Goal: Information Seeking & Learning: Learn about a topic

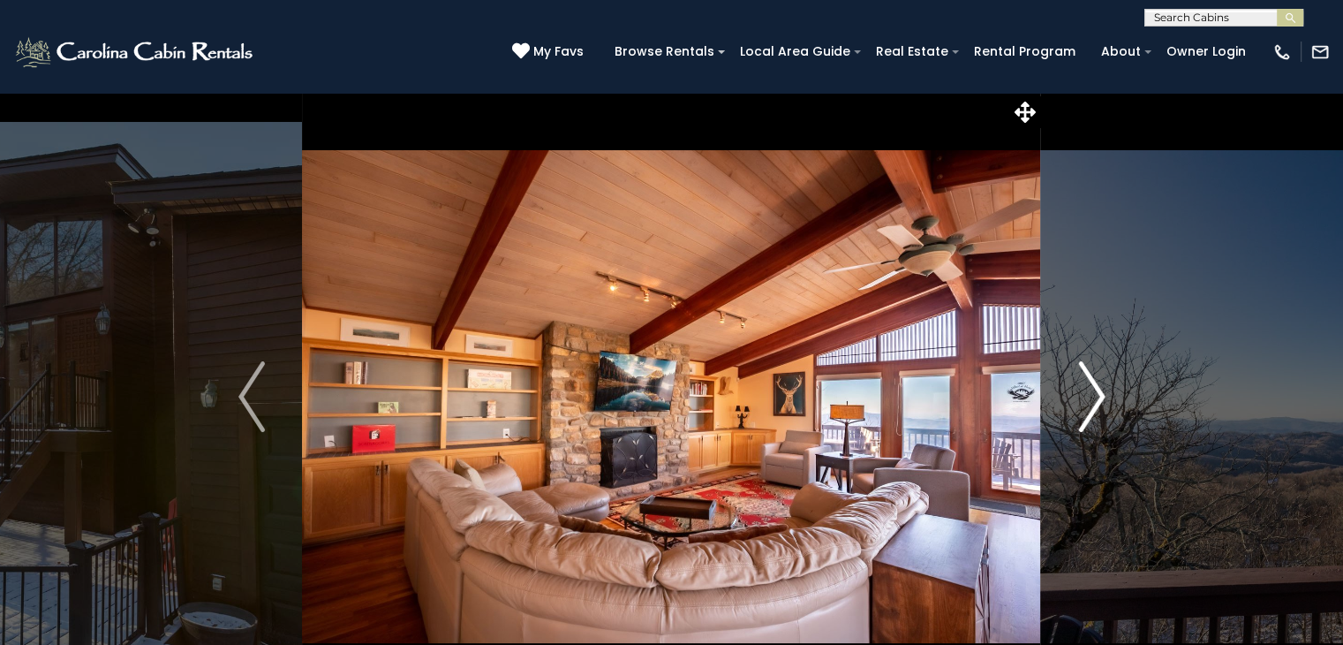
click at [1089, 386] on img "Next" at bounding box center [1091, 396] width 26 height 71
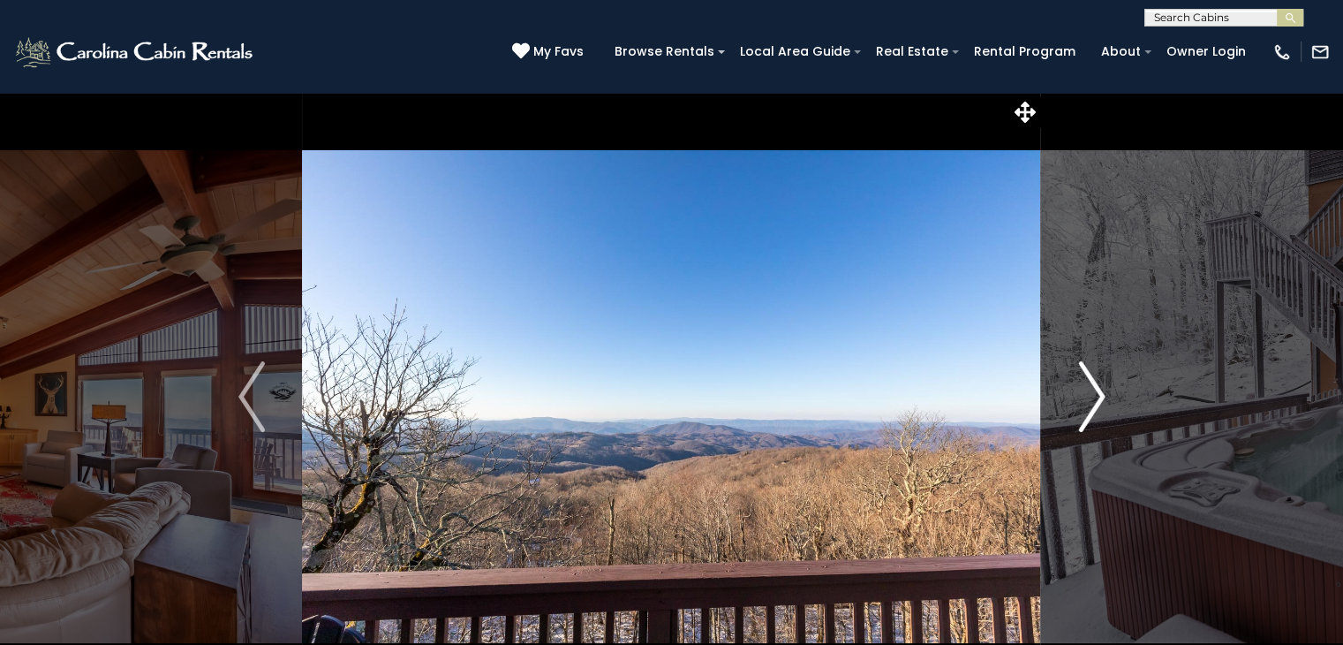
click at [1092, 382] on img "Next" at bounding box center [1091, 396] width 26 height 71
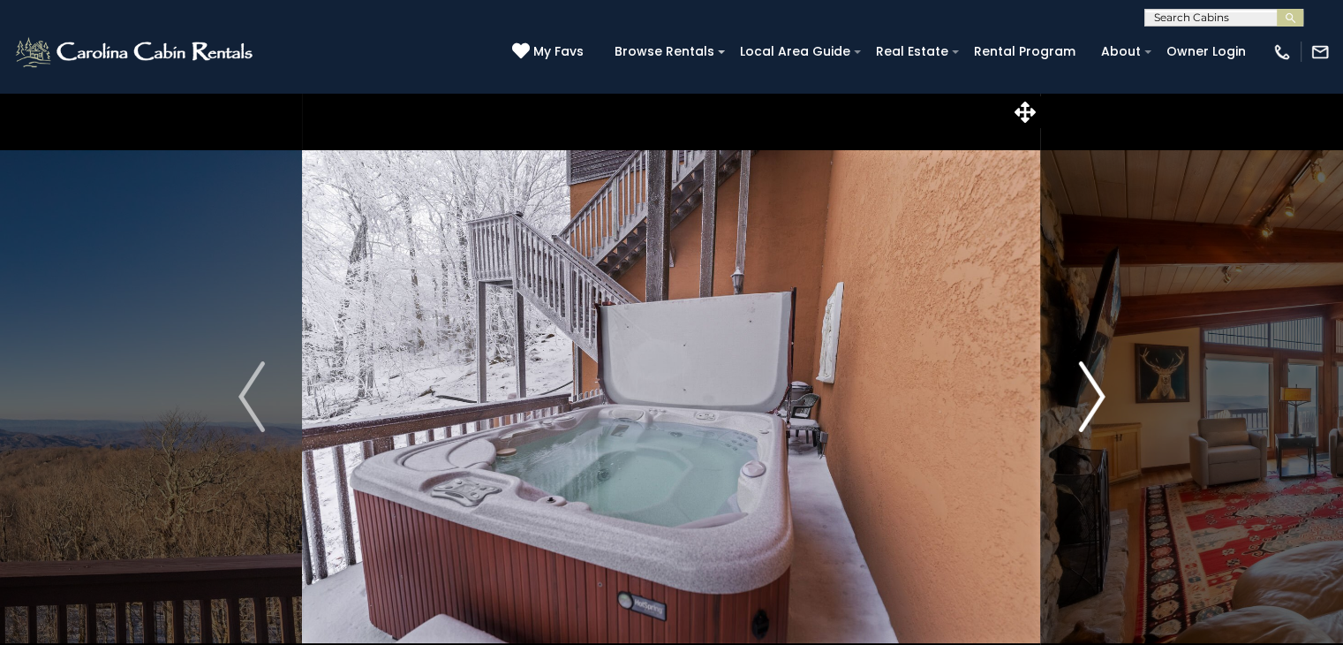
click at [1092, 382] on img "Next" at bounding box center [1091, 396] width 26 height 71
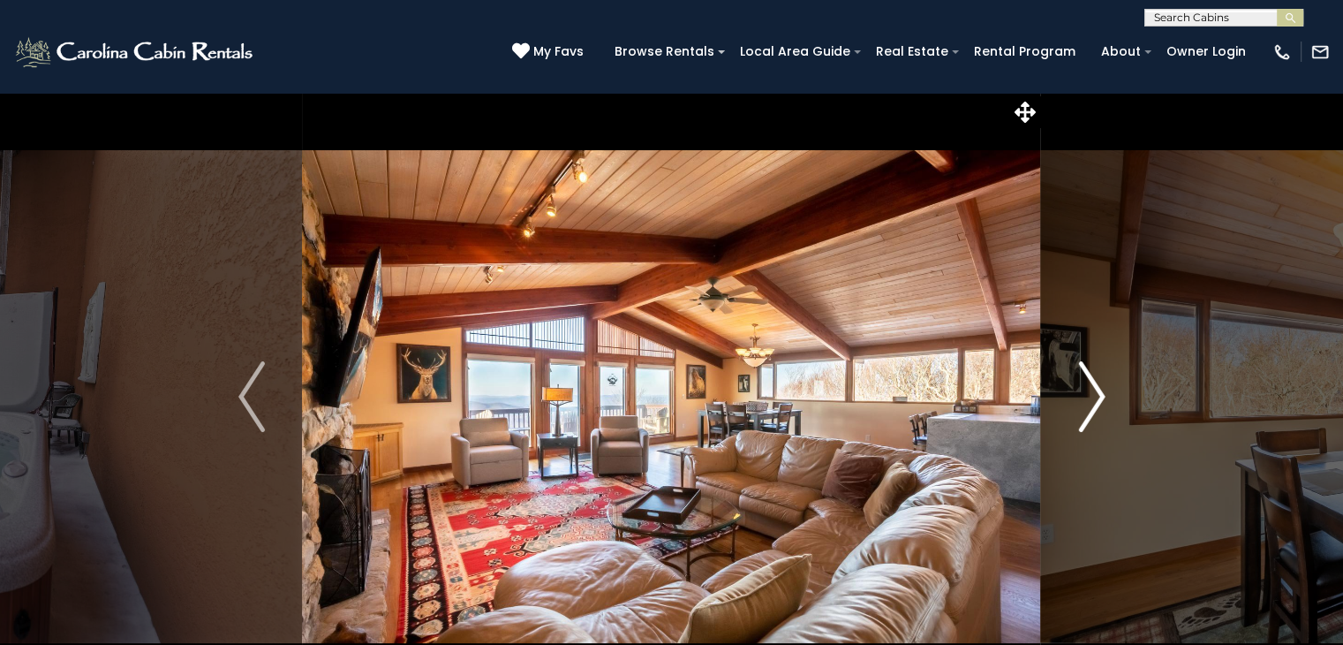
click at [1092, 382] on img "Next" at bounding box center [1091, 396] width 26 height 71
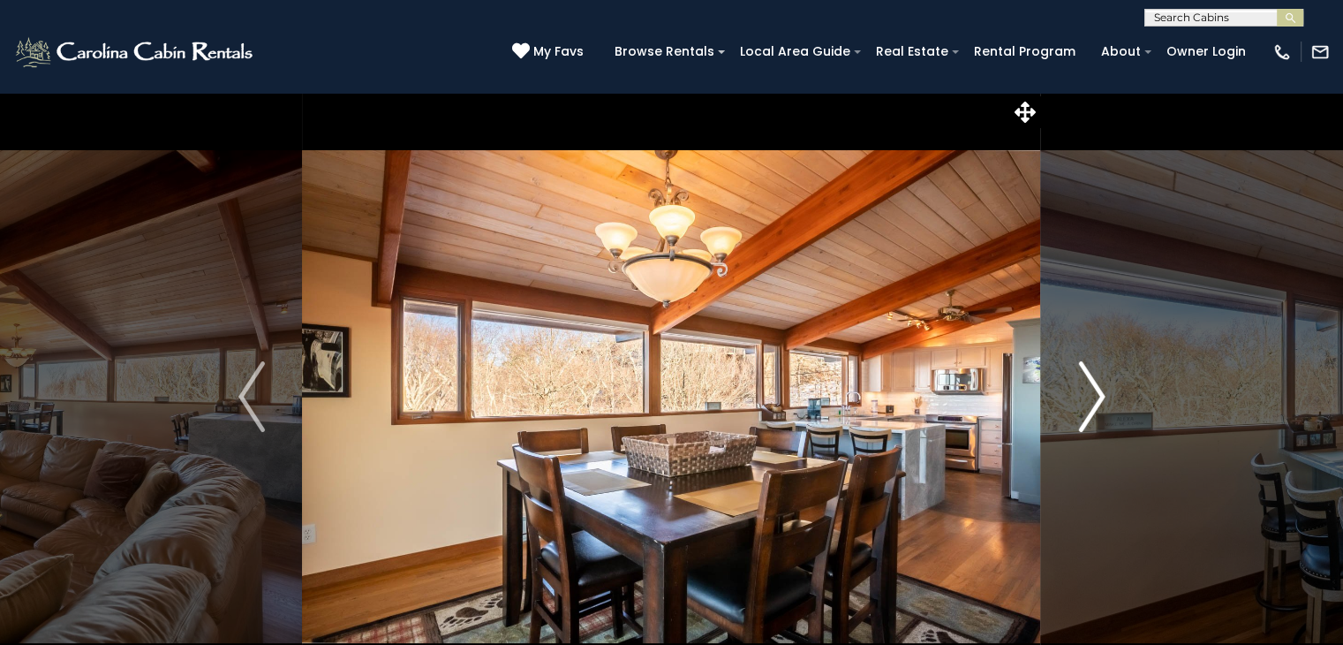
click at [1092, 382] on img "Next" at bounding box center [1091, 396] width 26 height 71
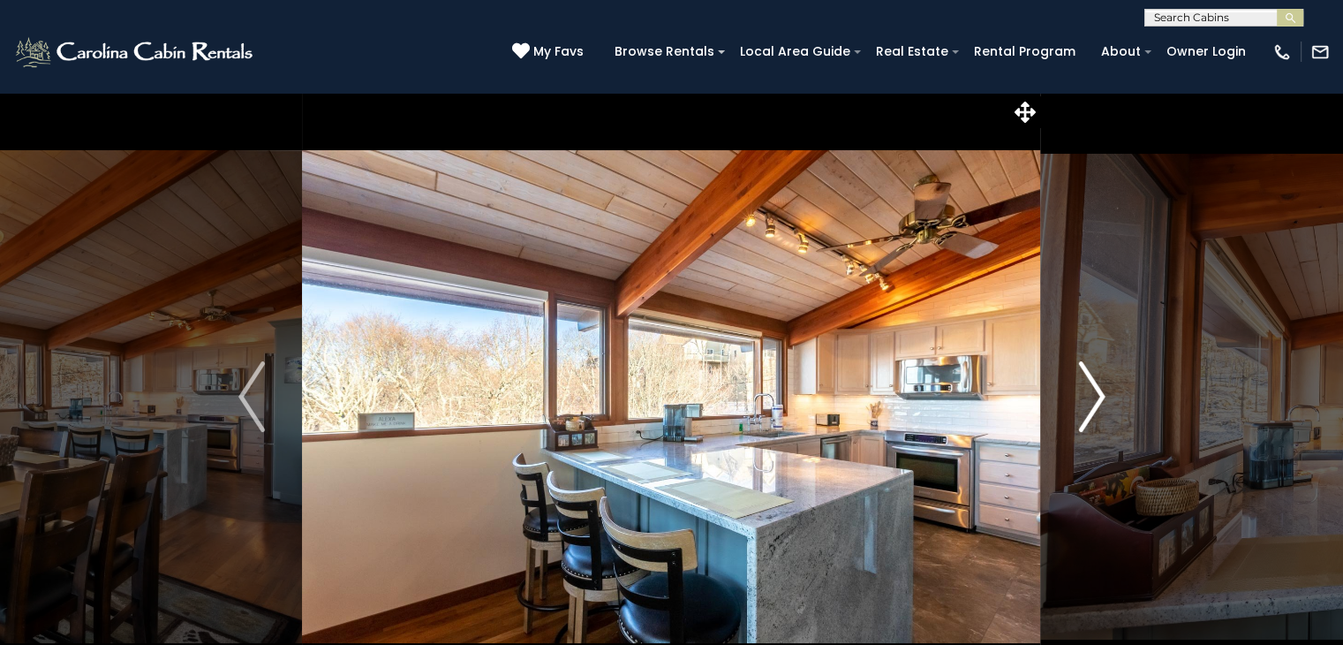
click at [1092, 382] on img "Next" at bounding box center [1091, 396] width 26 height 71
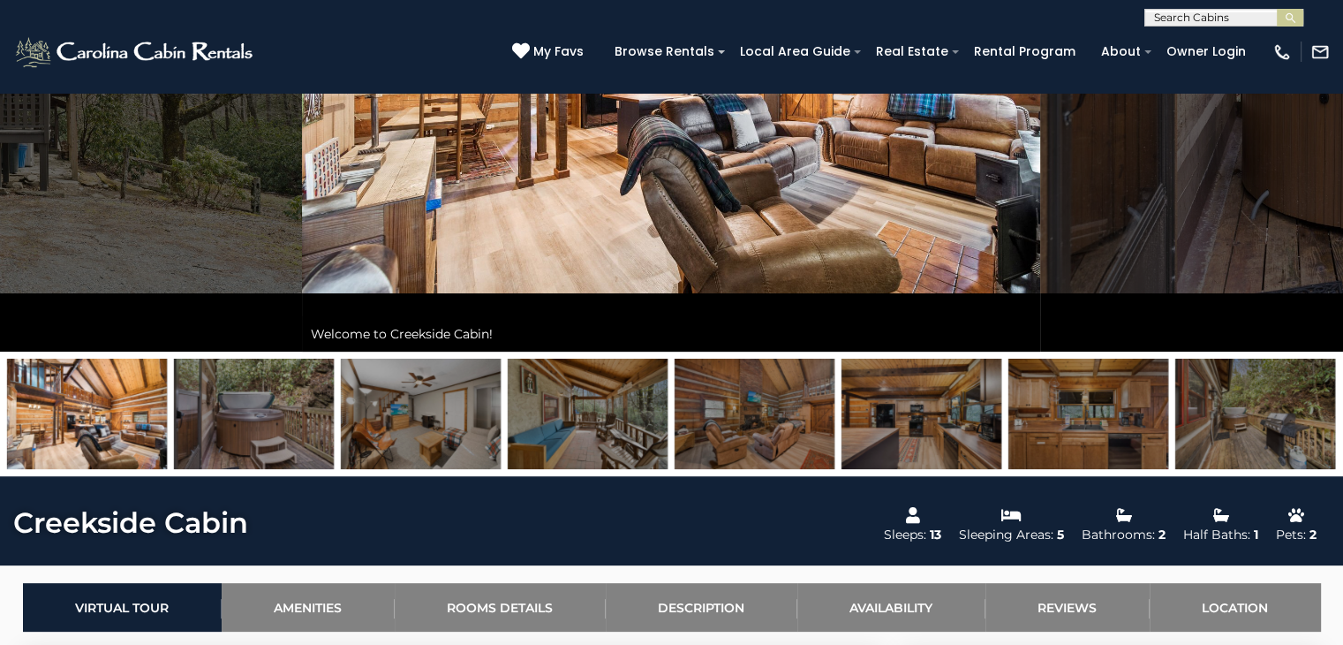
scroll to position [177, 0]
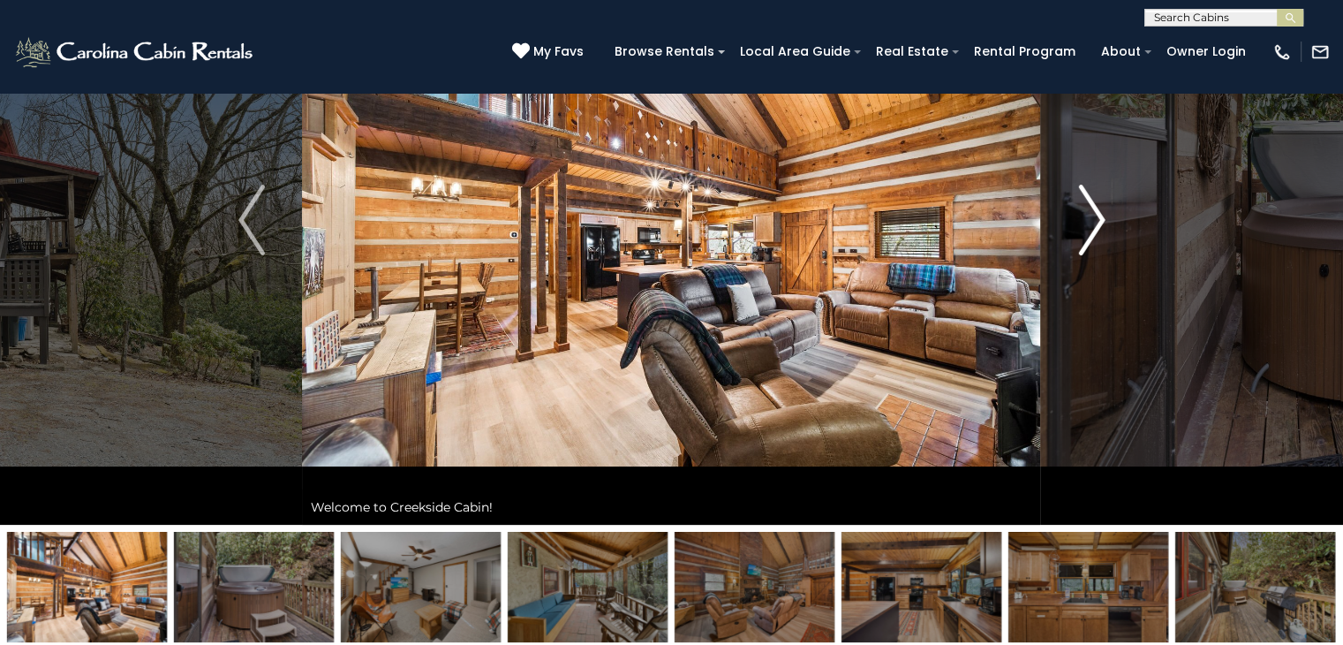
click at [1092, 208] on img "Next" at bounding box center [1091, 220] width 26 height 71
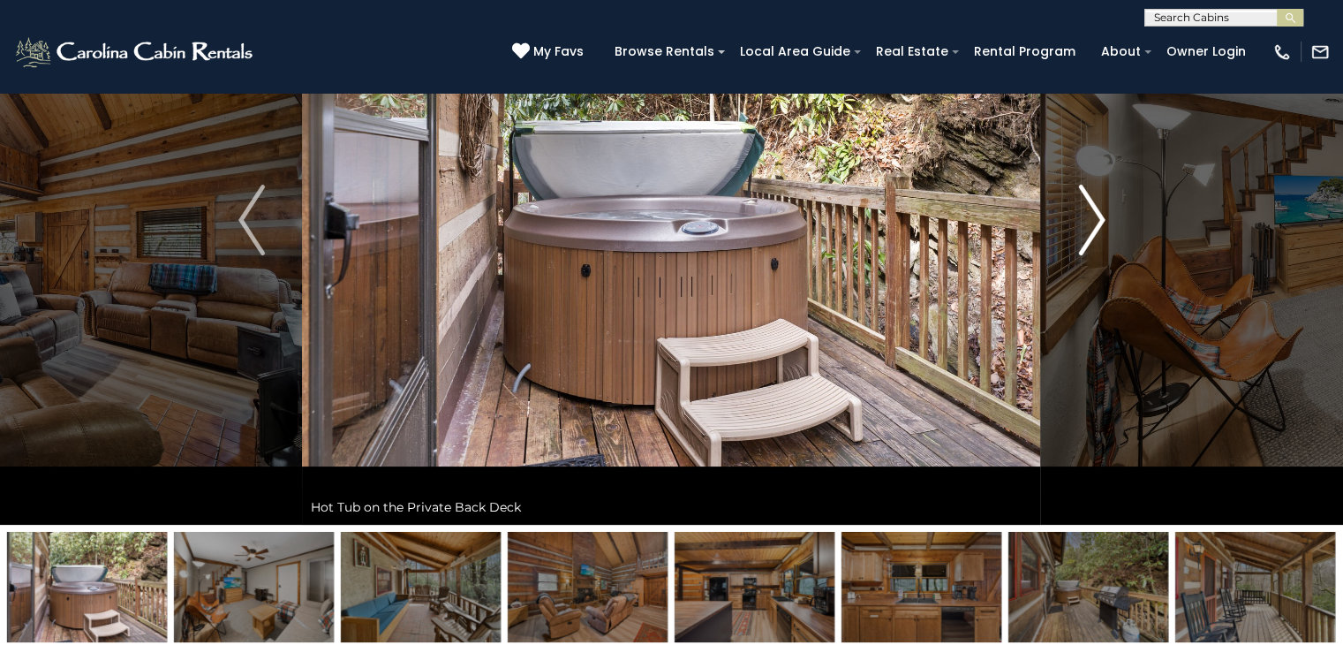
click at [1092, 208] on img "Next" at bounding box center [1091, 220] width 26 height 71
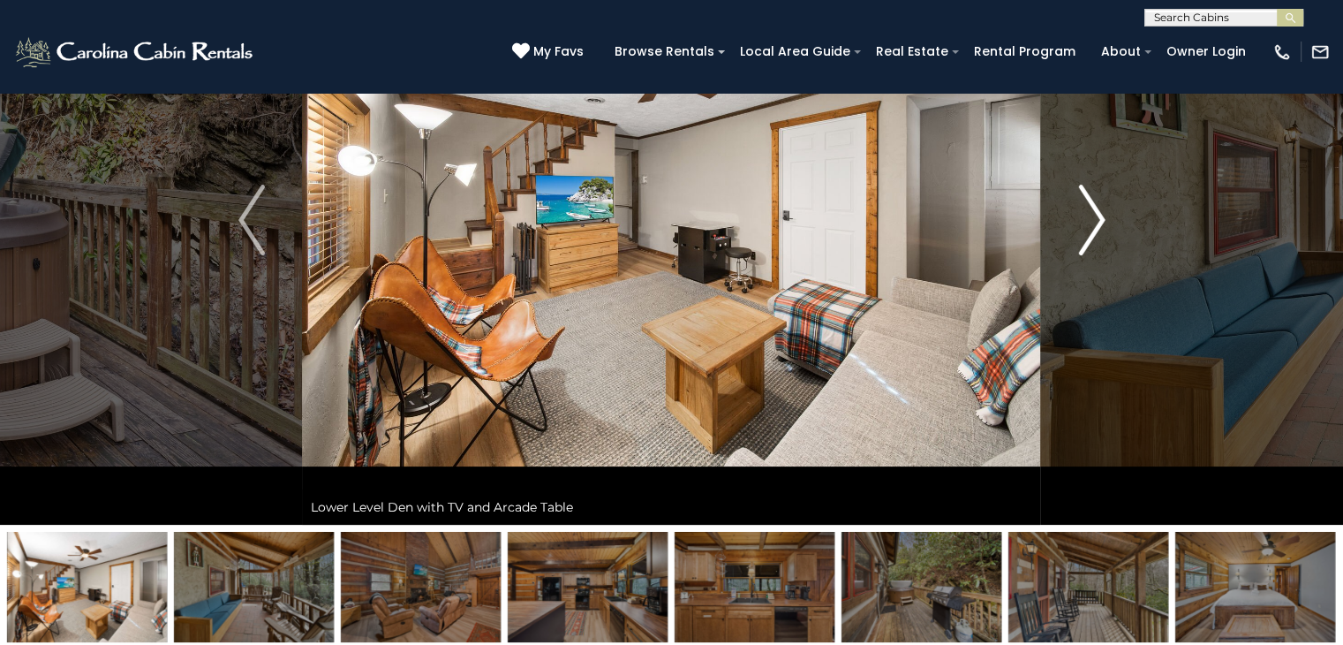
click at [1092, 208] on img "Next" at bounding box center [1091, 220] width 26 height 71
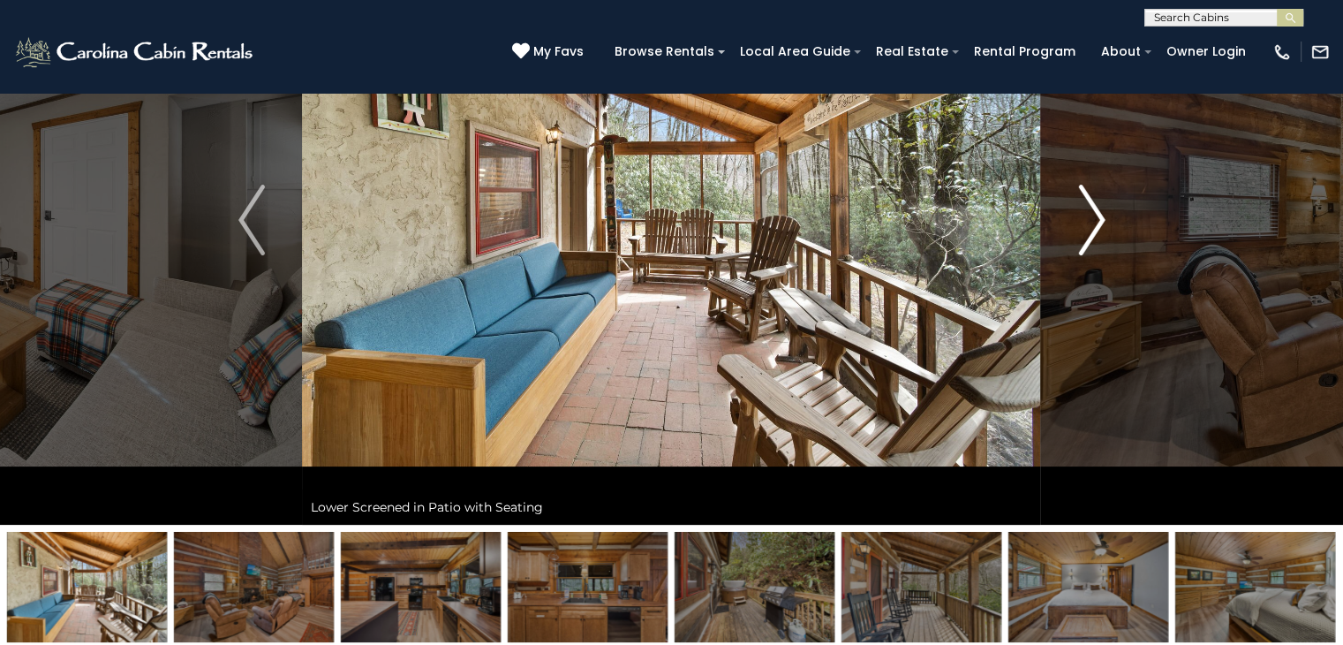
click at [1092, 208] on img "Next" at bounding box center [1091, 220] width 26 height 71
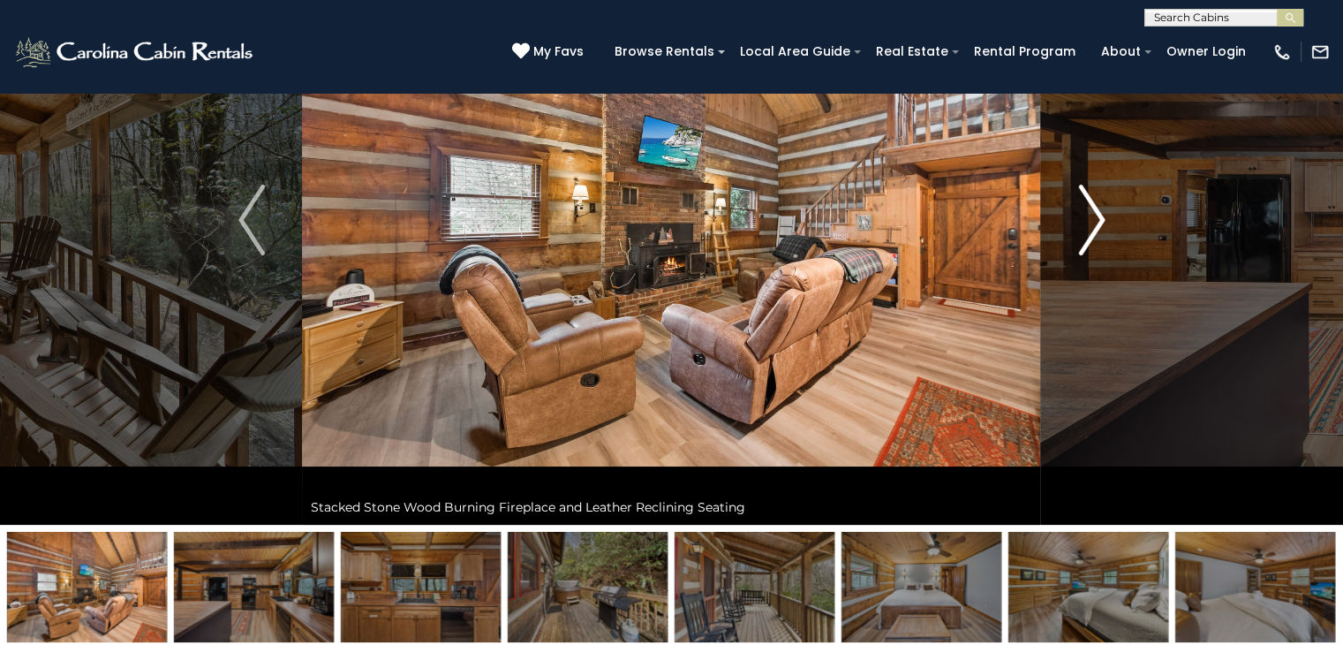
click at [1092, 208] on img "Next" at bounding box center [1091, 220] width 26 height 71
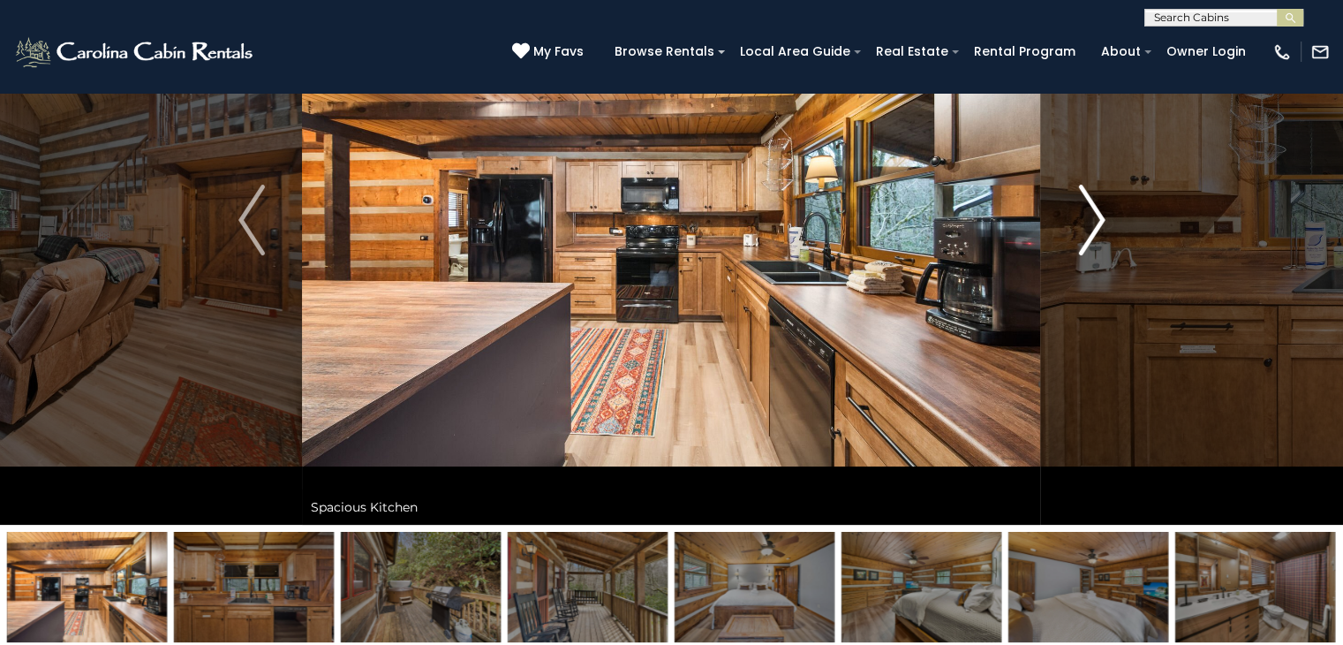
click at [1092, 208] on img "Next" at bounding box center [1091, 220] width 26 height 71
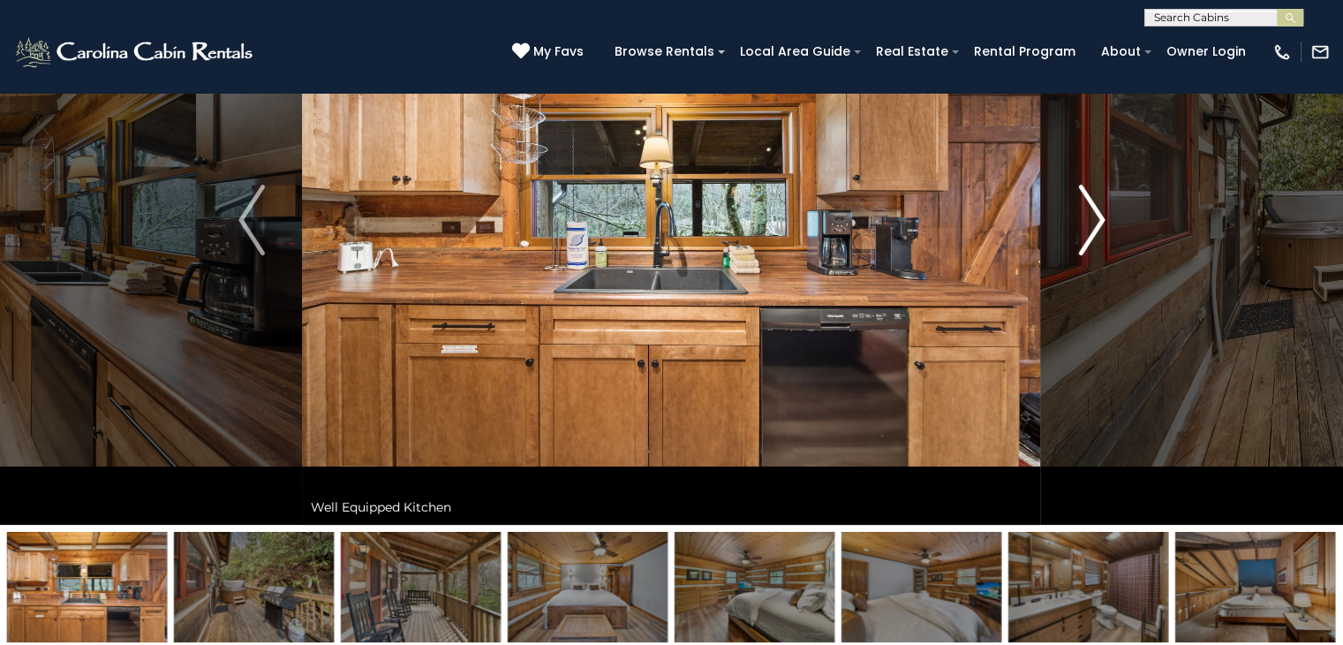
click at [1092, 208] on img "Next" at bounding box center [1091, 220] width 26 height 71
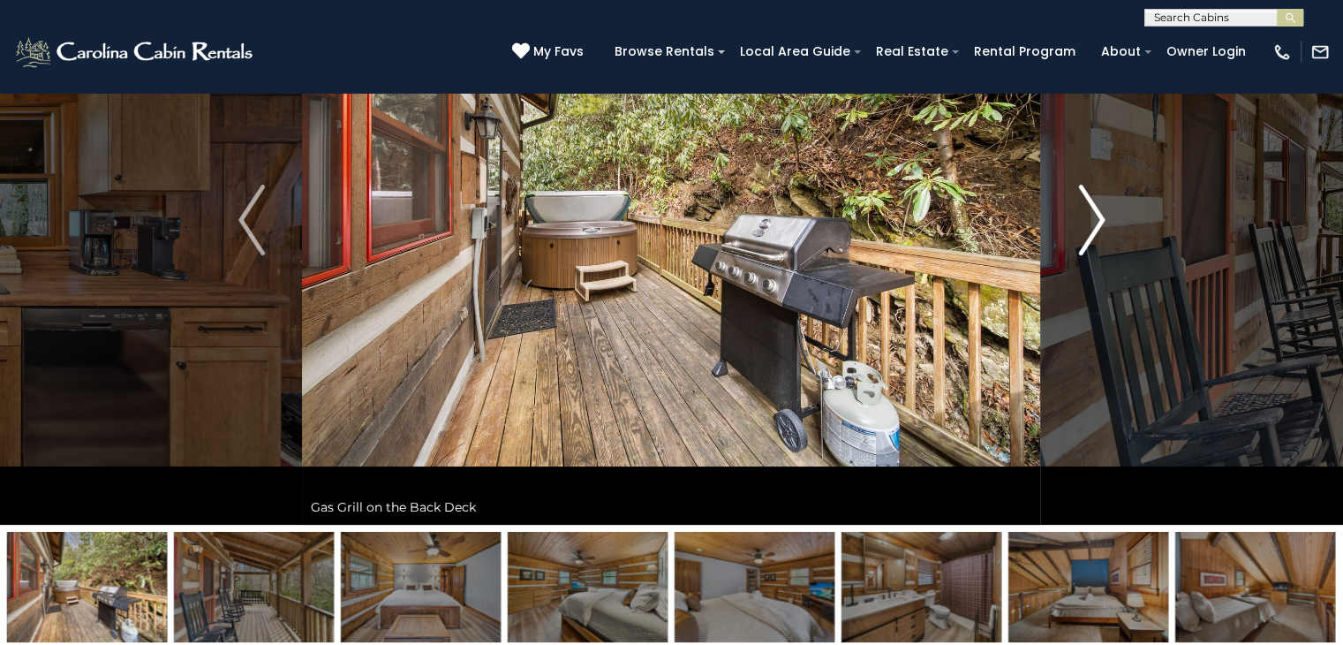
click at [1092, 208] on img "Next" at bounding box center [1091, 220] width 26 height 71
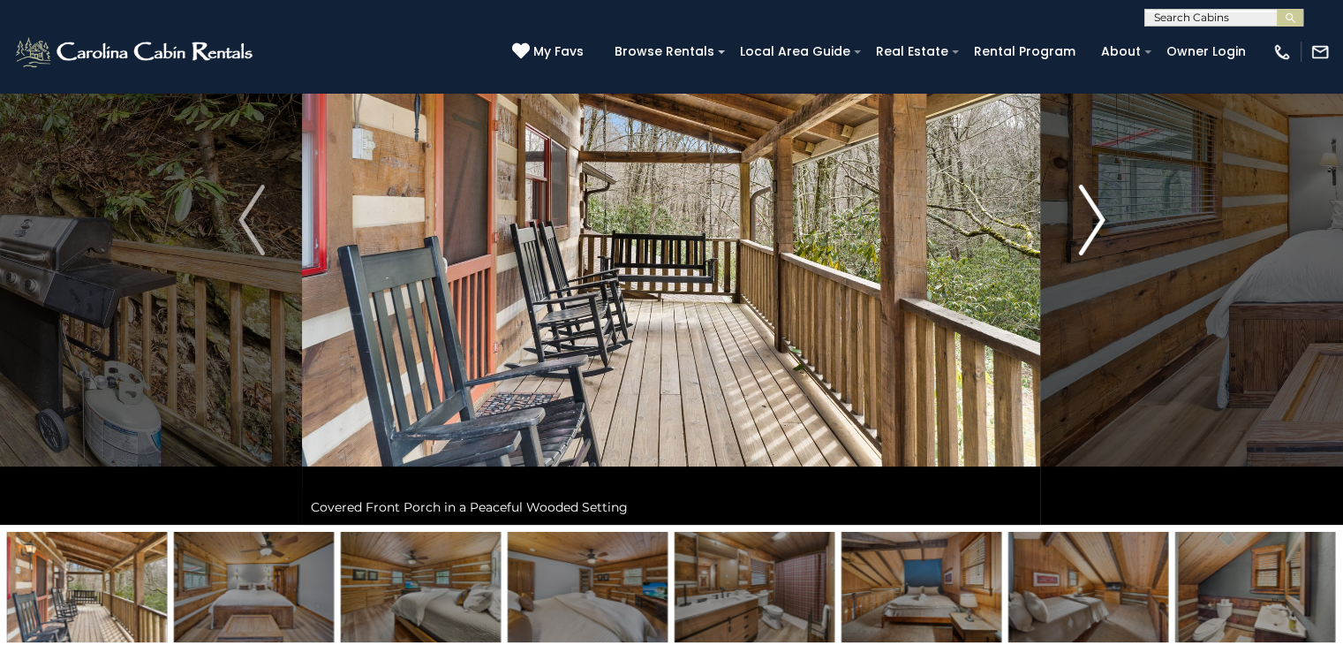
click at [1092, 208] on img "Next" at bounding box center [1091, 220] width 26 height 71
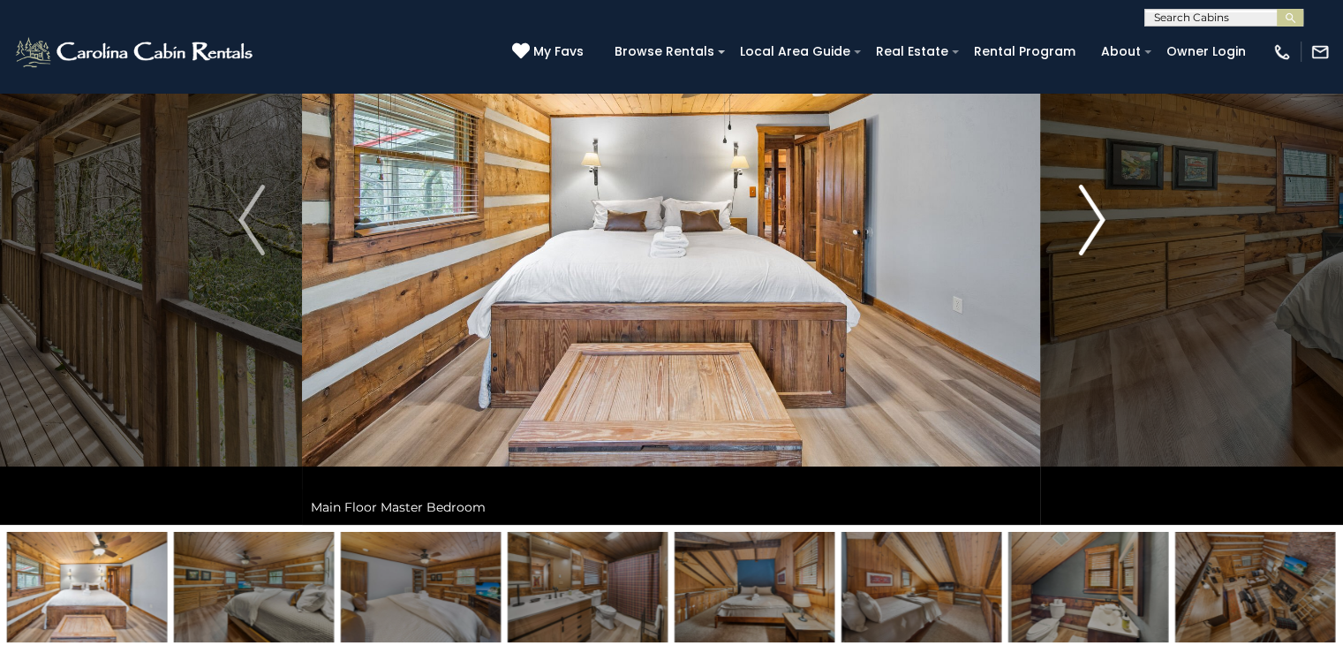
click at [1092, 208] on img "Next" at bounding box center [1091, 220] width 26 height 71
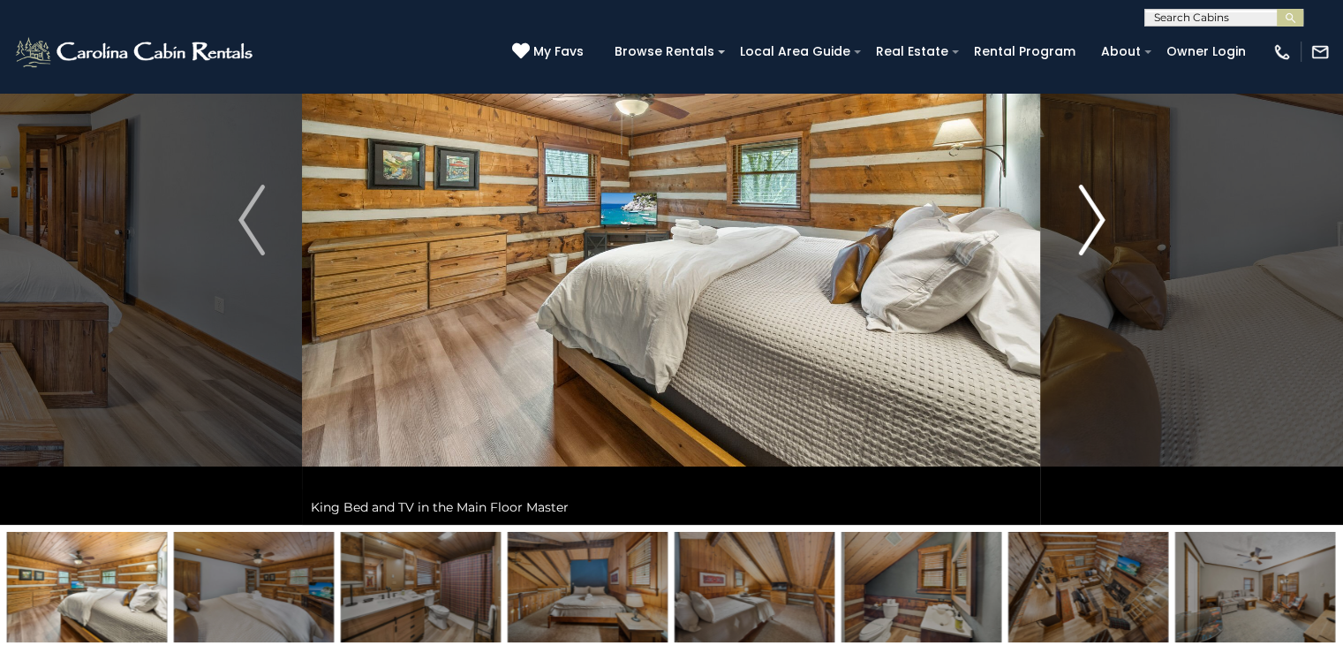
click at [1092, 208] on img "Next" at bounding box center [1091, 220] width 26 height 71
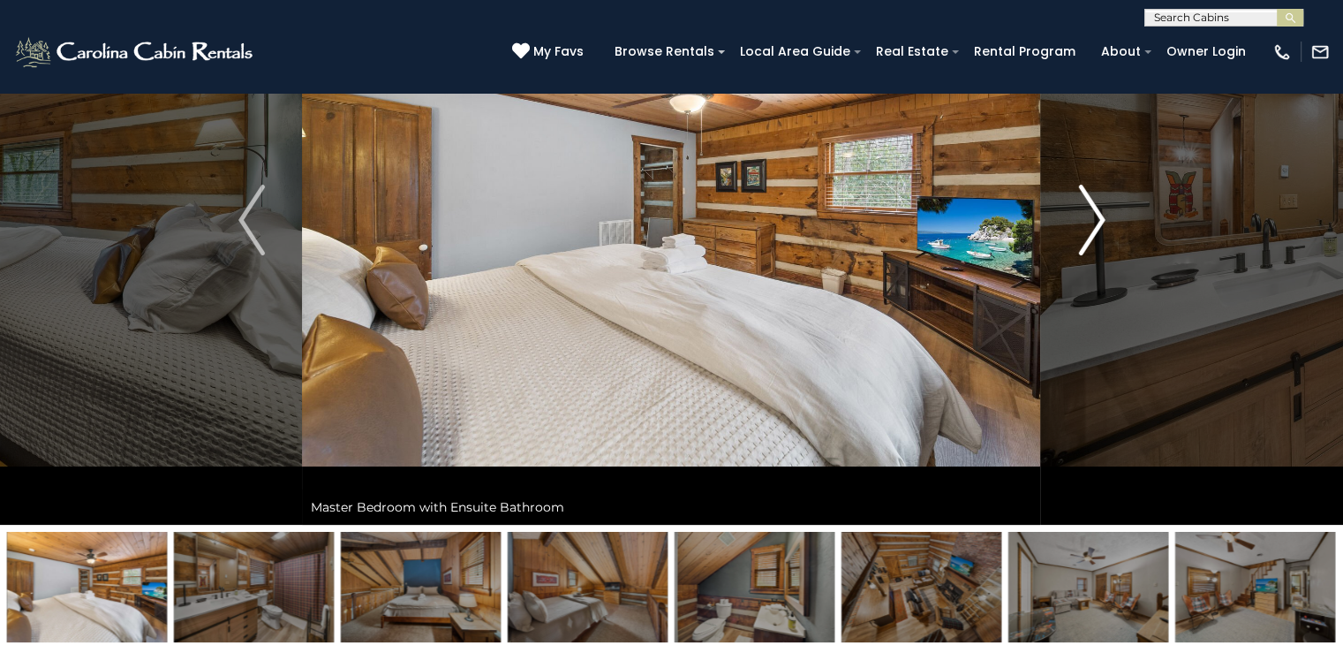
click at [1092, 208] on img "Next" at bounding box center [1091, 220] width 26 height 71
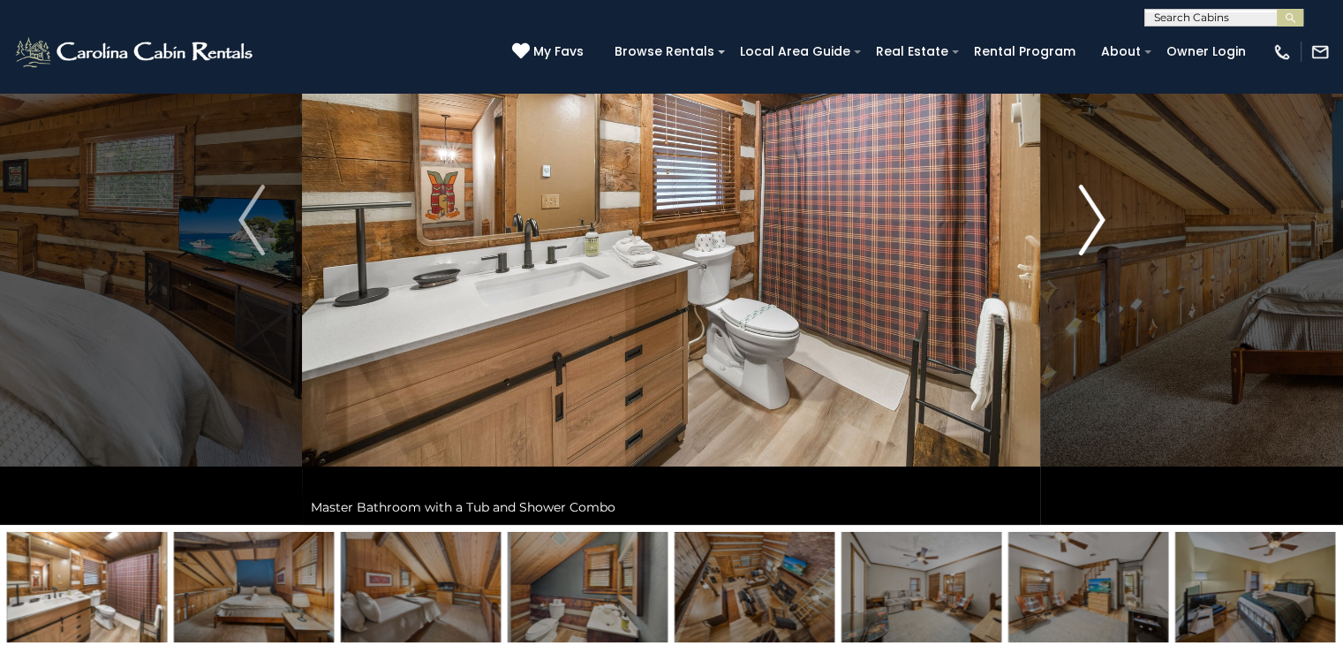
click at [1092, 208] on img "Next" at bounding box center [1091, 220] width 26 height 71
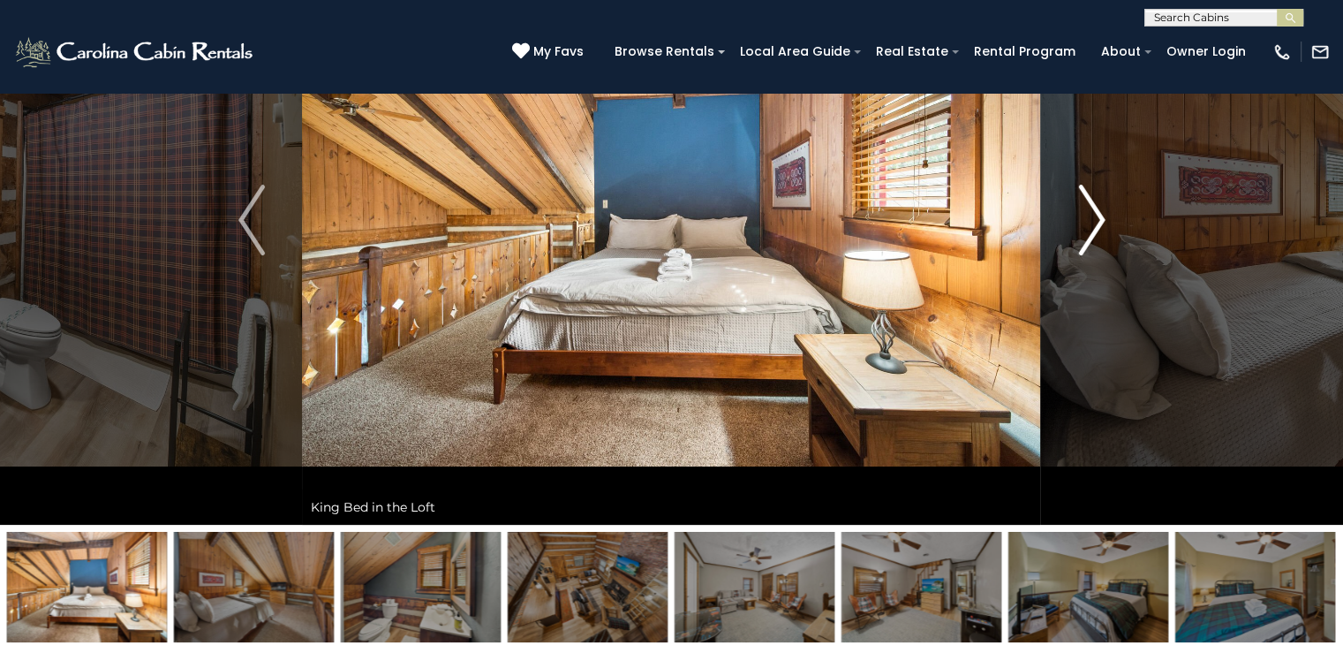
click at [1092, 208] on img "Next" at bounding box center [1091, 220] width 26 height 71
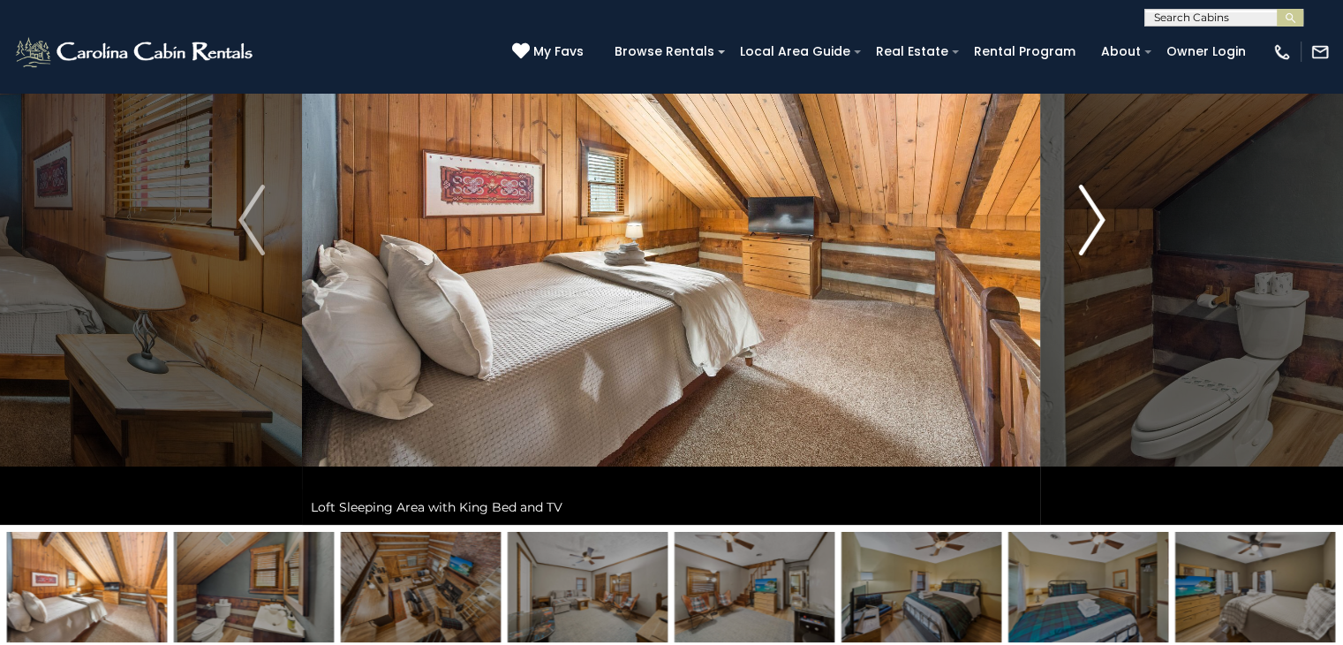
click at [1092, 208] on img "Next" at bounding box center [1091, 220] width 26 height 71
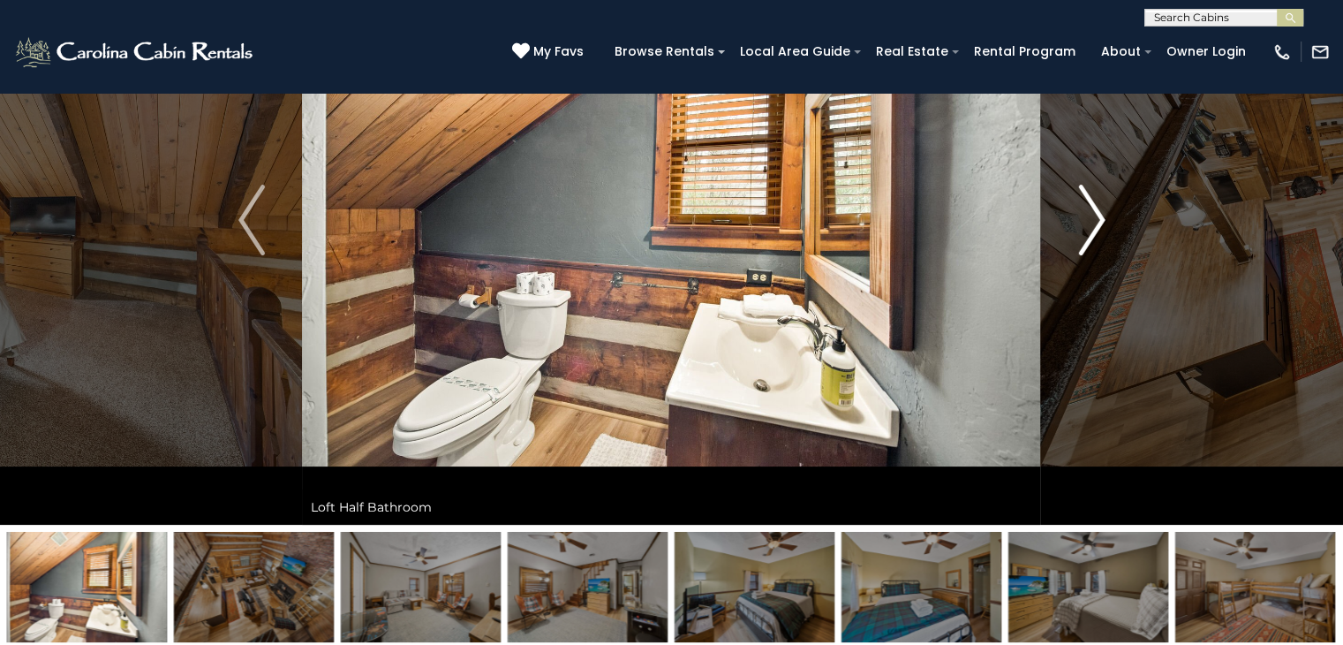
click at [1092, 208] on img "Next" at bounding box center [1091, 220] width 26 height 71
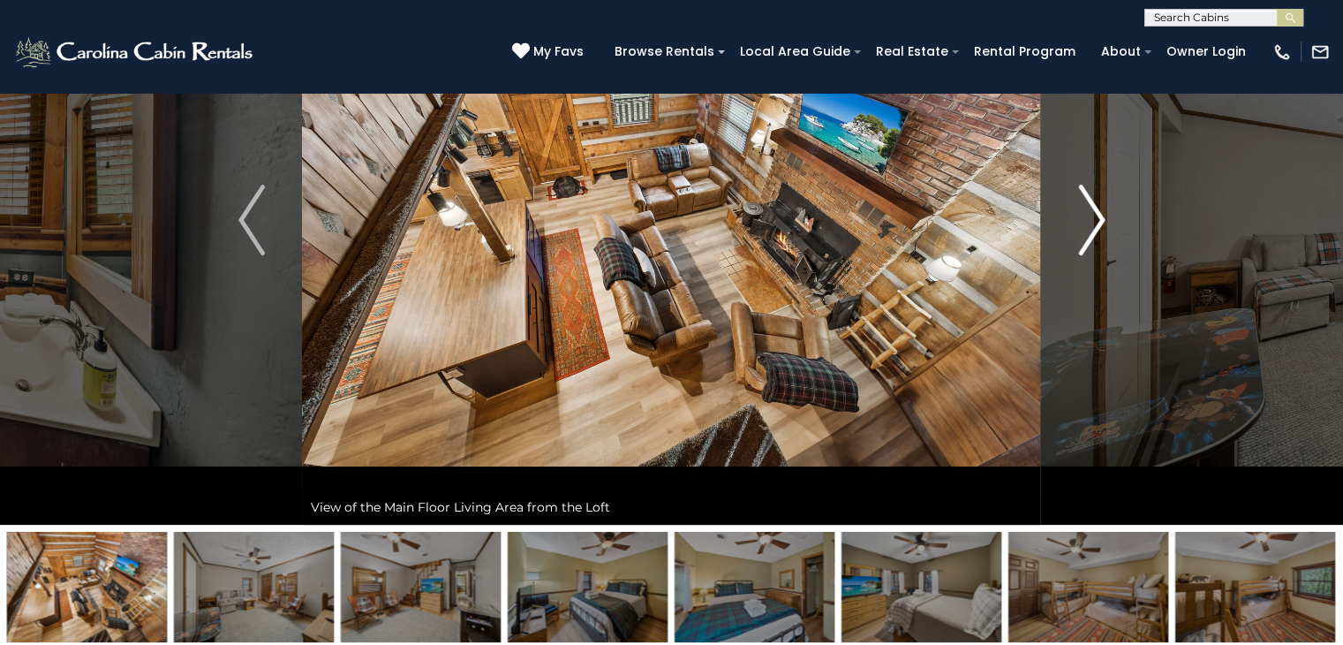
click at [1092, 208] on img "Next" at bounding box center [1091, 220] width 26 height 71
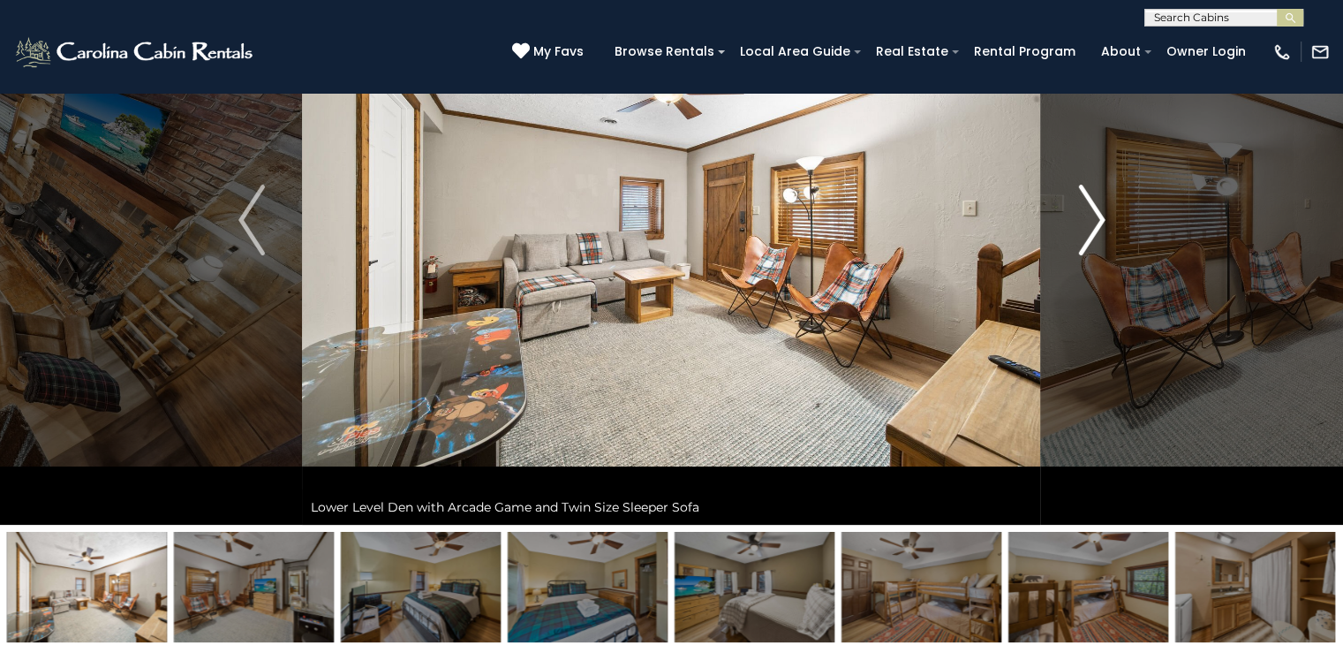
click at [1092, 208] on img "Next" at bounding box center [1091, 220] width 26 height 71
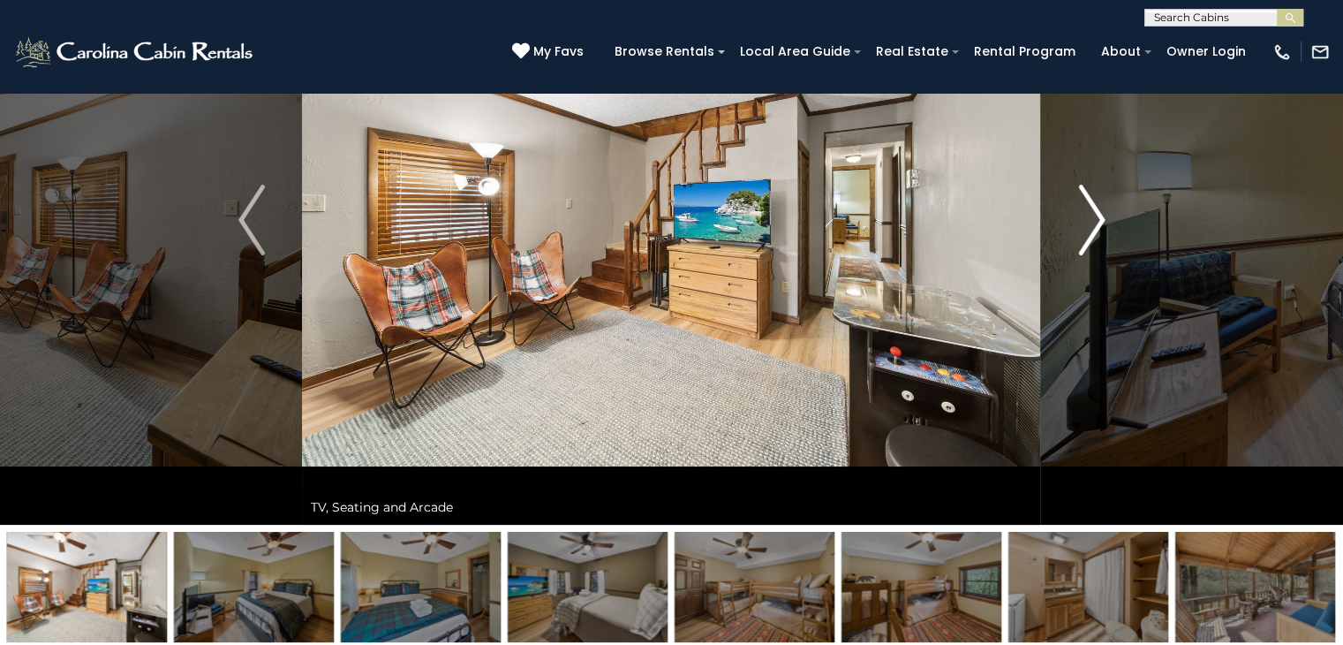
click at [1092, 208] on img "Next" at bounding box center [1091, 220] width 26 height 71
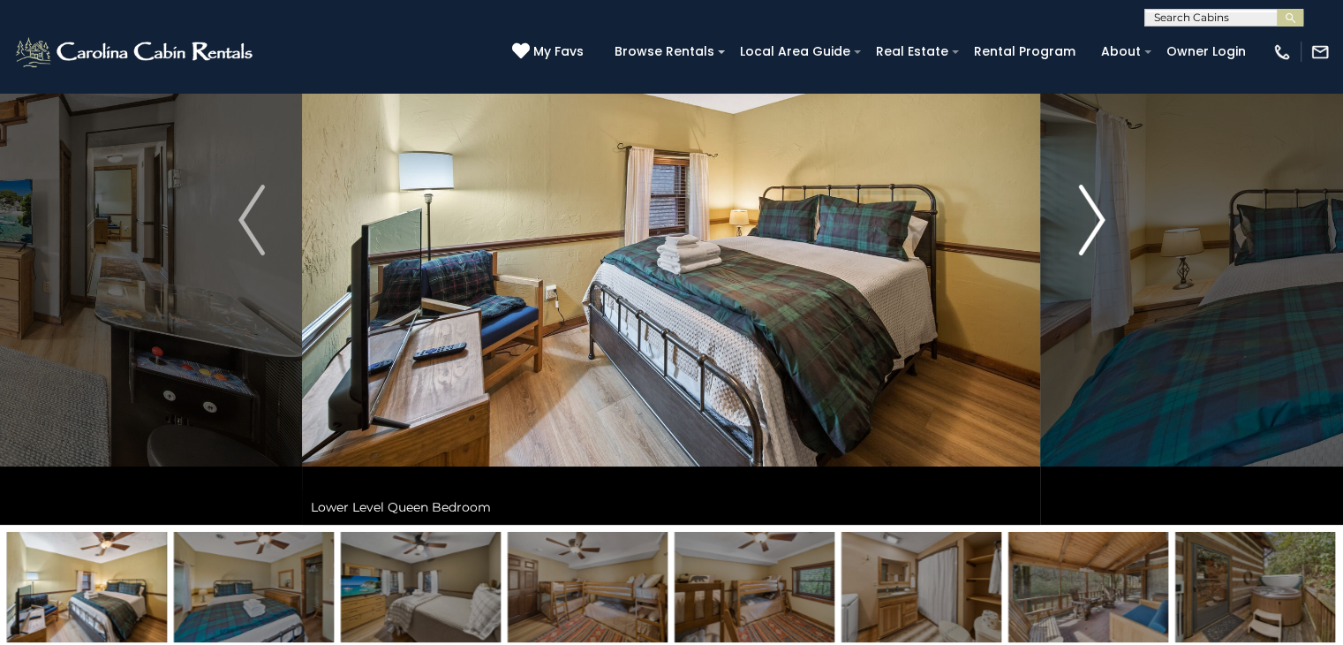
click at [1092, 208] on img "Next" at bounding box center [1091, 220] width 26 height 71
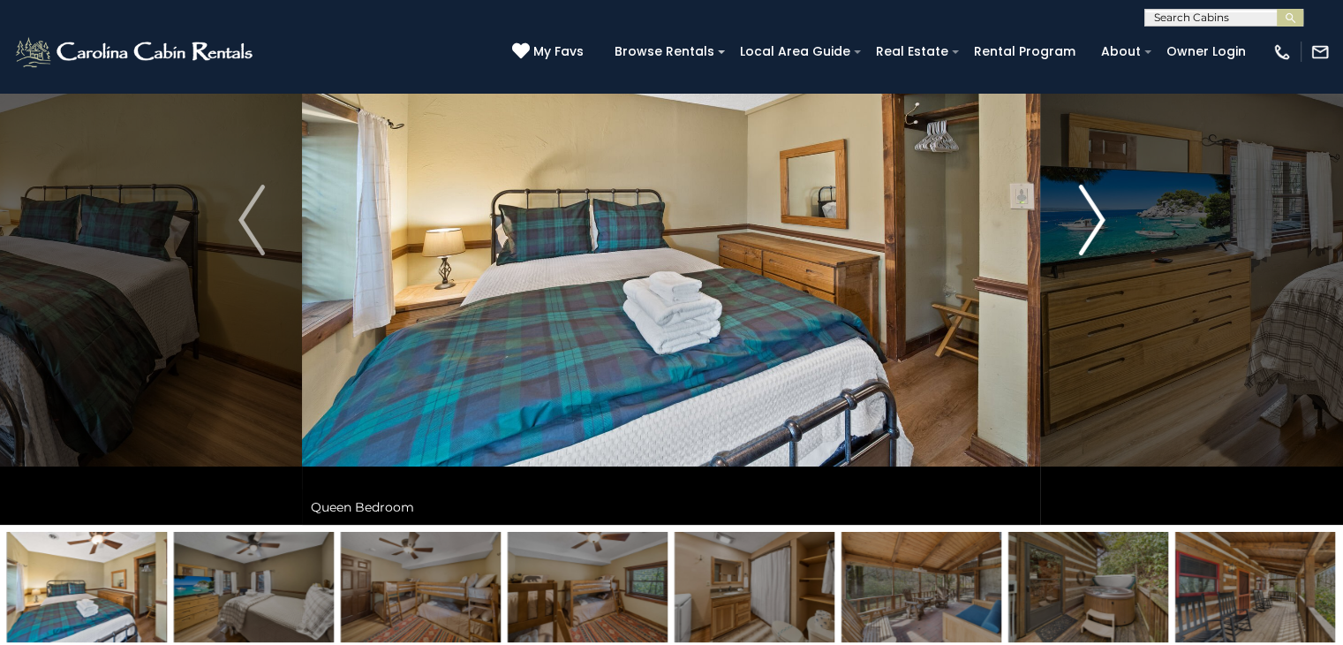
click at [1087, 202] on img "Next" at bounding box center [1091, 220] width 26 height 71
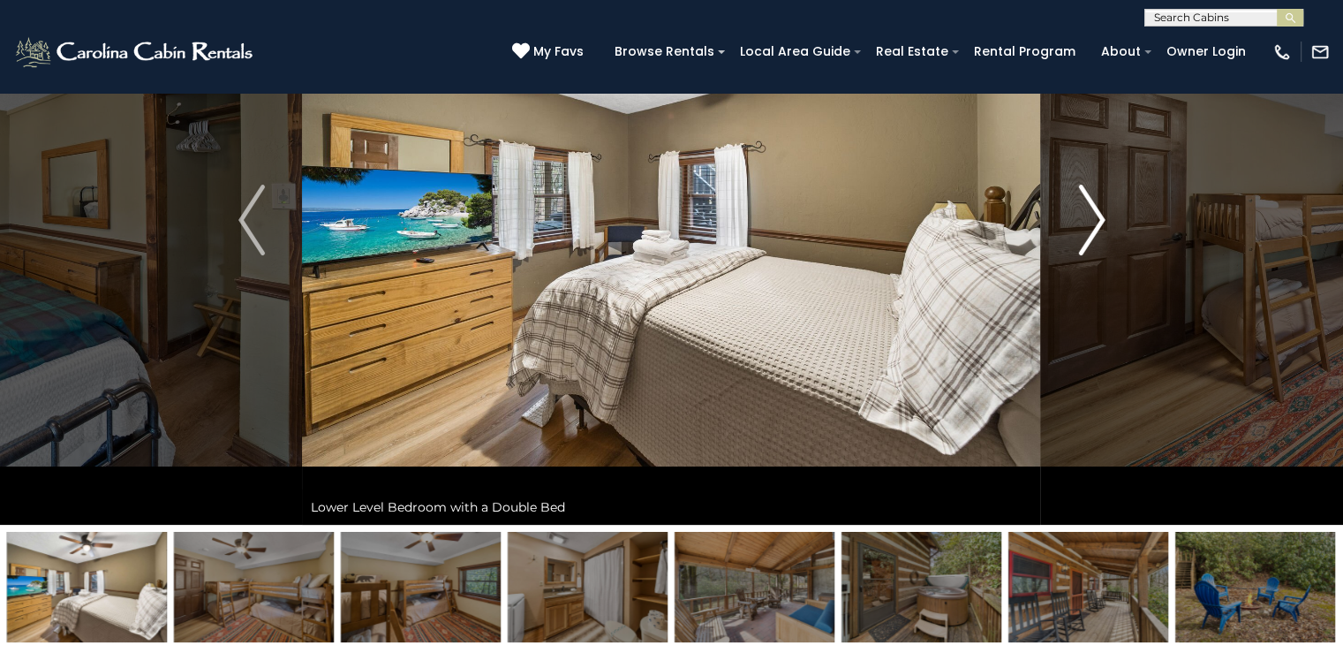
click at [1097, 197] on img "Next" at bounding box center [1091, 220] width 26 height 71
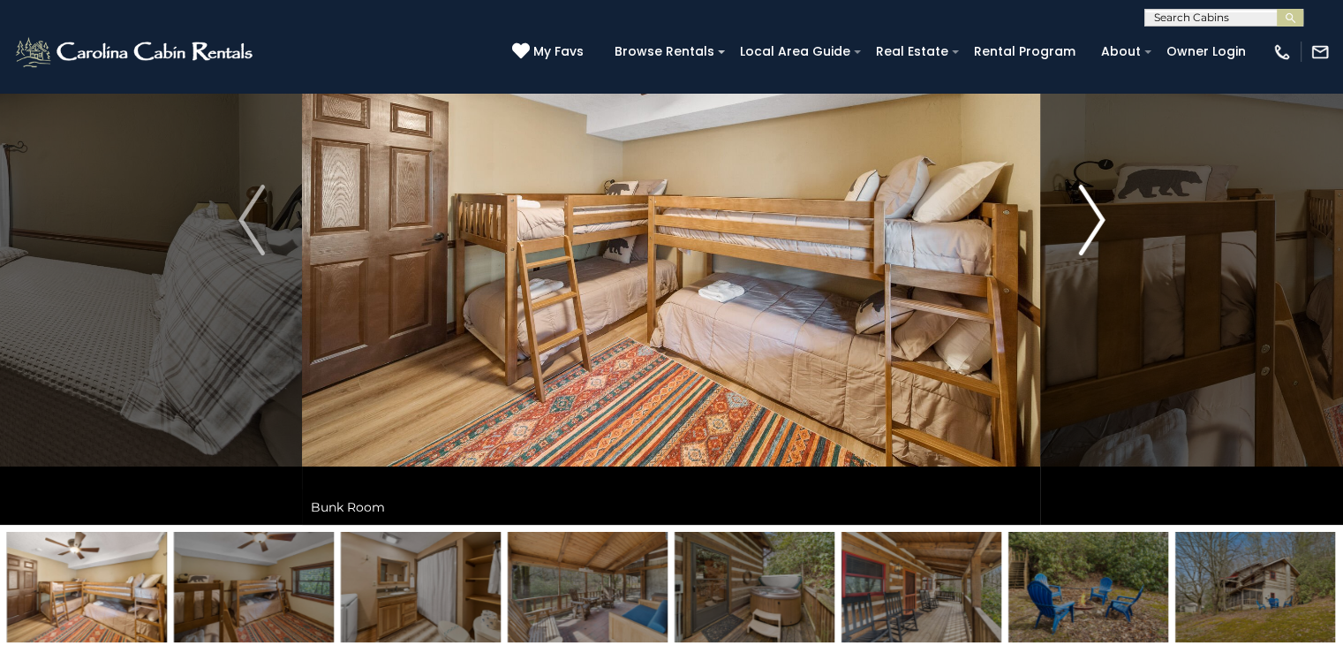
click at [1097, 197] on img "Next" at bounding box center [1091, 220] width 26 height 71
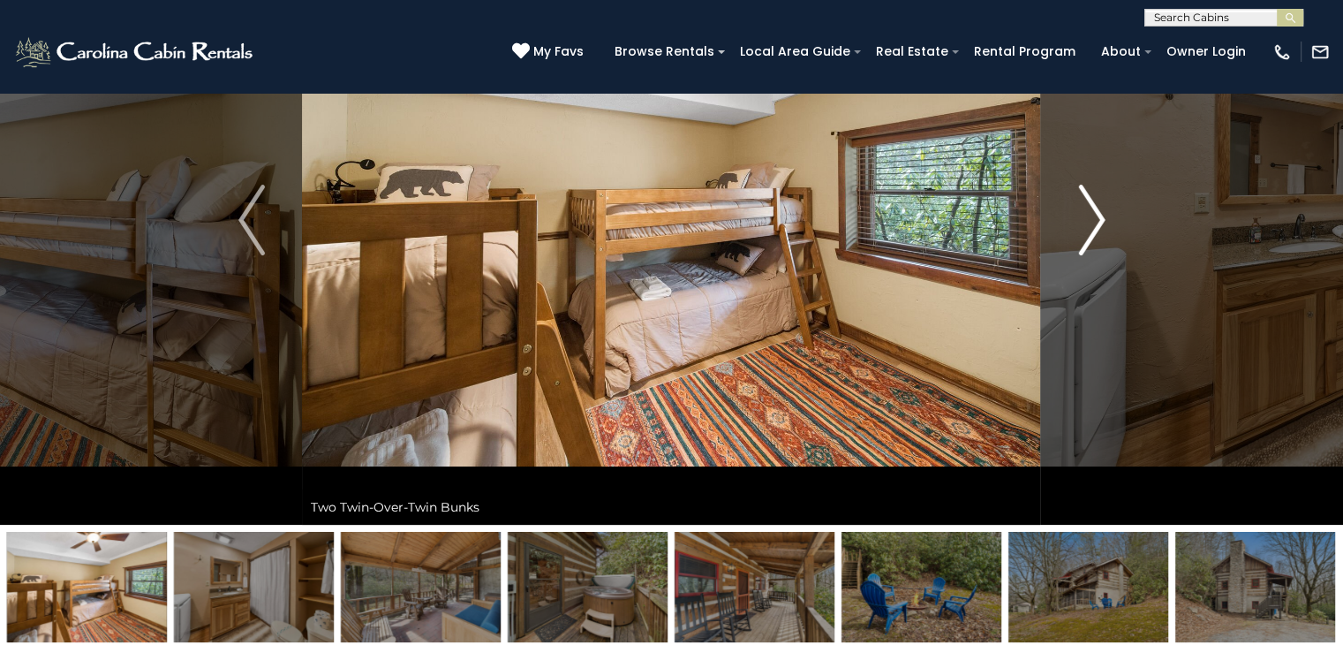
click at [1097, 197] on img "Next" at bounding box center [1091, 220] width 26 height 71
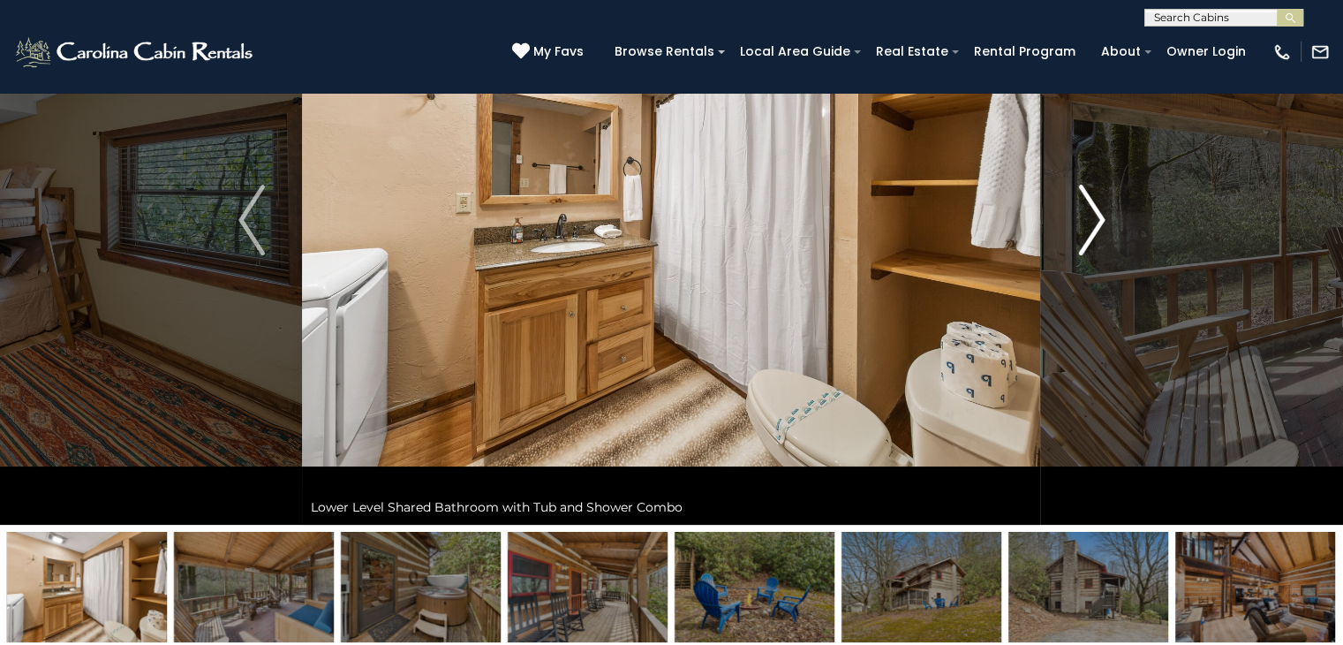
click at [1097, 197] on img "Next" at bounding box center [1091, 220] width 26 height 71
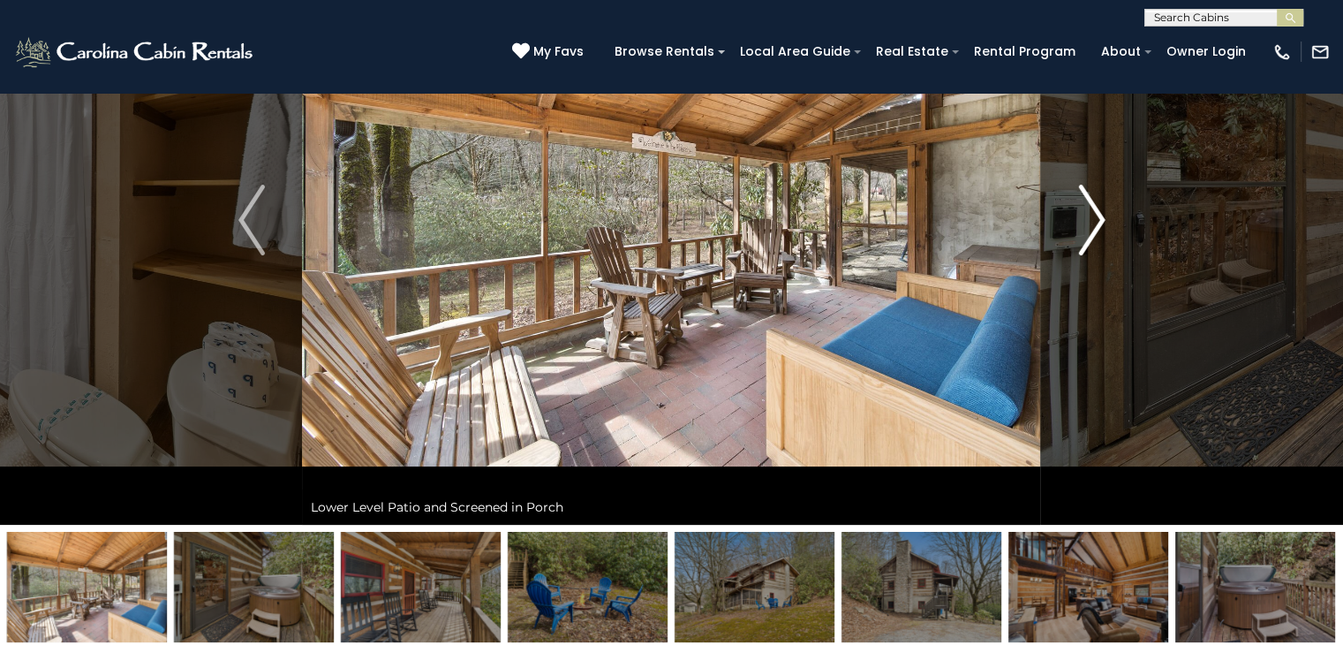
click at [1097, 197] on img "Next" at bounding box center [1091, 220] width 26 height 71
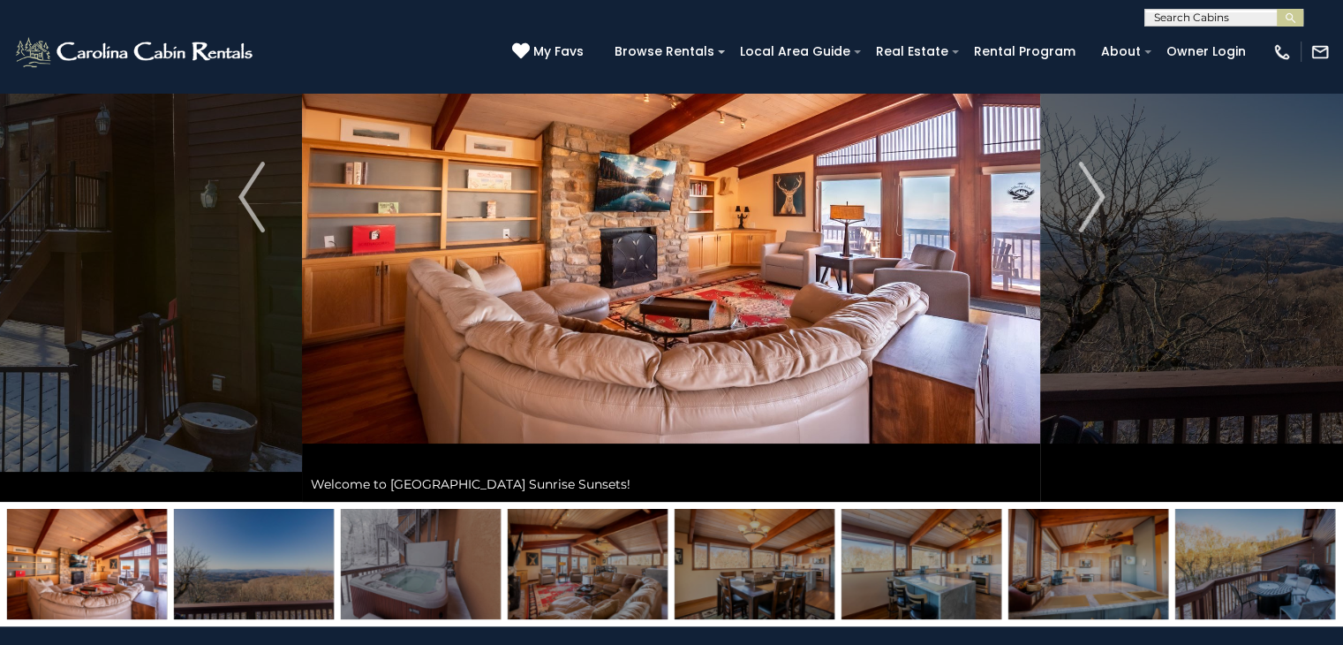
scroll to position [88, 0]
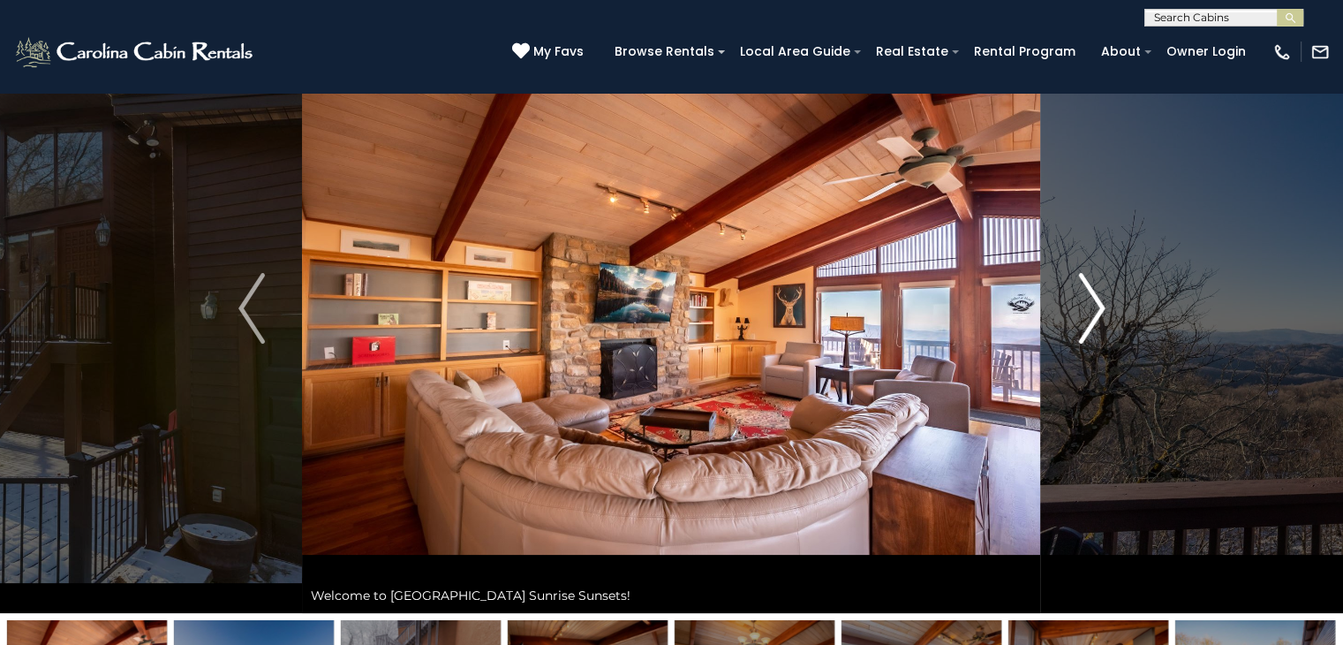
click at [1088, 305] on img "Next" at bounding box center [1091, 308] width 26 height 71
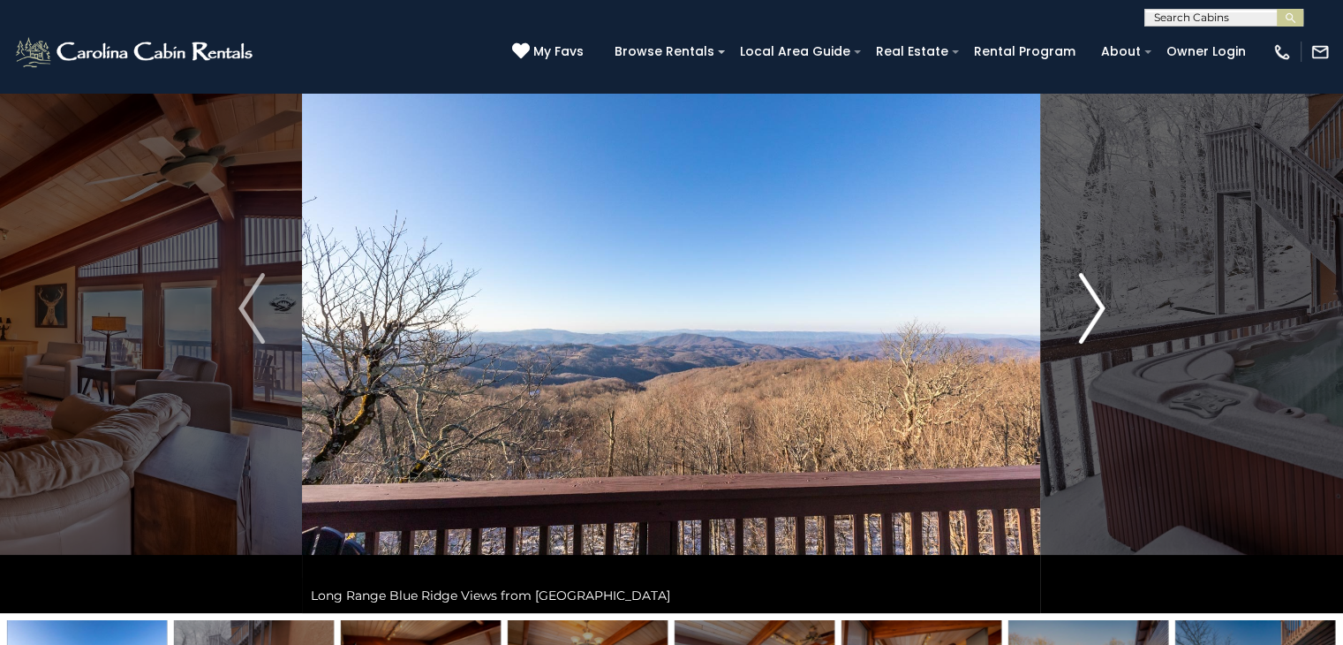
click at [1088, 304] on img "Next" at bounding box center [1091, 308] width 26 height 71
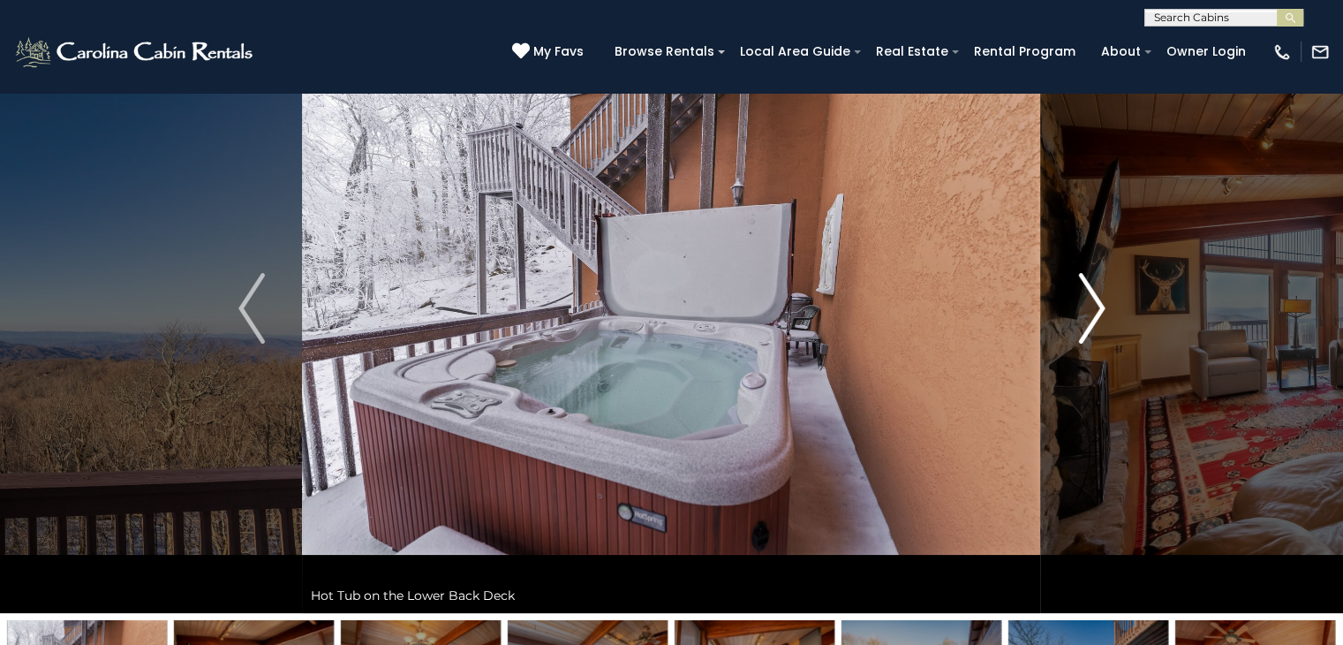
click at [1088, 304] on img "Next" at bounding box center [1091, 308] width 26 height 71
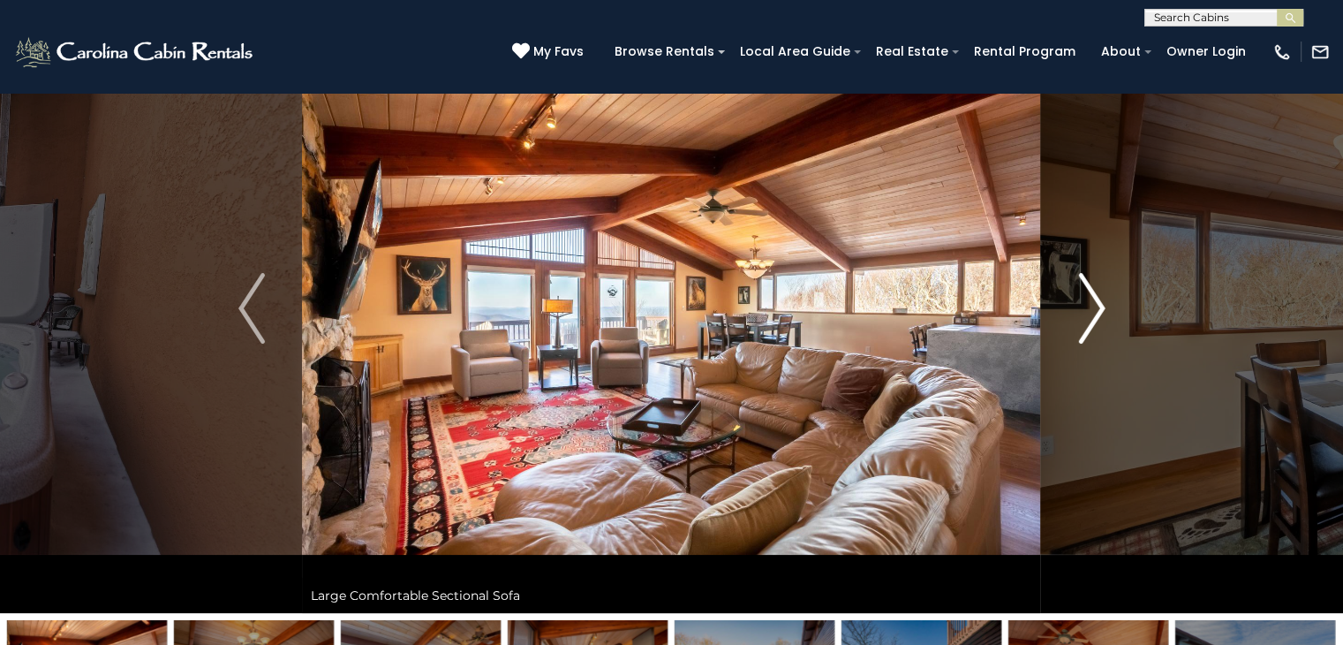
click at [1088, 304] on img "Next" at bounding box center [1091, 308] width 26 height 71
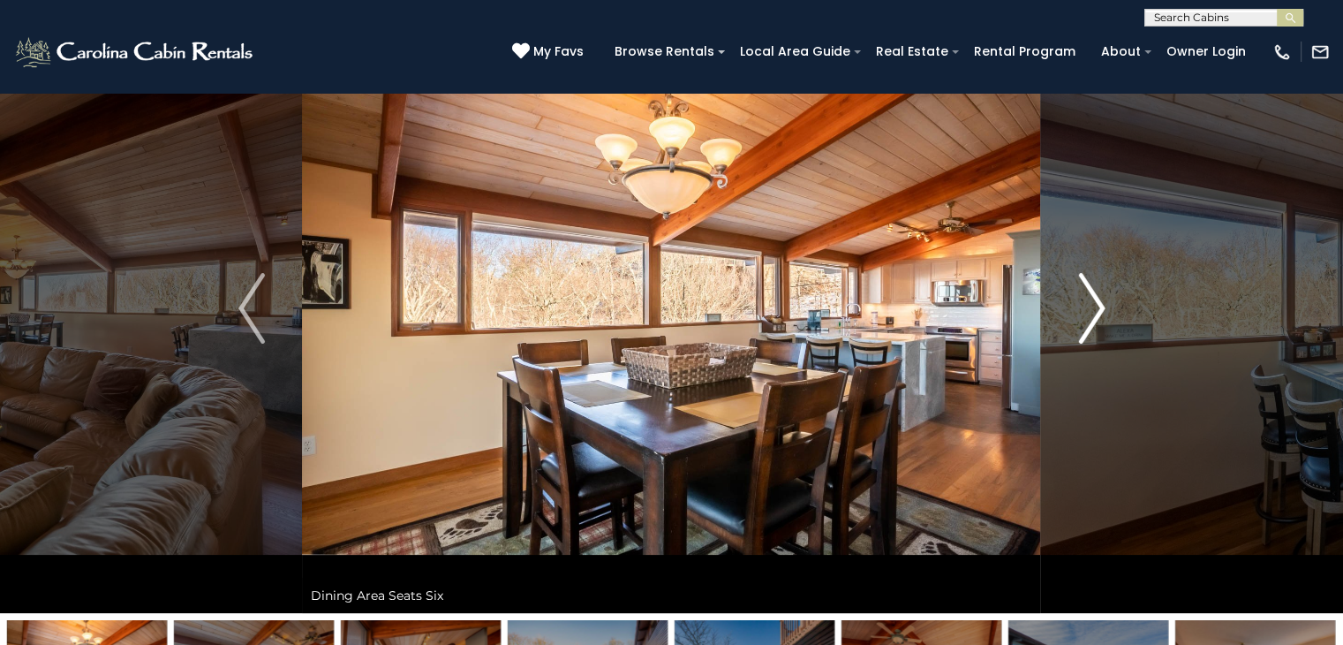
click at [1088, 304] on img "Next" at bounding box center [1091, 308] width 26 height 71
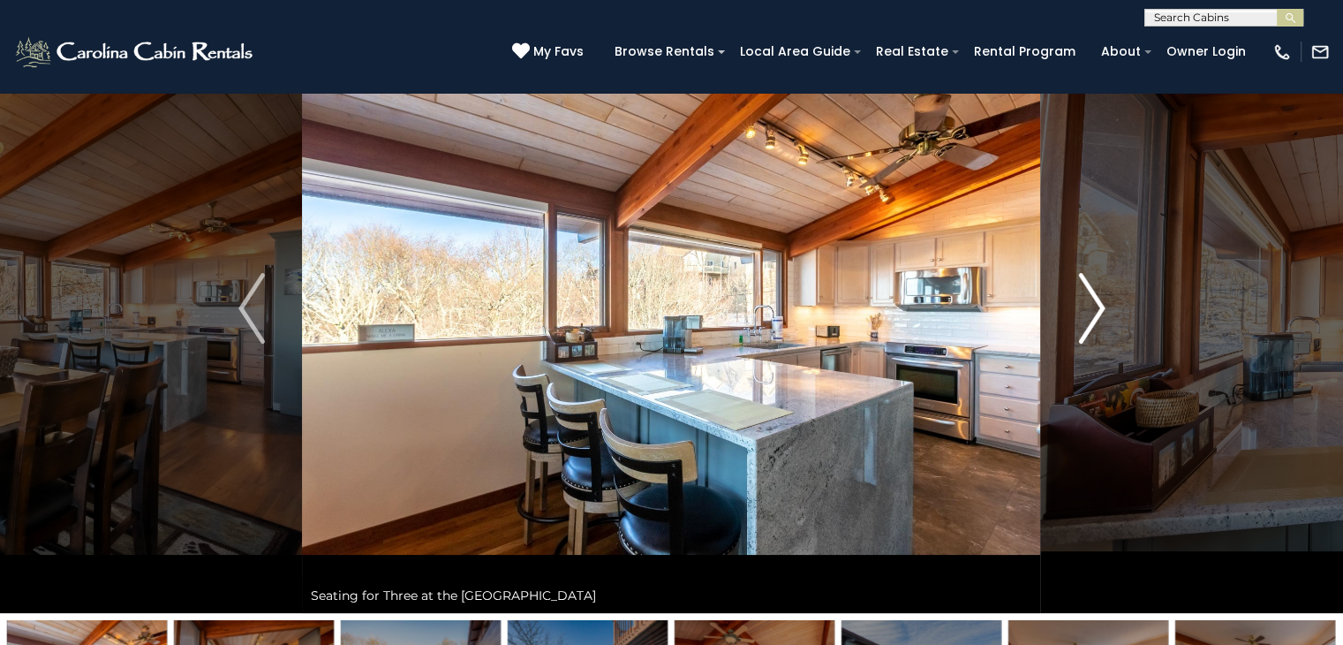
click at [1088, 304] on img "Next" at bounding box center [1091, 308] width 26 height 71
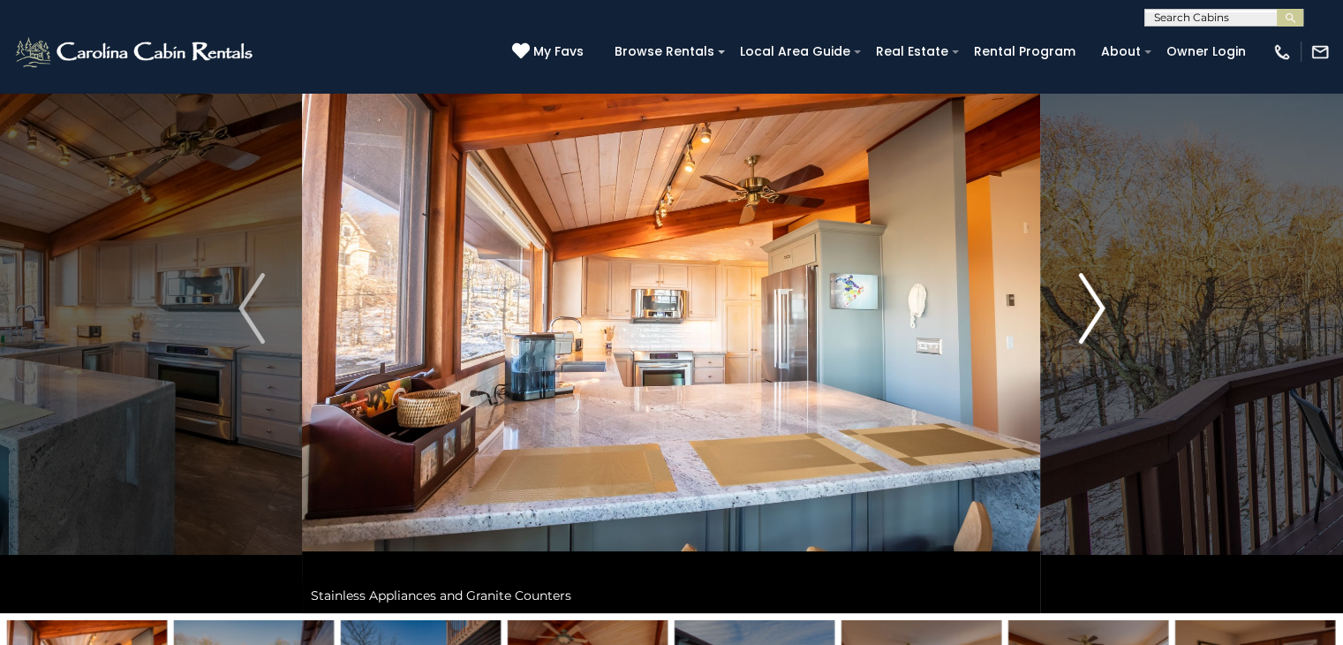
click at [1088, 304] on img "Next" at bounding box center [1091, 308] width 26 height 71
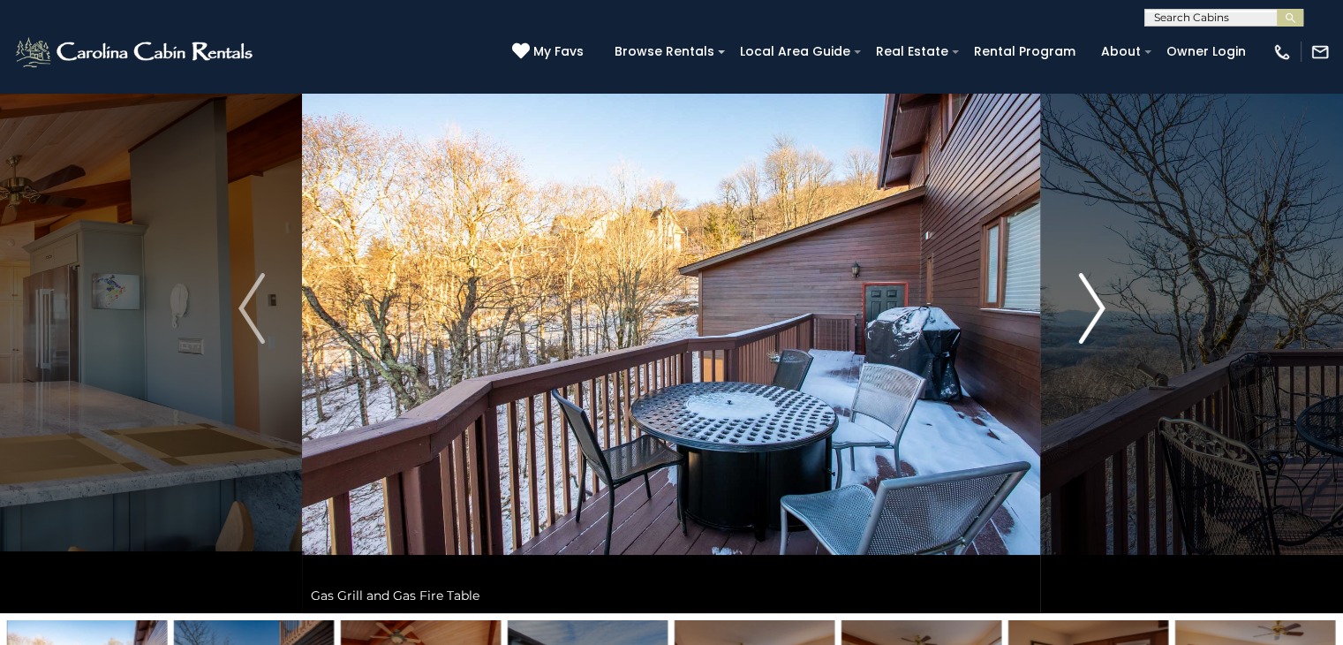
click at [1088, 304] on img "Next" at bounding box center [1091, 308] width 26 height 71
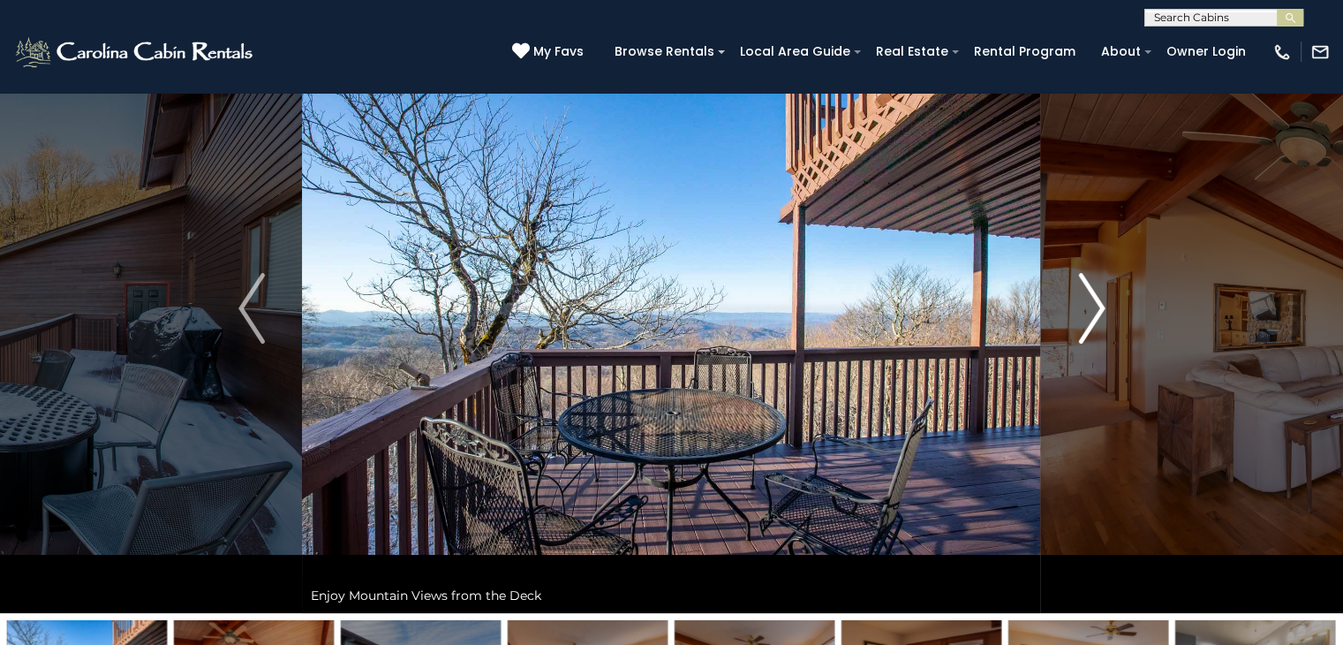
click at [1088, 304] on img "Next" at bounding box center [1091, 308] width 26 height 71
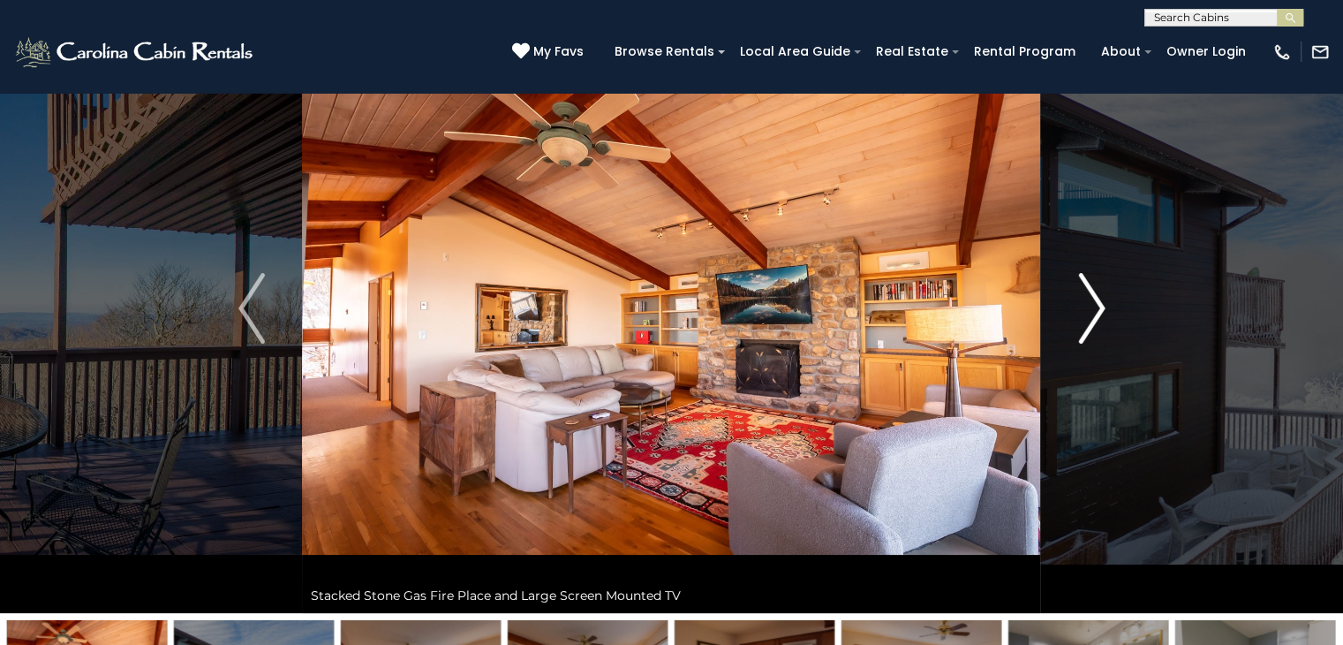
click at [1088, 304] on img "Next" at bounding box center [1091, 308] width 26 height 71
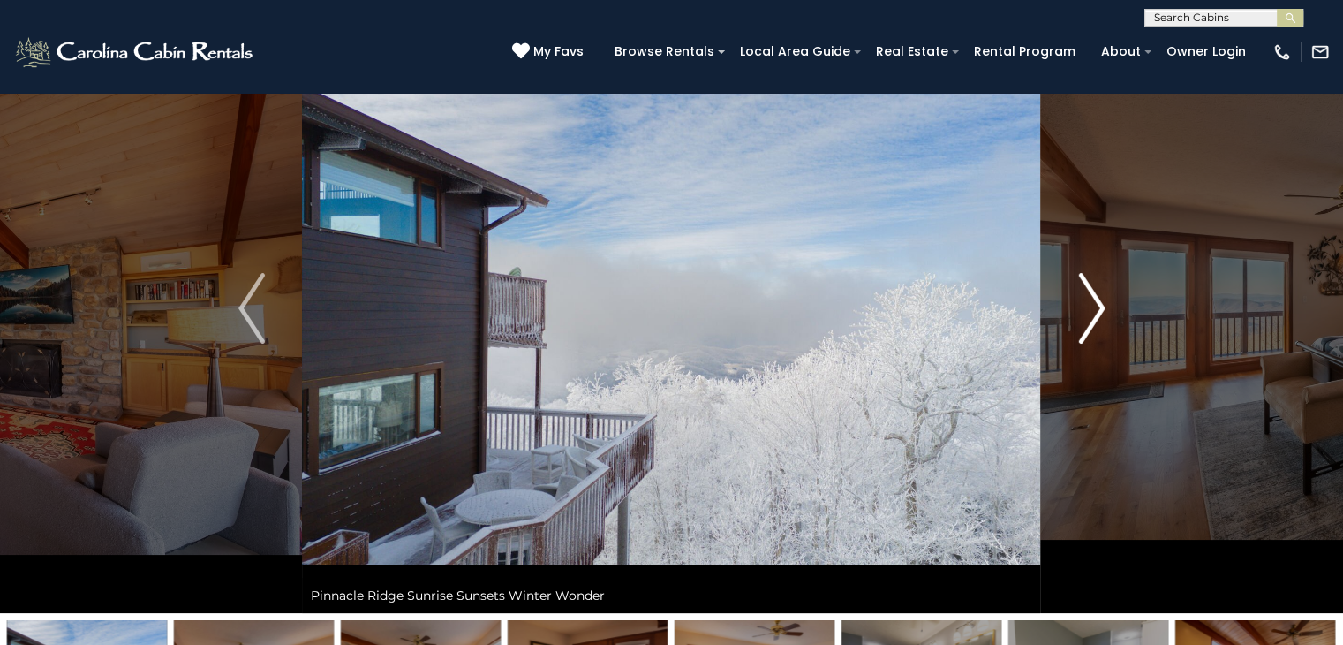
click at [1088, 304] on img "Next" at bounding box center [1091, 308] width 26 height 71
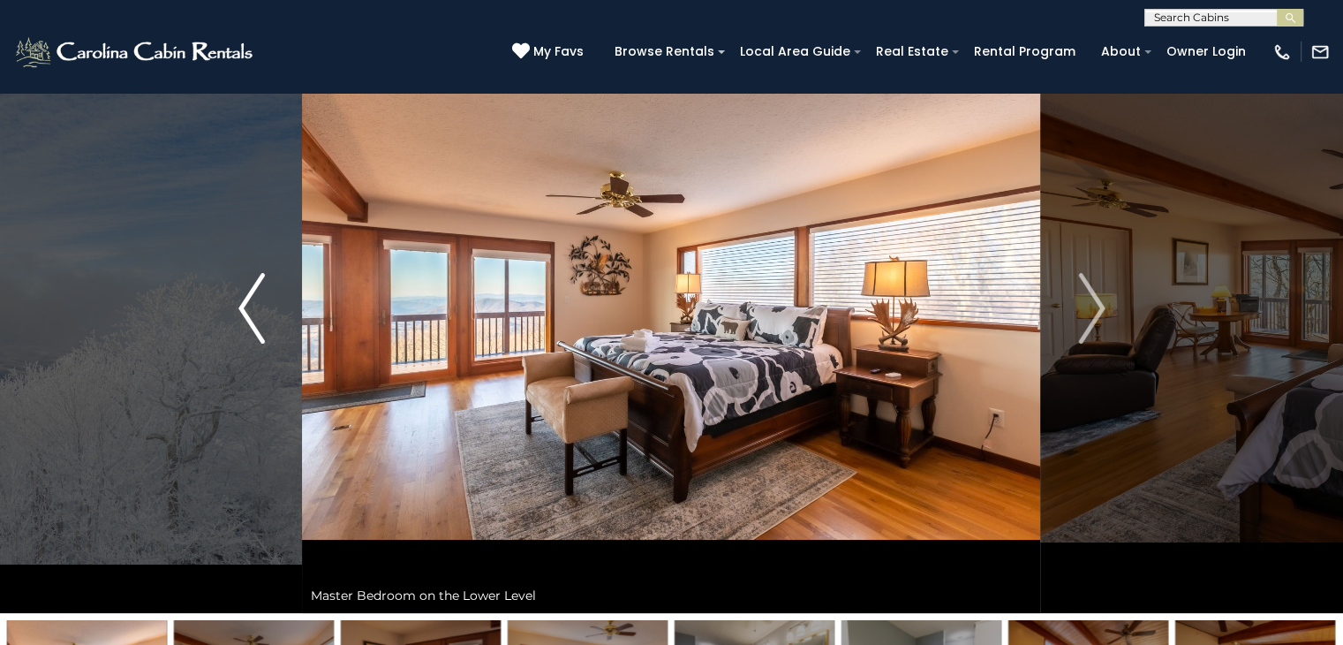
click at [265, 322] on button "Previous" at bounding box center [252, 308] width 102 height 609
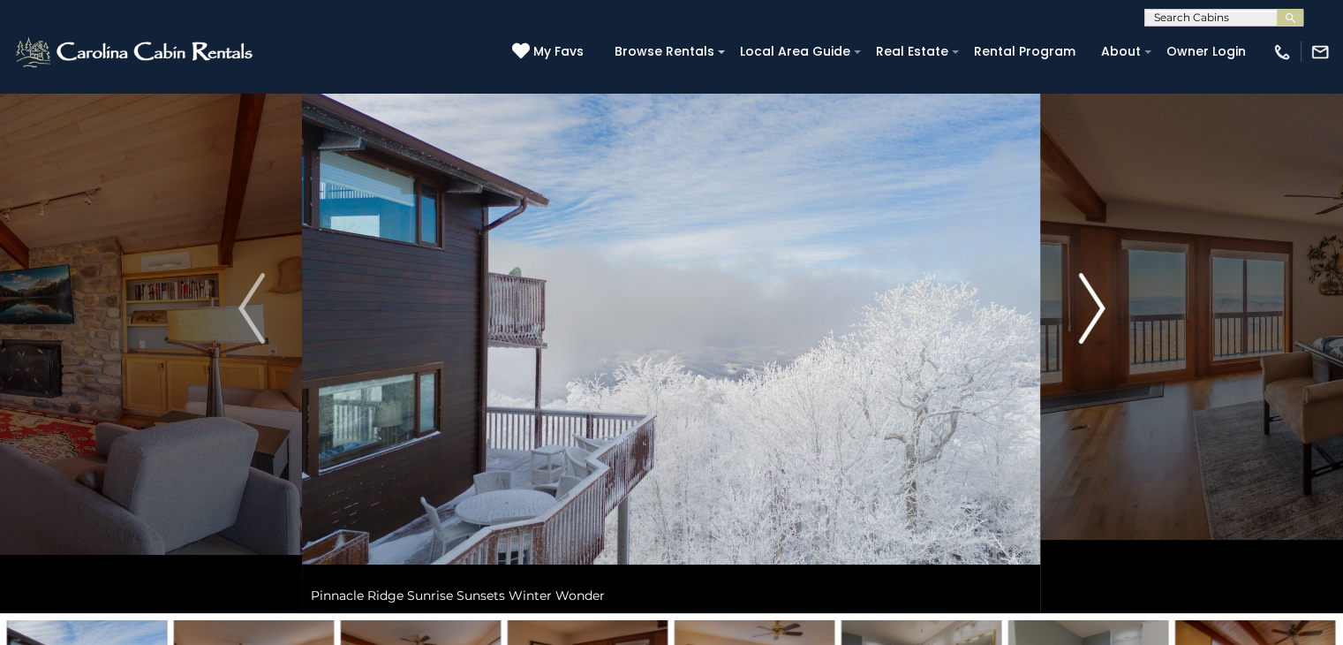
click at [1089, 300] on img "Next" at bounding box center [1091, 308] width 26 height 71
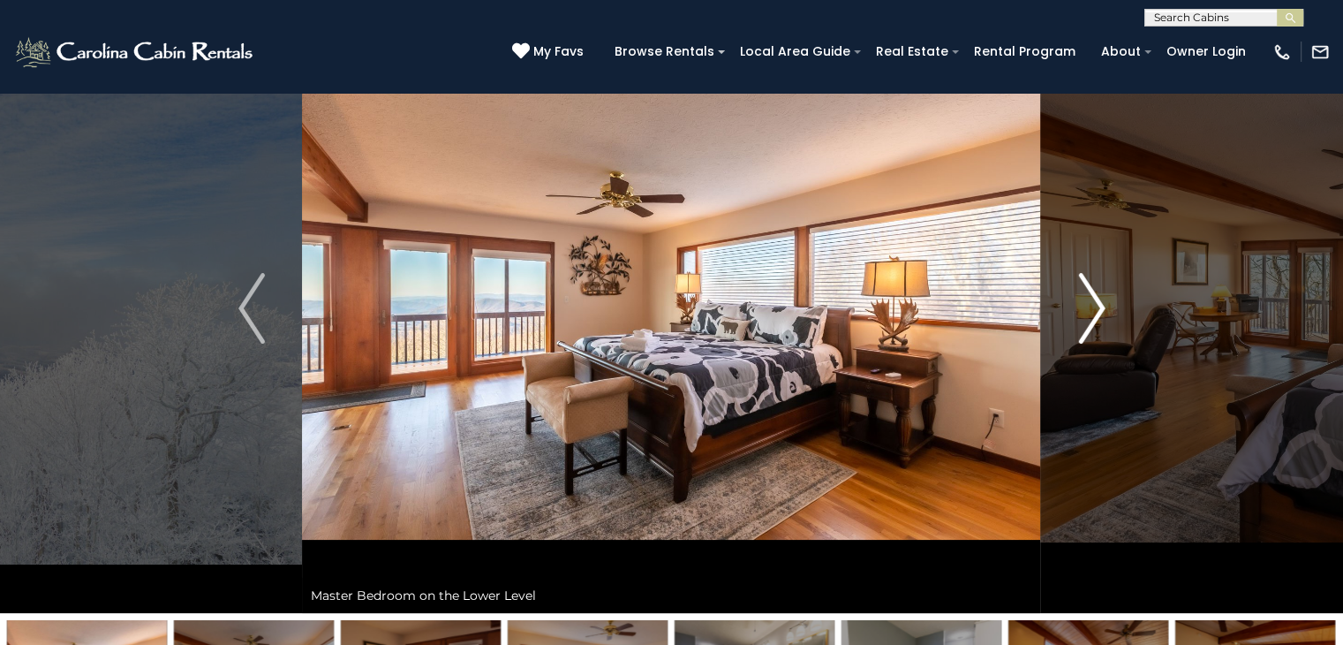
click at [1089, 300] on img "Next" at bounding box center [1091, 308] width 26 height 71
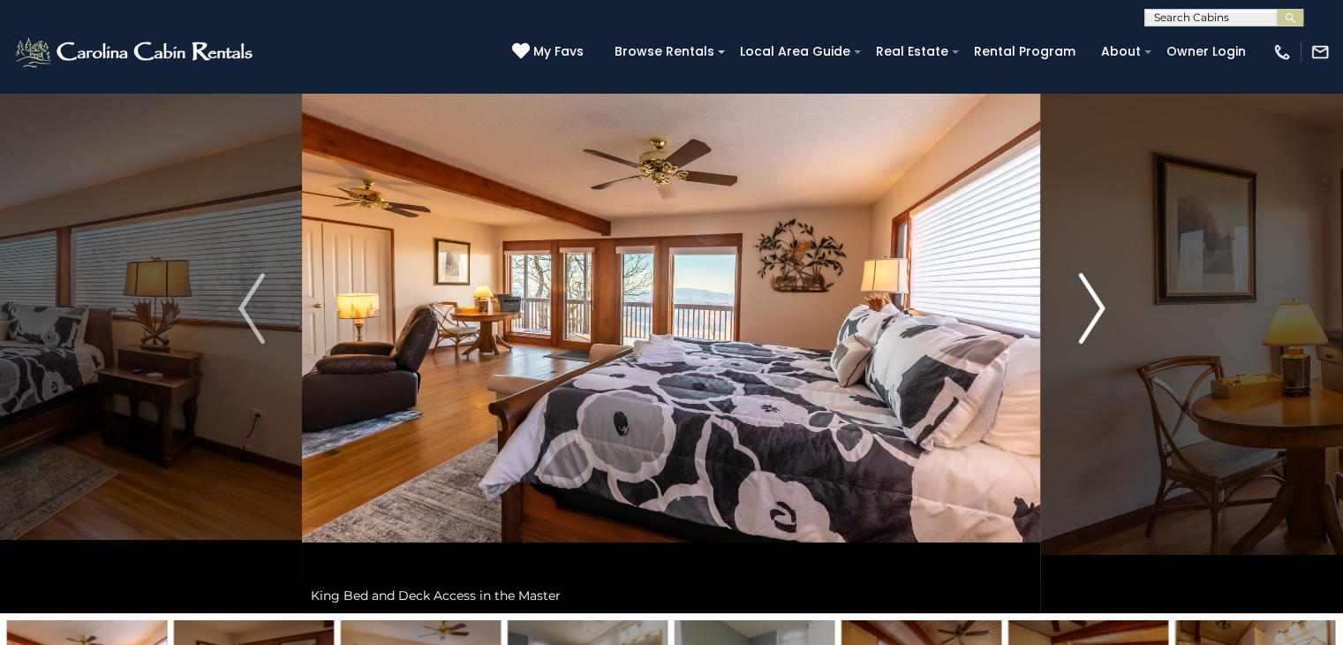
click at [1089, 300] on img "Next" at bounding box center [1091, 308] width 26 height 71
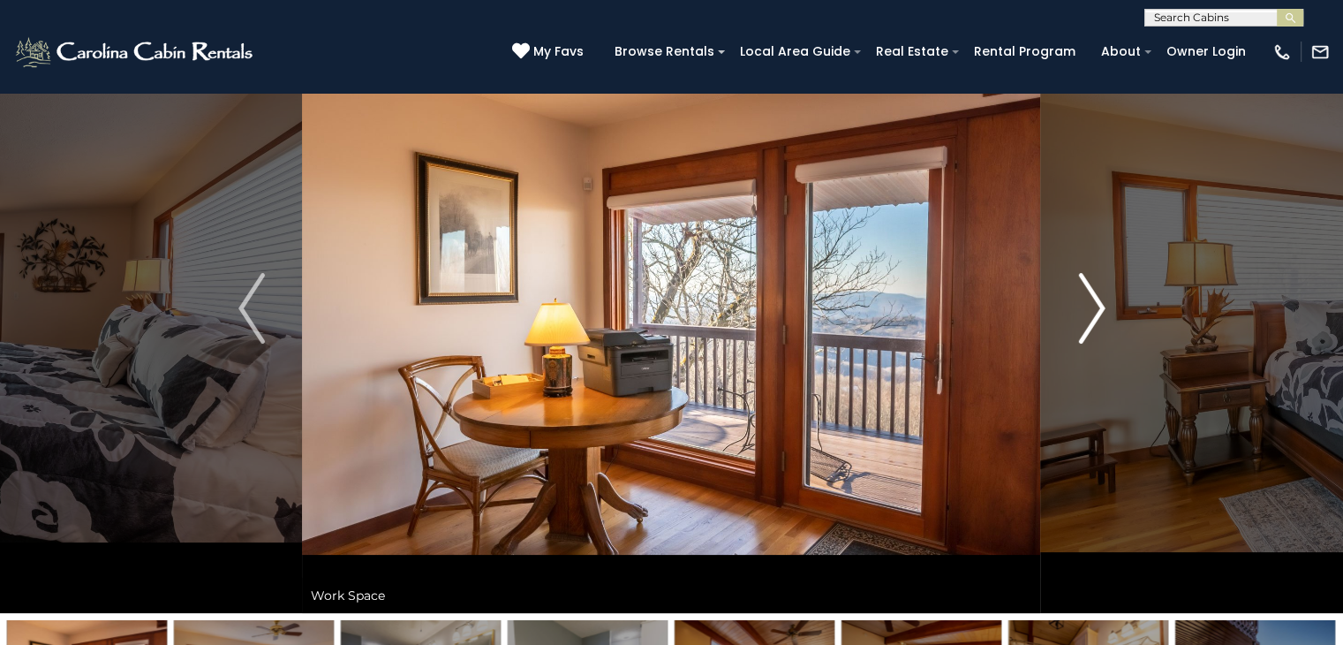
click at [1085, 299] on img "Next" at bounding box center [1091, 308] width 26 height 71
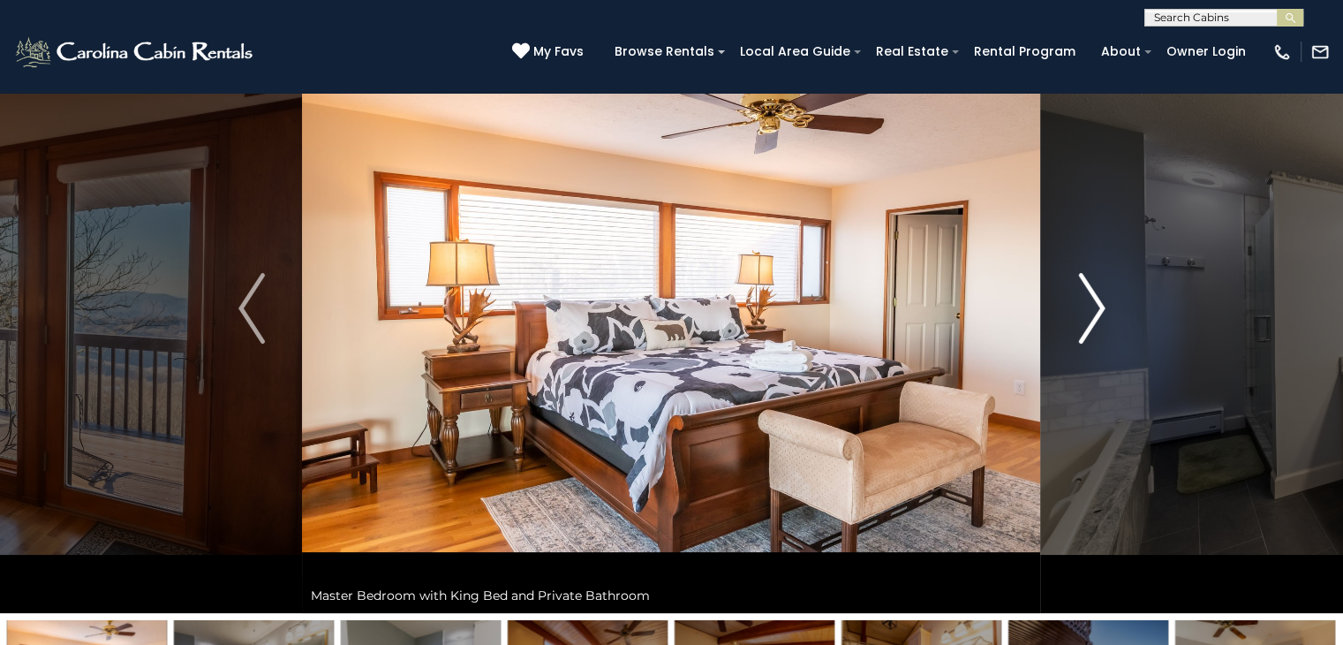
click at [1085, 299] on img "Next" at bounding box center [1091, 308] width 26 height 71
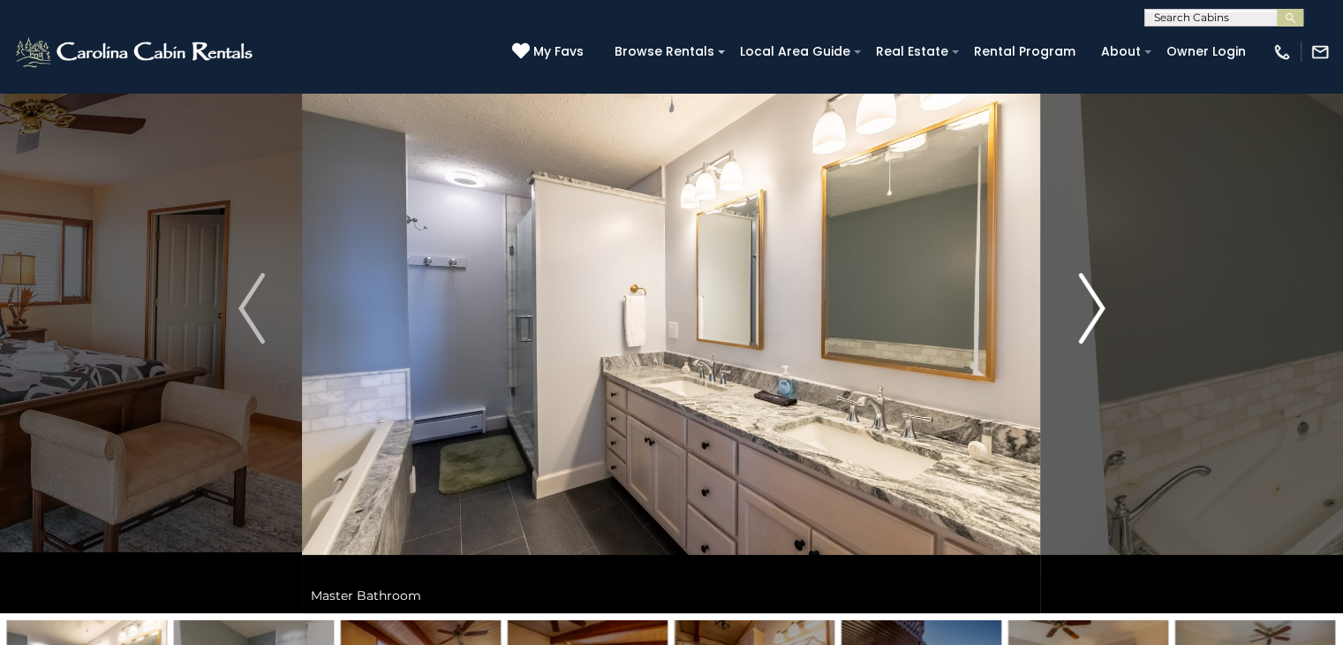
click at [1085, 299] on img "Next" at bounding box center [1091, 308] width 26 height 71
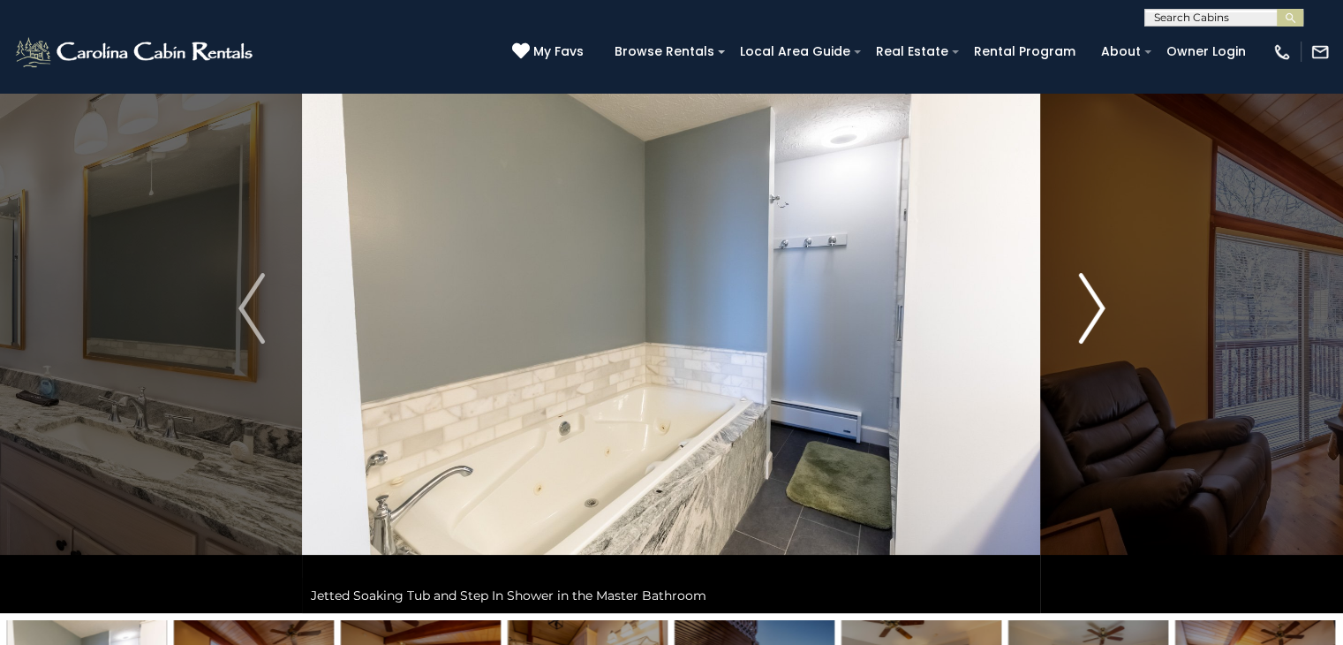
click at [1085, 299] on img "Next" at bounding box center [1091, 308] width 26 height 71
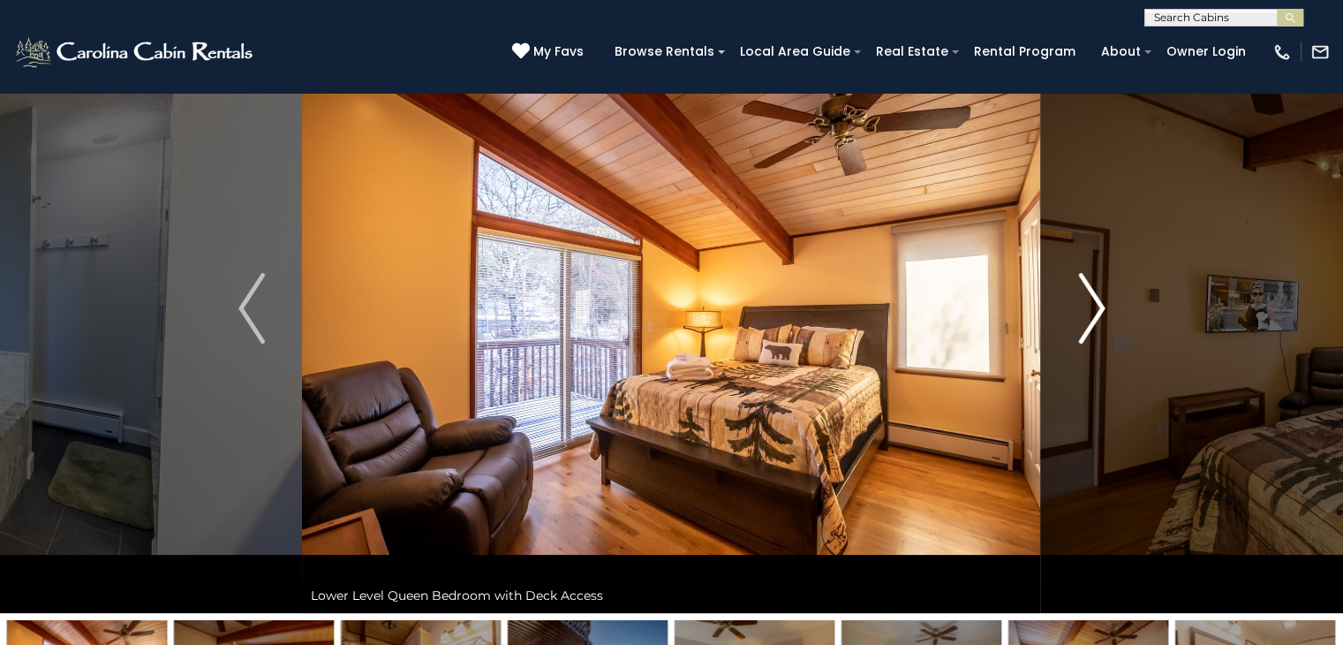
click at [1085, 299] on img "Next" at bounding box center [1091, 308] width 26 height 71
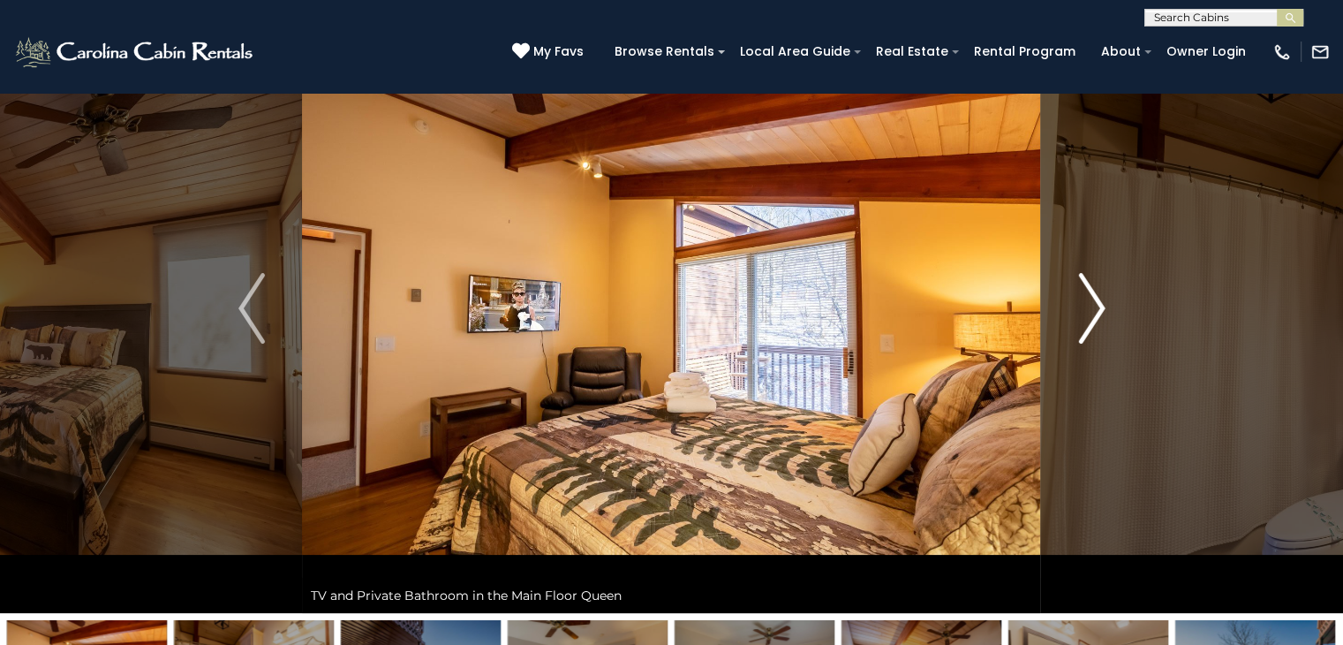
click at [1085, 299] on img "Next" at bounding box center [1091, 308] width 26 height 71
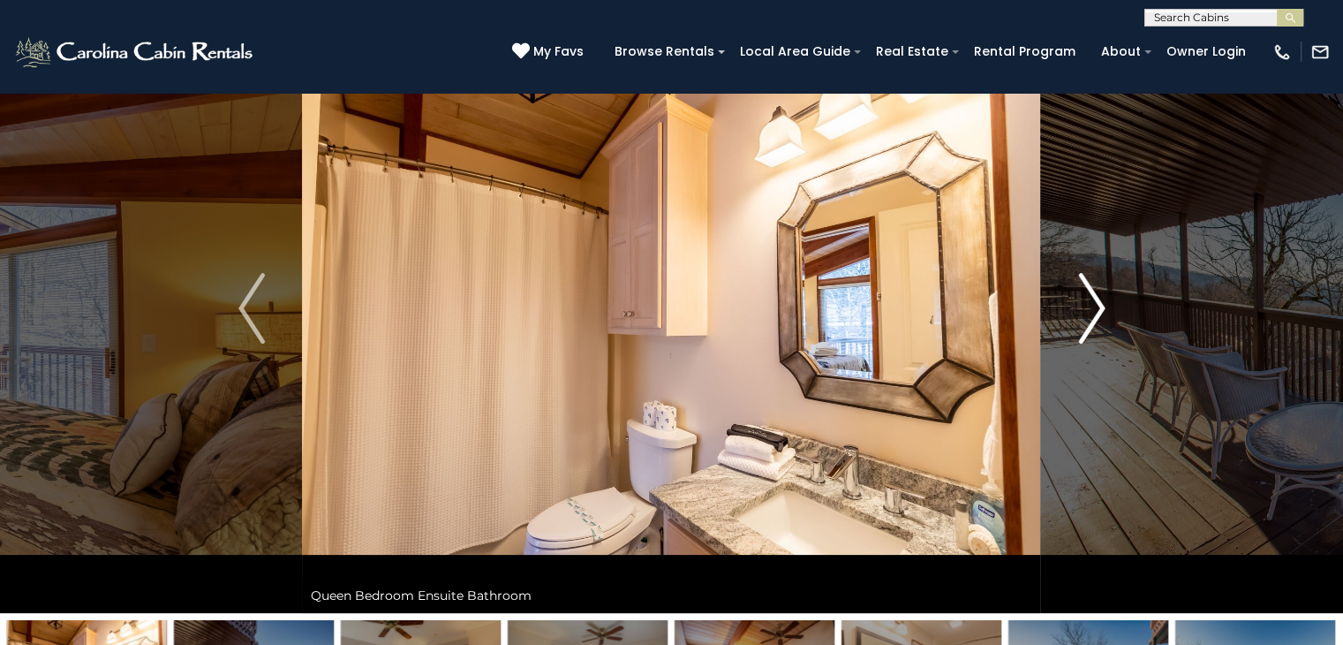
click at [1085, 299] on img "Next" at bounding box center [1091, 308] width 26 height 71
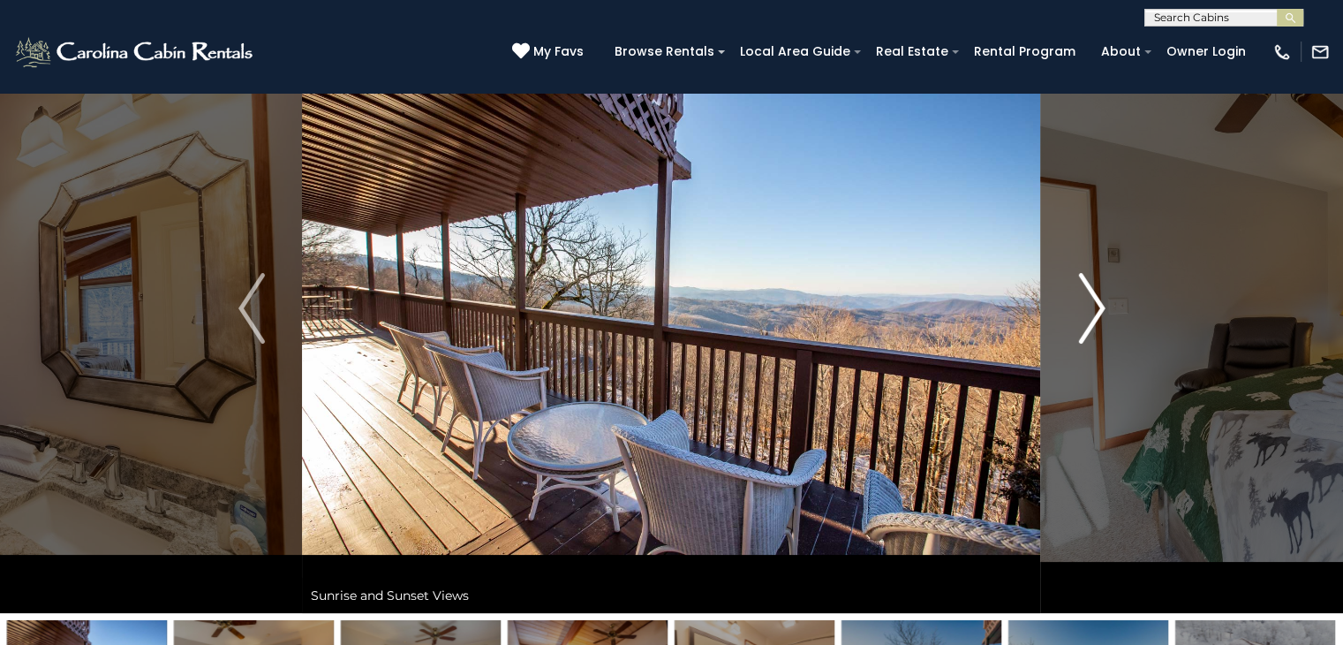
click at [1085, 299] on img "Next" at bounding box center [1091, 308] width 26 height 71
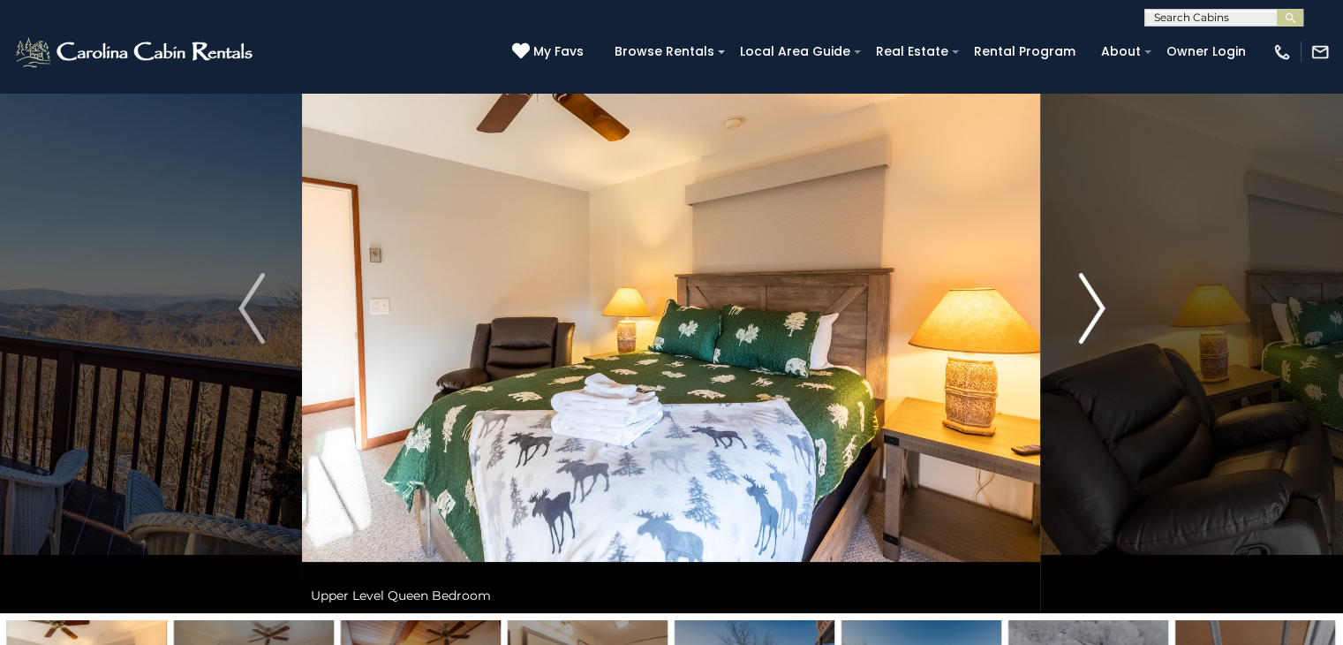
click at [1085, 299] on img "Next" at bounding box center [1091, 308] width 26 height 71
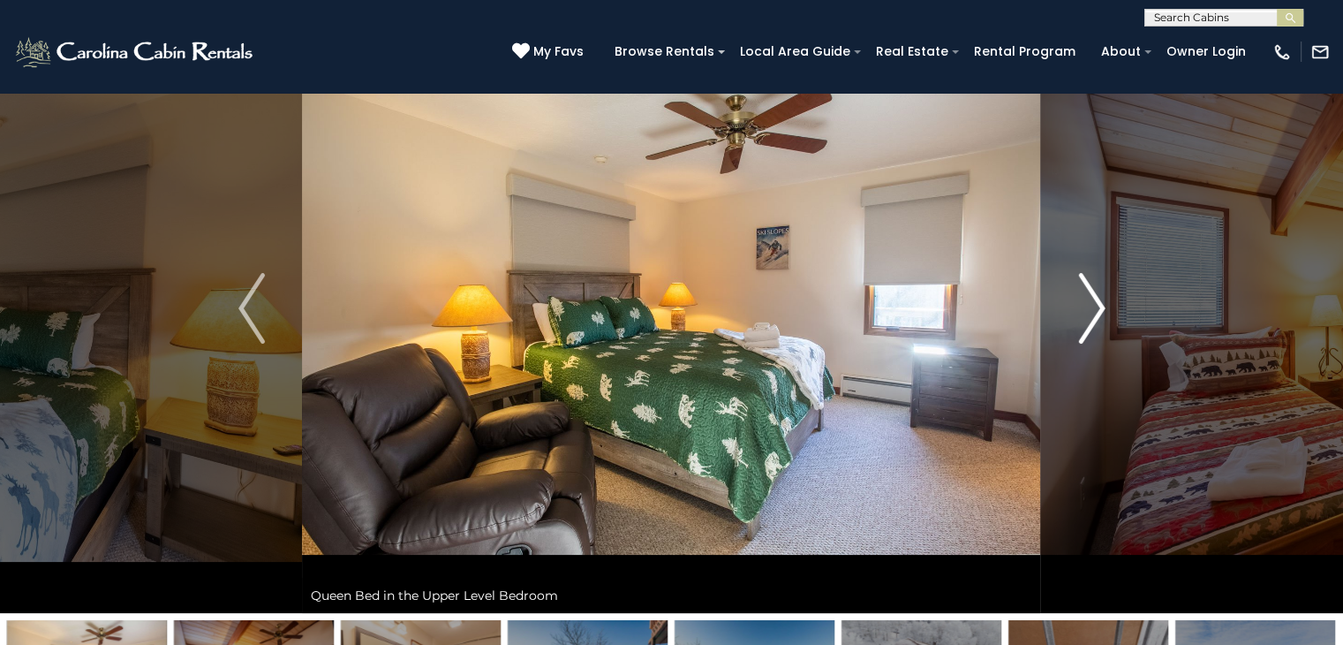
click at [1102, 283] on img "Next" at bounding box center [1091, 308] width 26 height 71
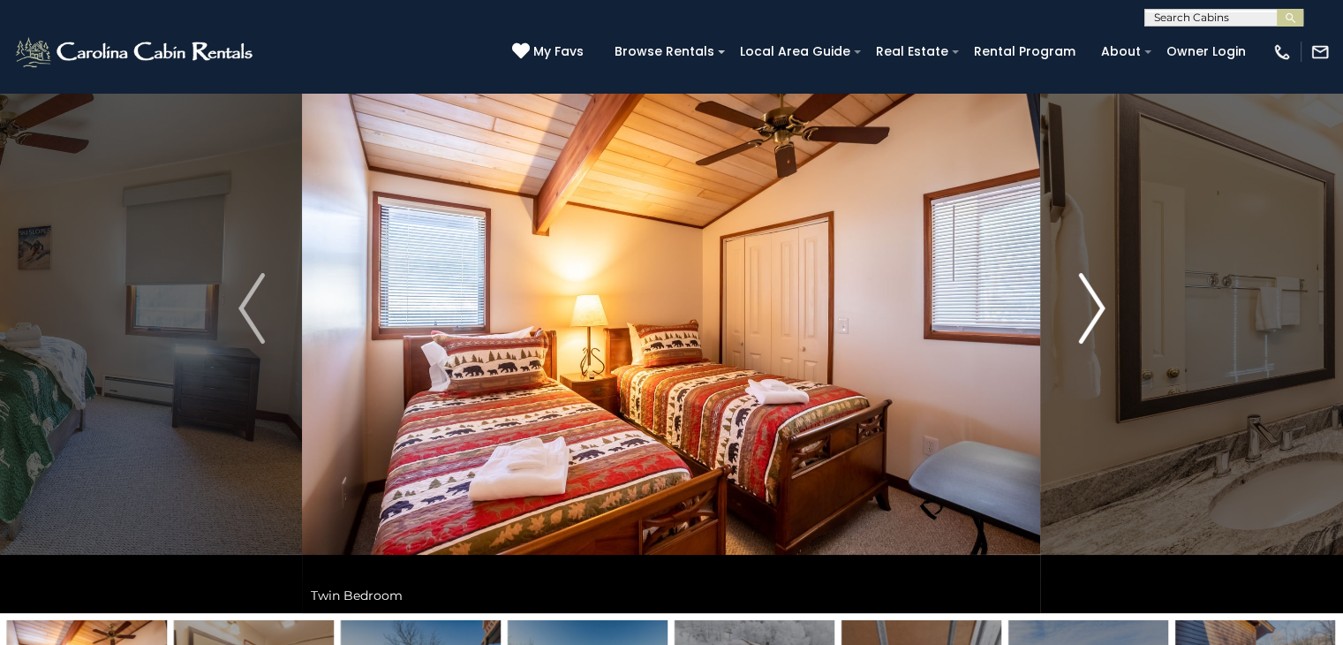
click at [1099, 305] on img "Next" at bounding box center [1091, 308] width 26 height 71
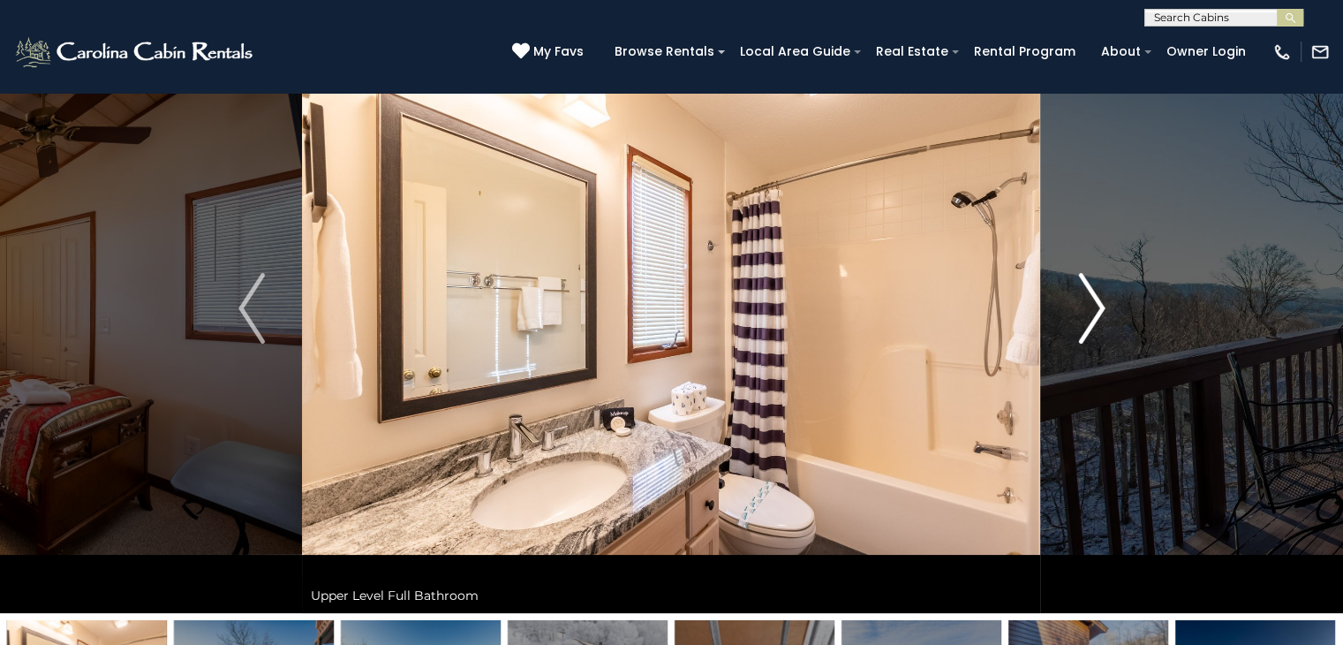
click at [1099, 305] on img "Next" at bounding box center [1091, 308] width 26 height 71
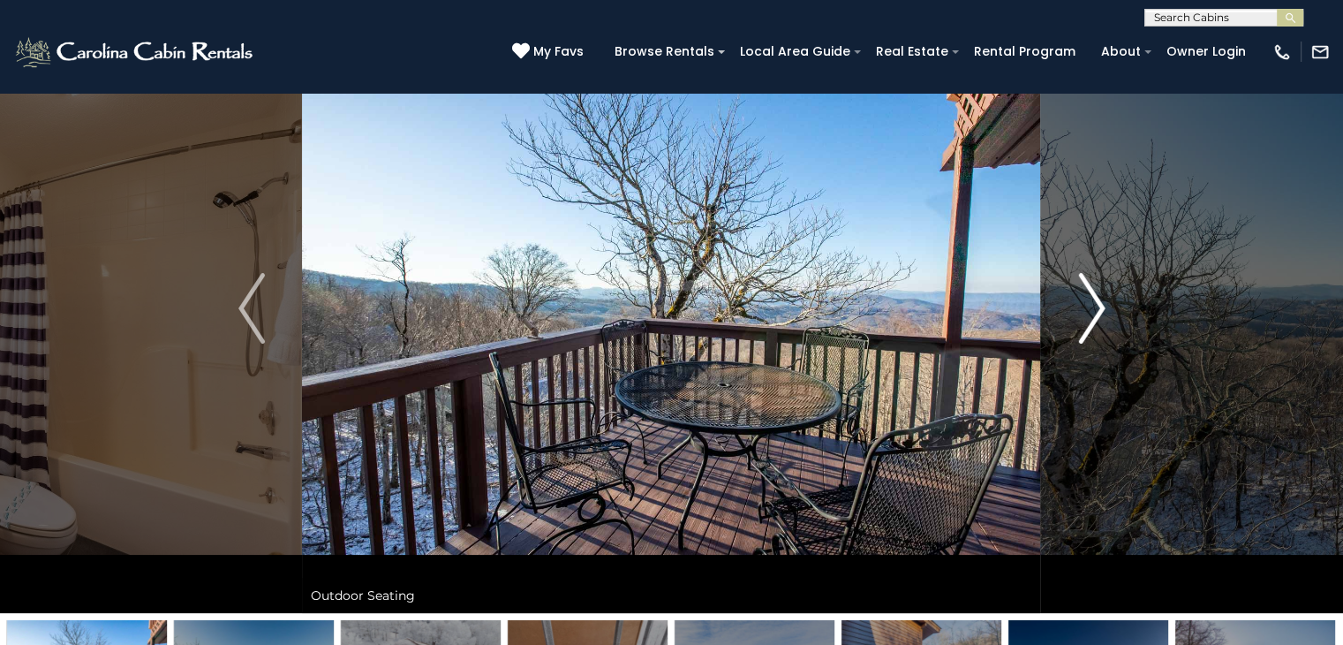
click at [1098, 308] on img "Next" at bounding box center [1091, 308] width 26 height 71
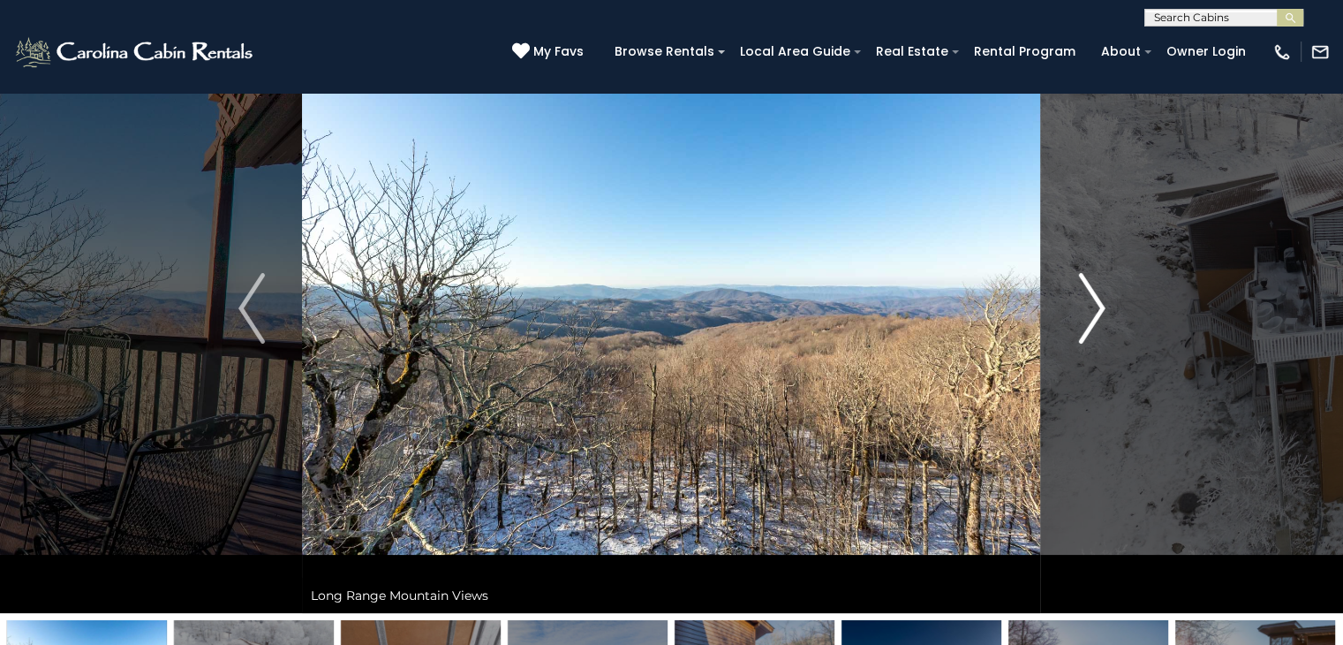
click at [1098, 308] on img "Next" at bounding box center [1091, 308] width 26 height 71
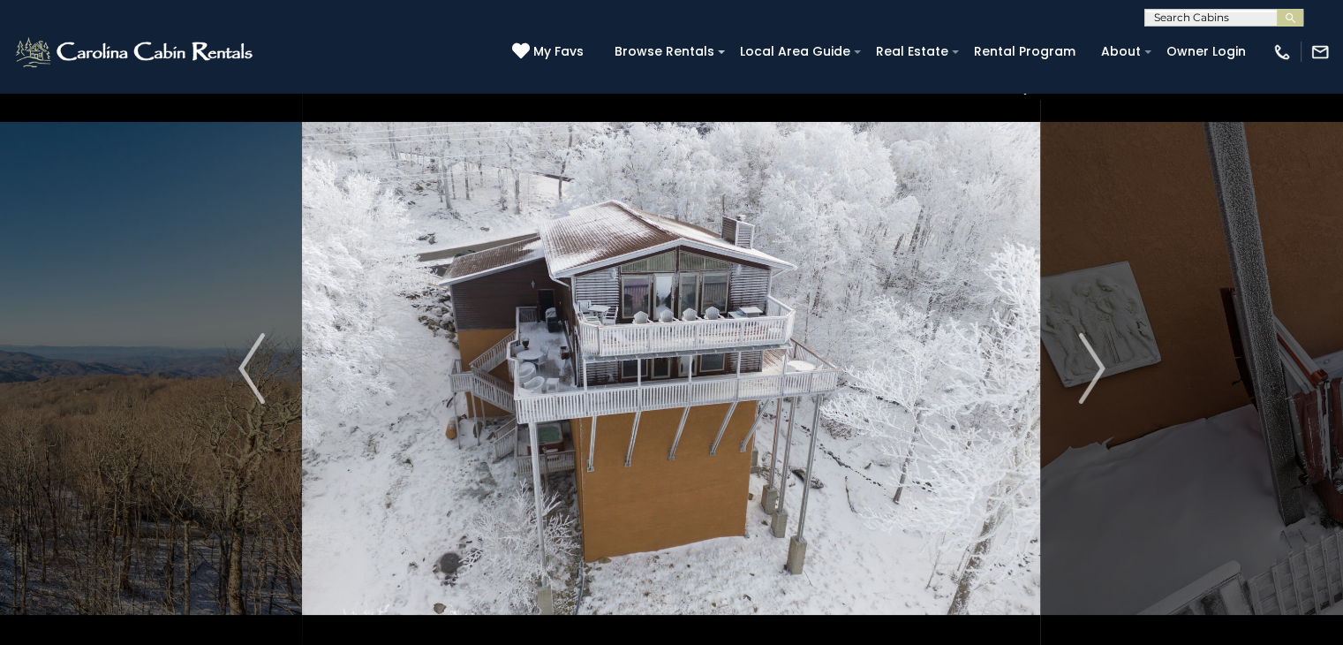
scroll to position [0, 0]
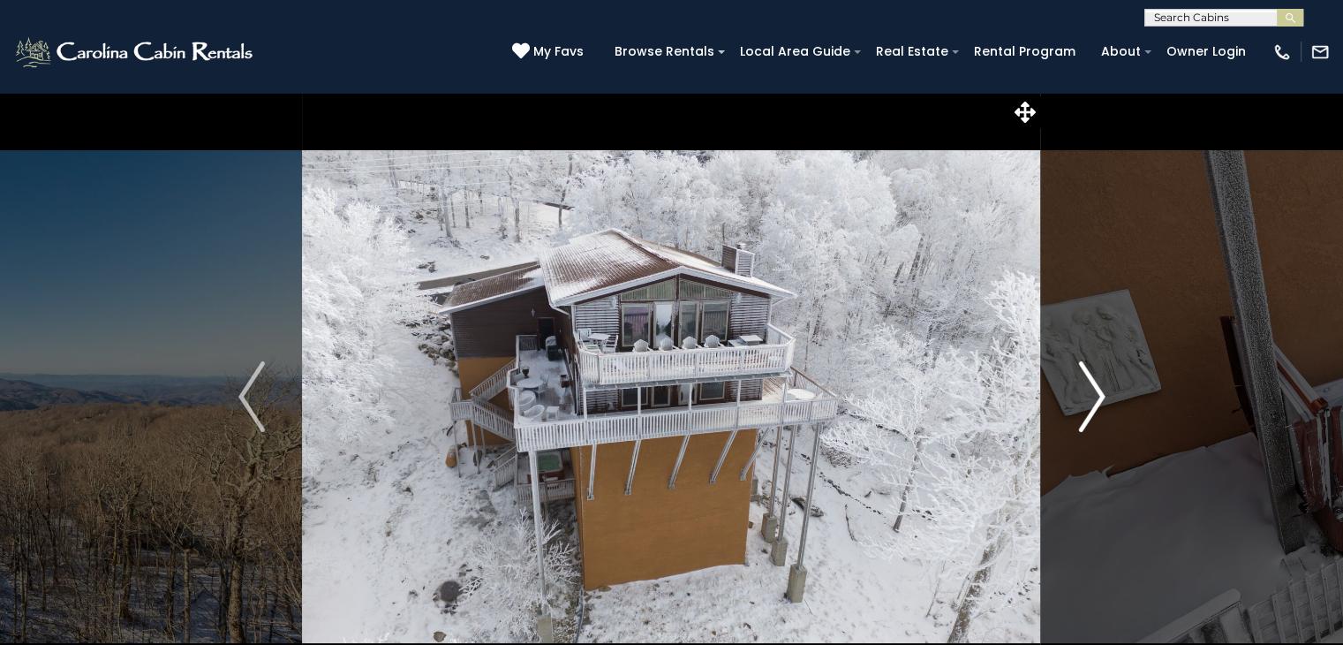
click at [1086, 392] on img "Next" at bounding box center [1091, 396] width 26 height 71
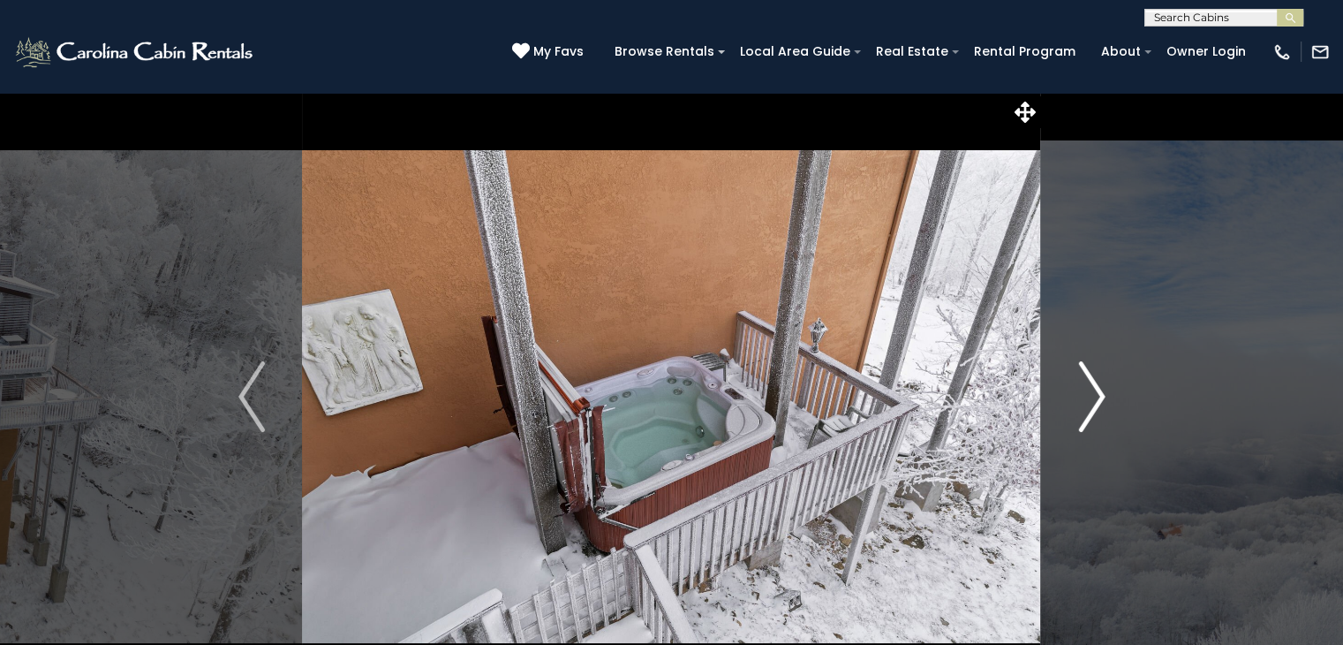
click at [1086, 392] on img "Next" at bounding box center [1091, 396] width 26 height 71
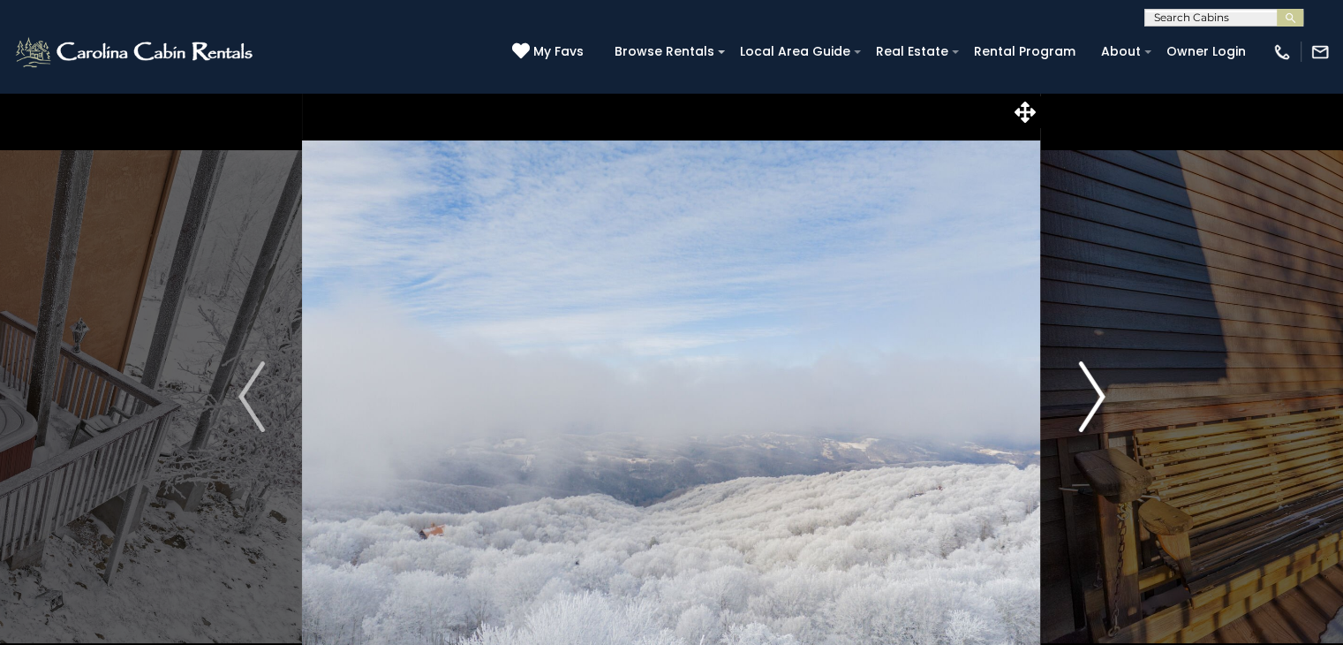
click at [1086, 392] on img "Next" at bounding box center [1091, 396] width 26 height 71
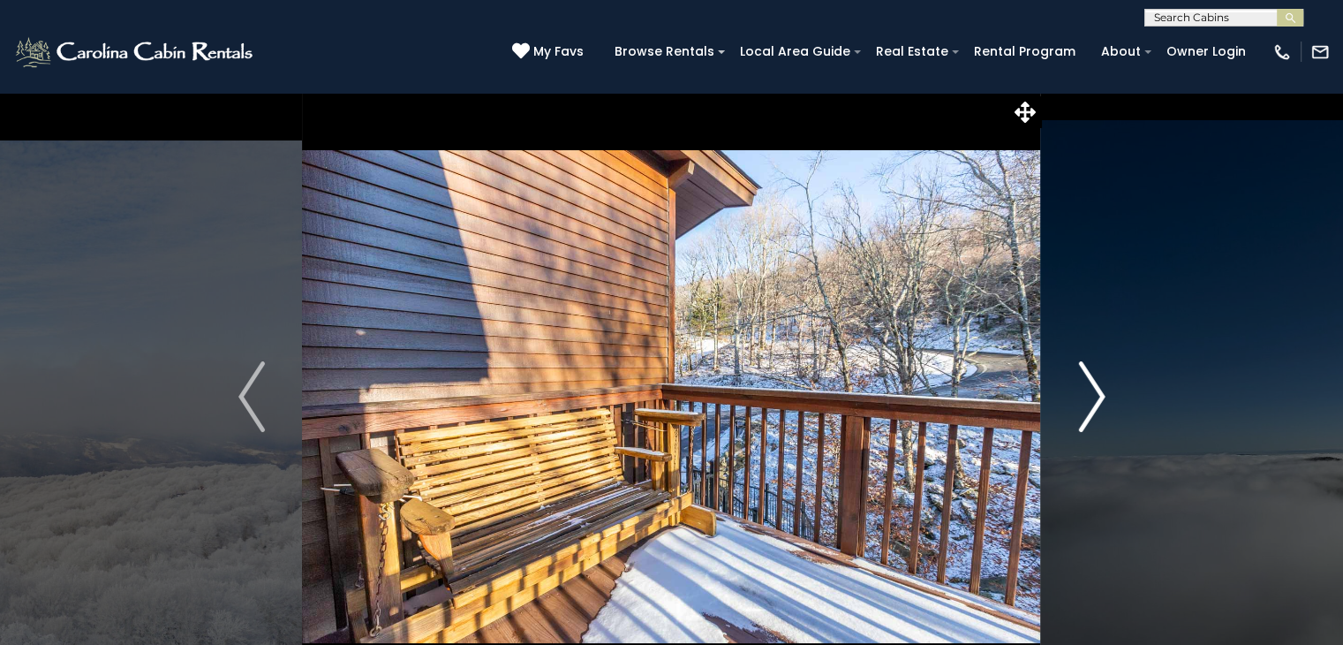
click at [1086, 392] on img "Next" at bounding box center [1091, 396] width 26 height 71
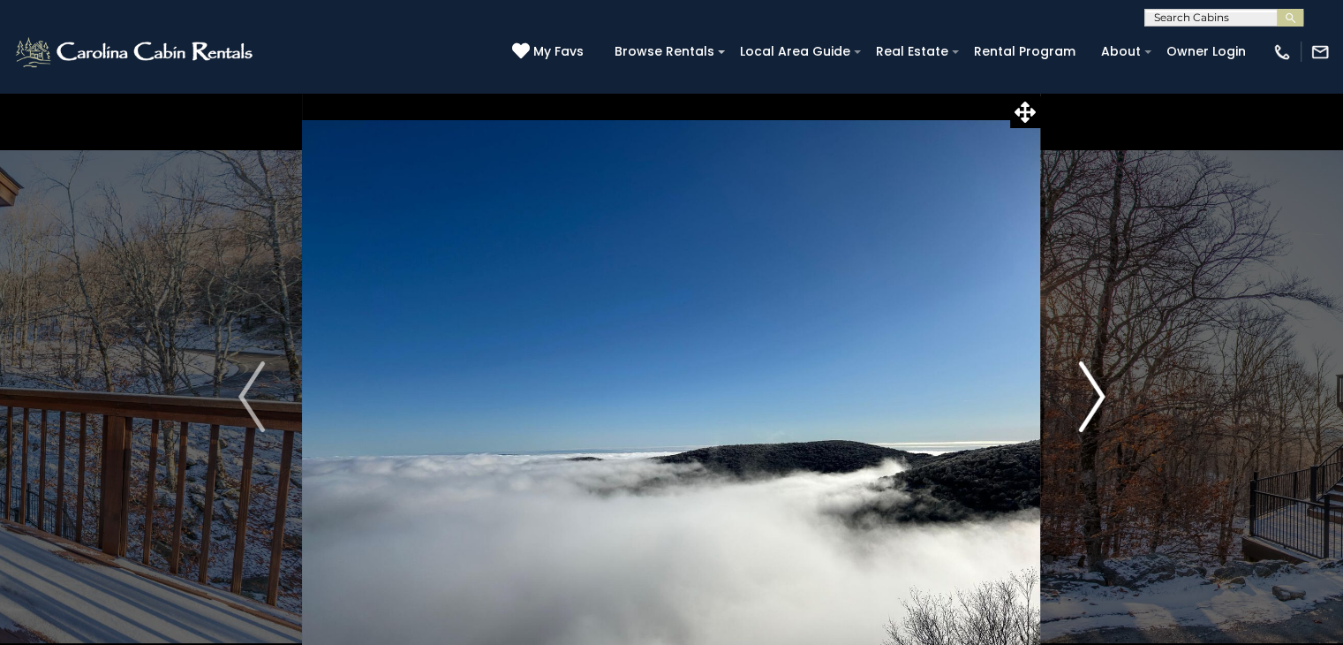
click at [1086, 392] on img "Next" at bounding box center [1091, 396] width 26 height 71
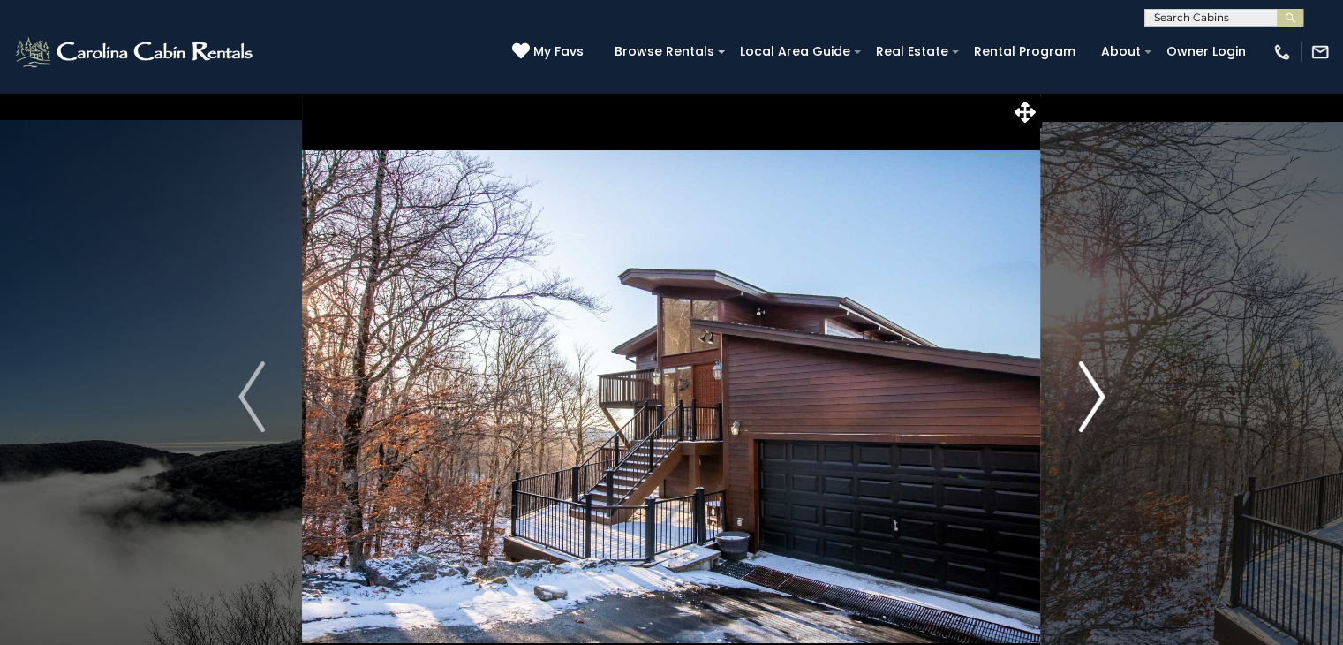
click at [1086, 392] on img "Next" at bounding box center [1091, 396] width 26 height 71
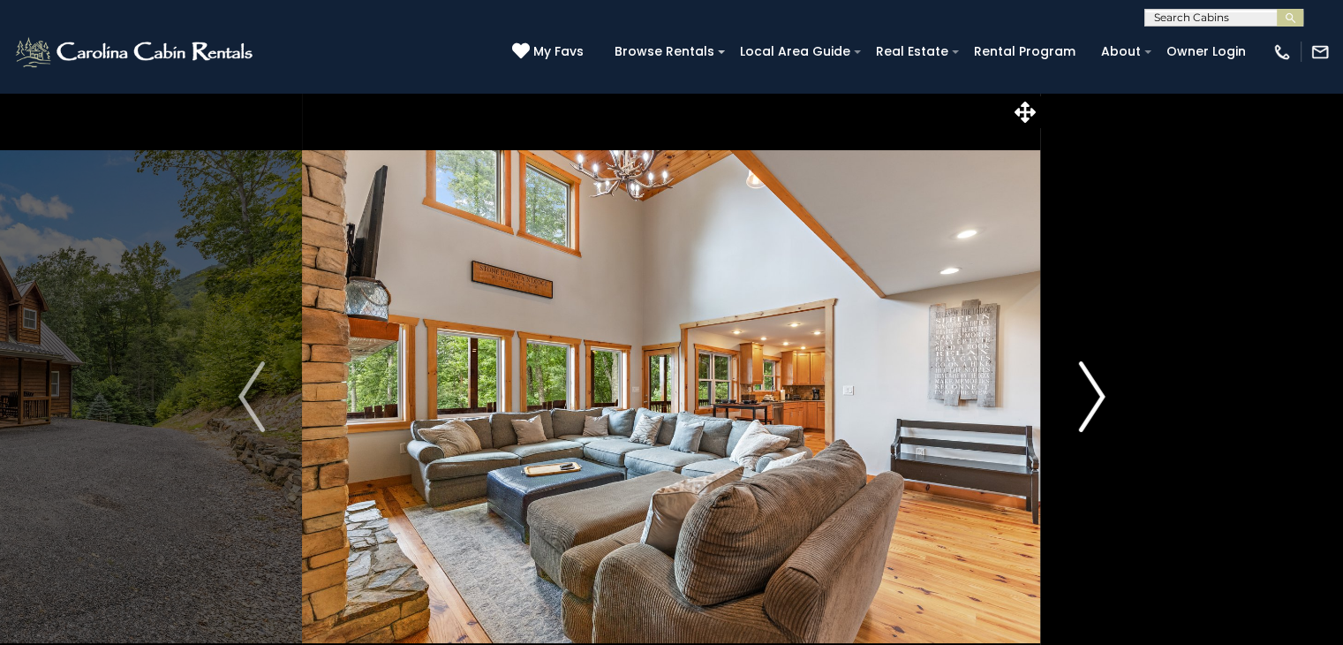
scroll to position [88, 0]
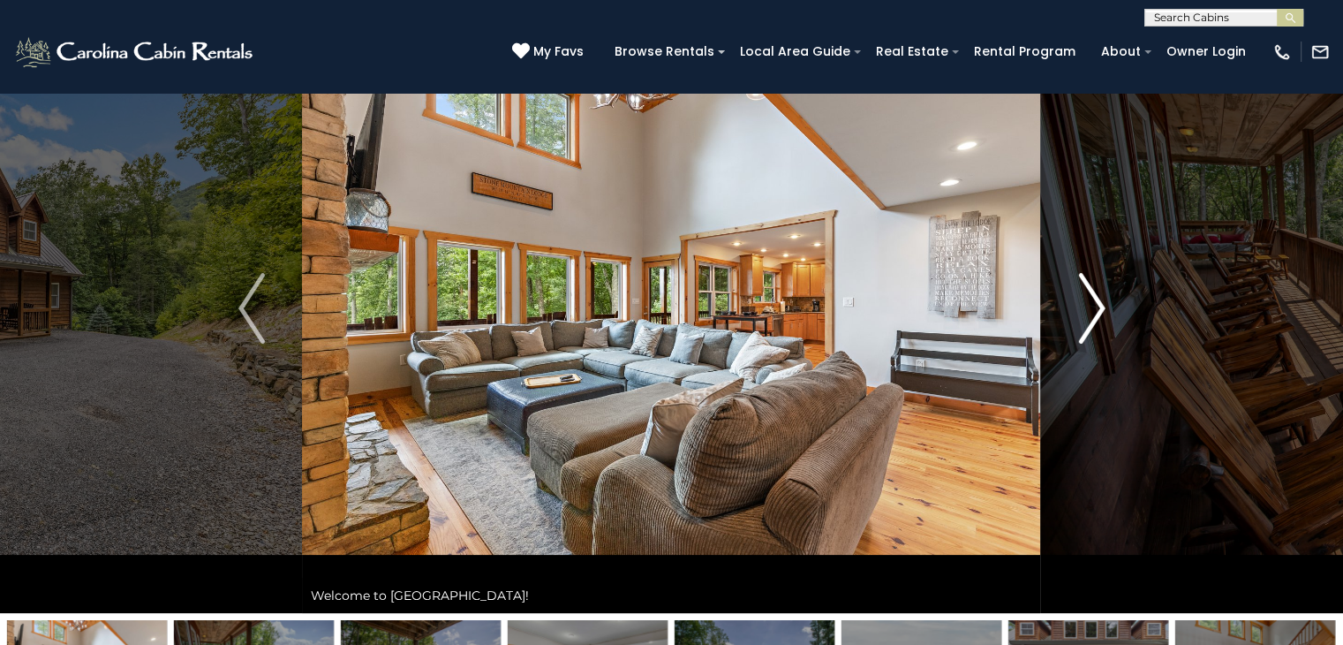
click at [1095, 300] on img "Next" at bounding box center [1091, 308] width 26 height 71
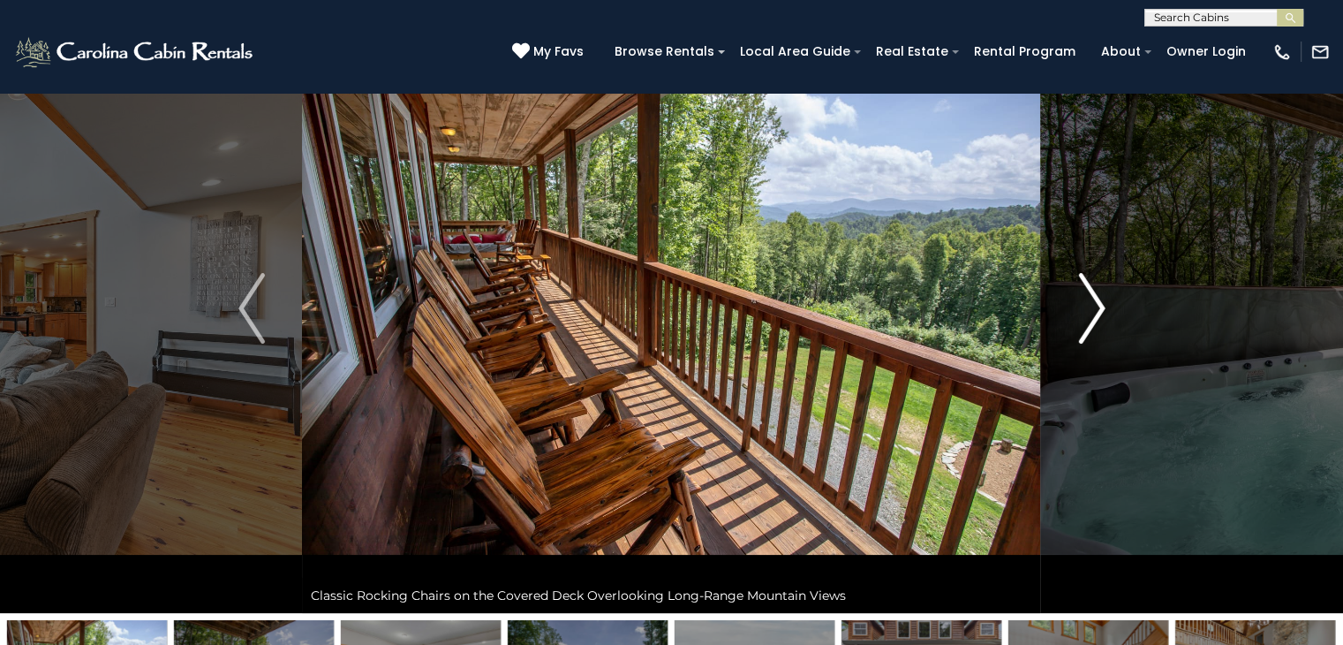
click at [1095, 300] on img "Next" at bounding box center [1091, 308] width 26 height 71
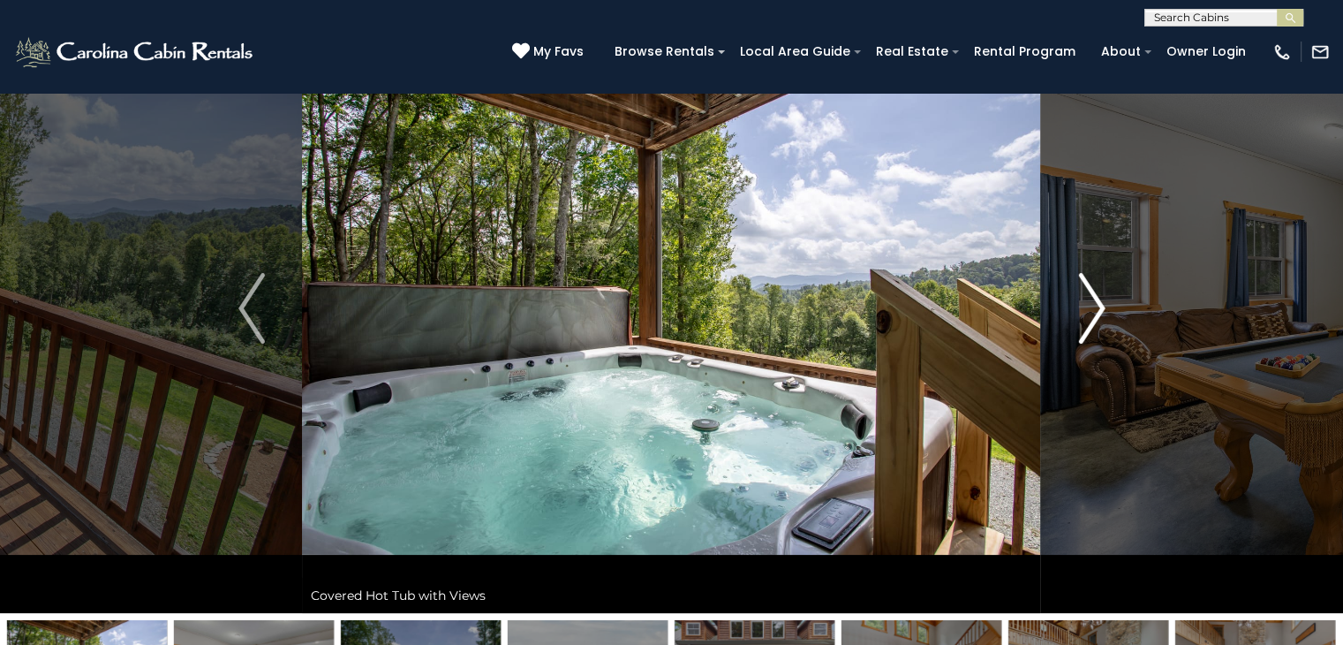
click at [1095, 300] on img "Next" at bounding box center [1091, 308] width 26 height 71
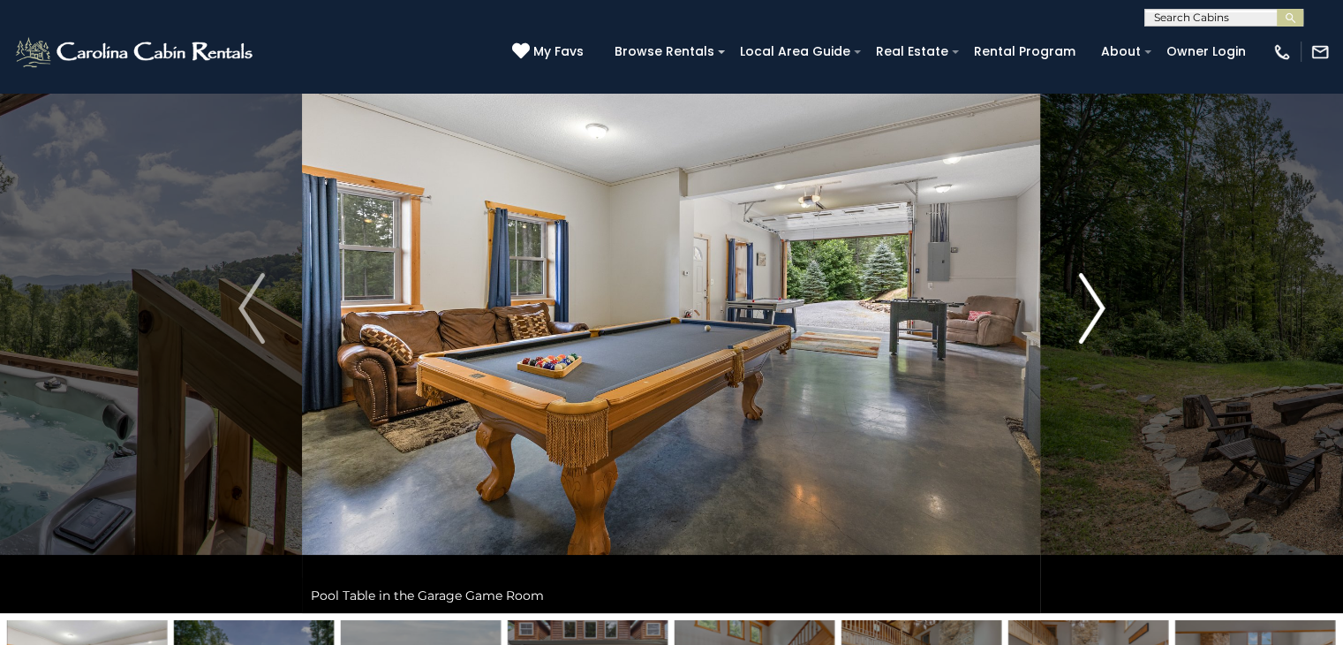
click at [1095, 300] on img "Next" at bounding box center [1091, 308] width 26 height 71
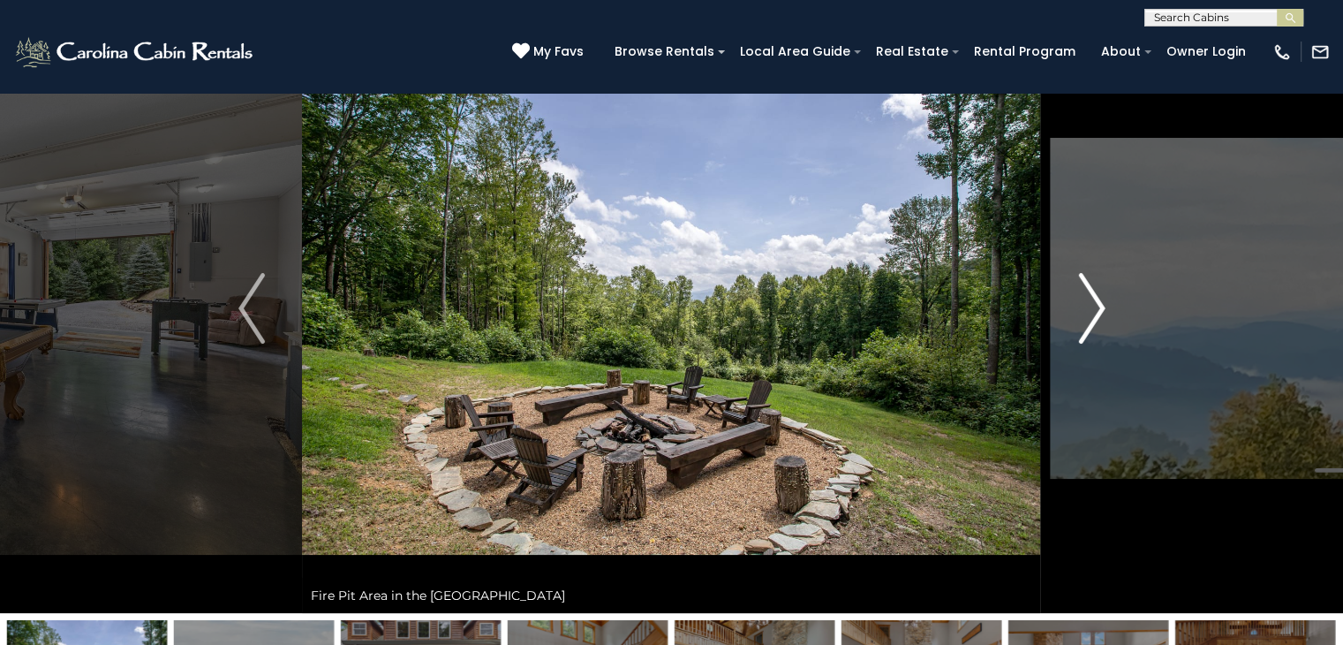
click at [1095, 300] on img "Next" at bounding box center [1091, 308] width 26 height 71
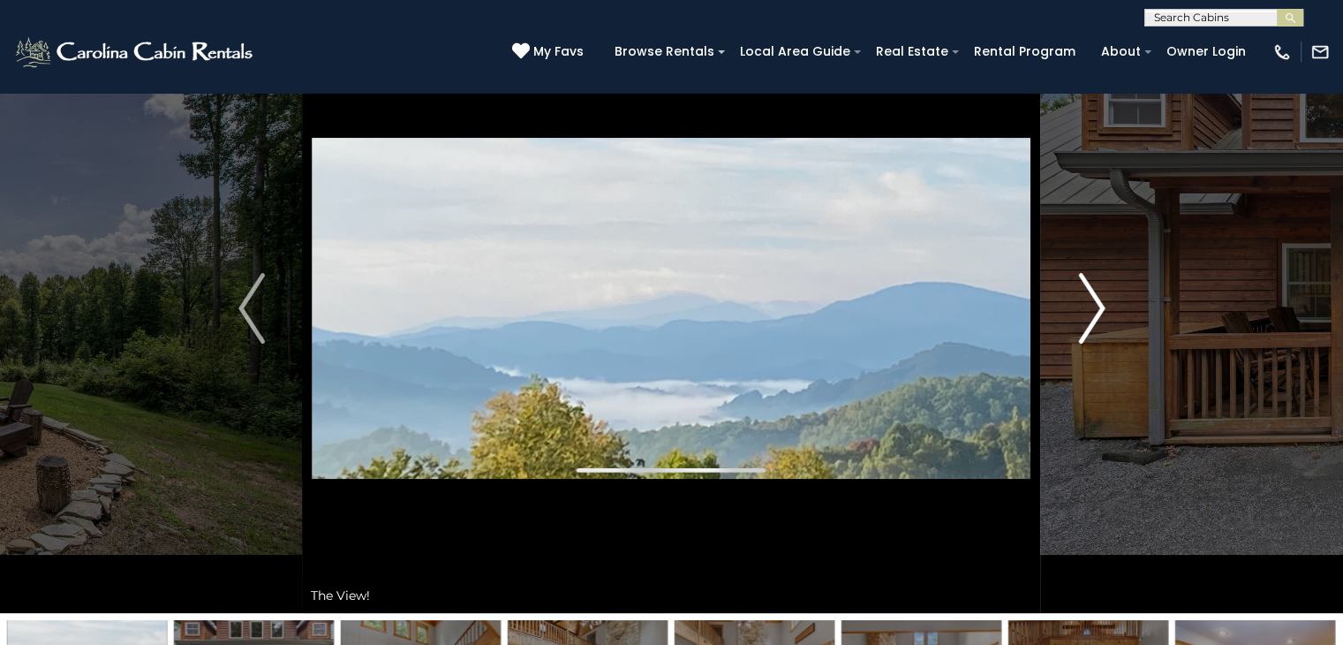
click at [1095, 300] on img "Next" at bounding box center [1091, 308] width 26 height 71
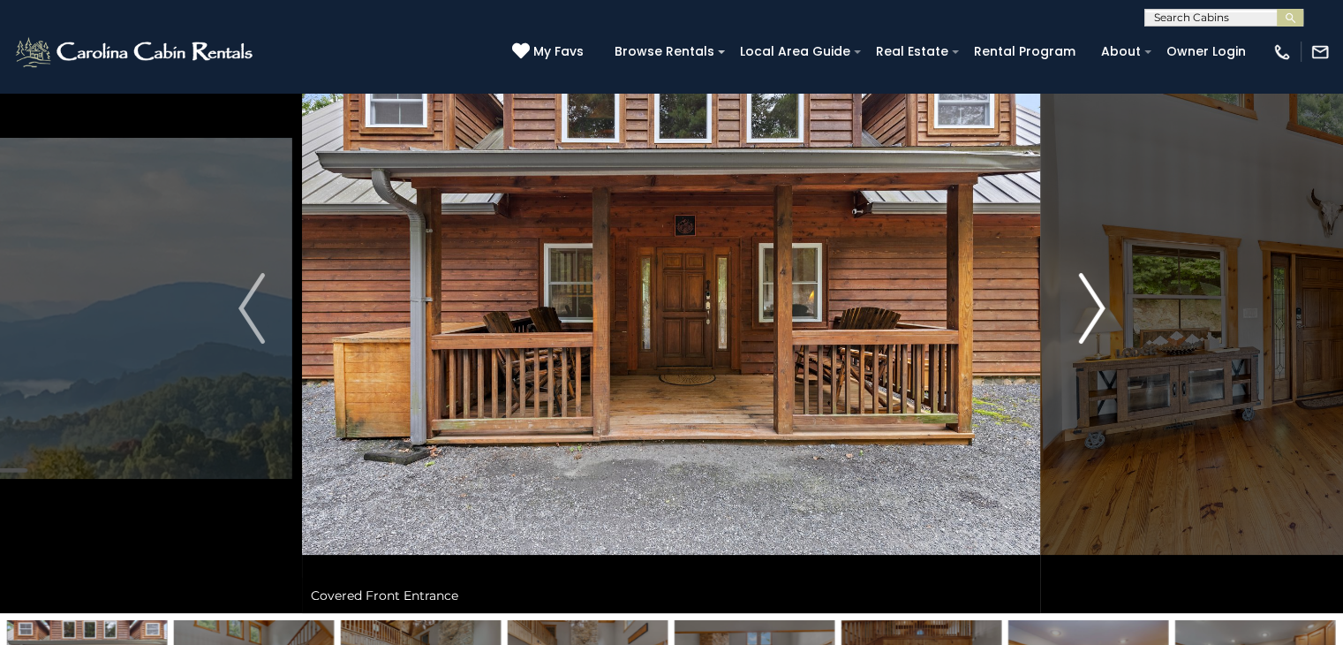
click at [1095, 300] on img "Next" at bounding box center [1091, 308] width 26 height 71
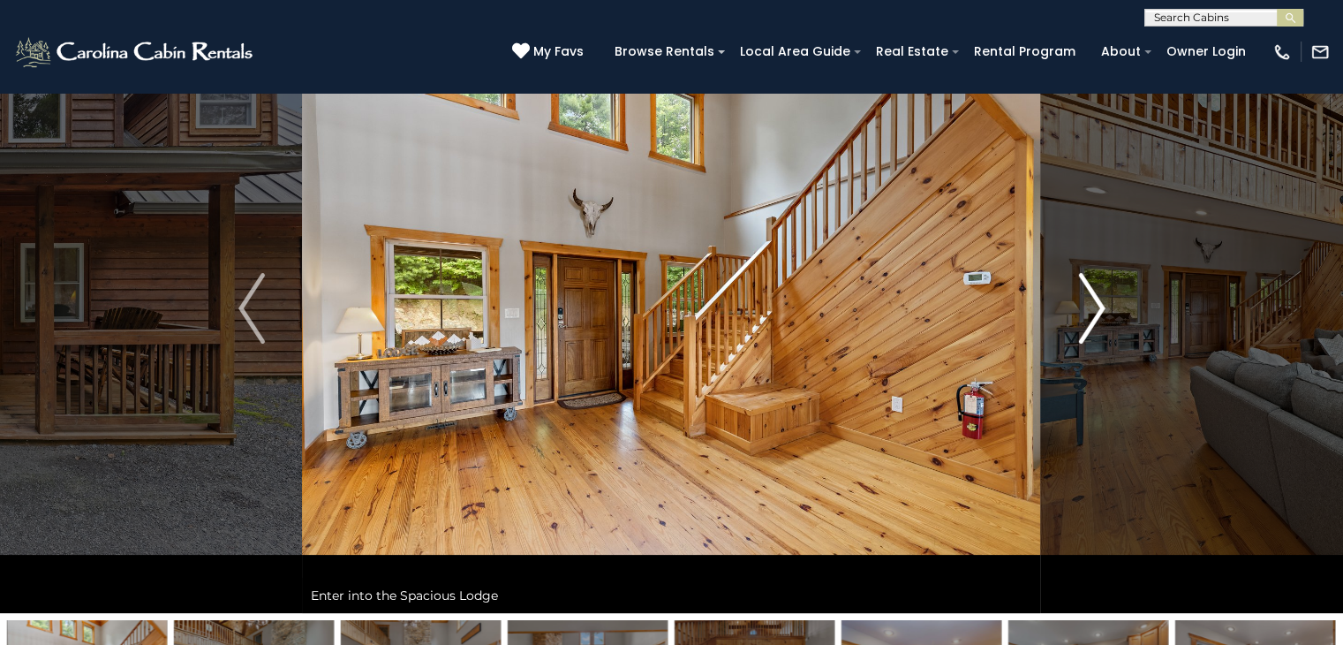
click at [1095, 300] on img "Next" at bounding box center [1091, 308] width 26 height 71
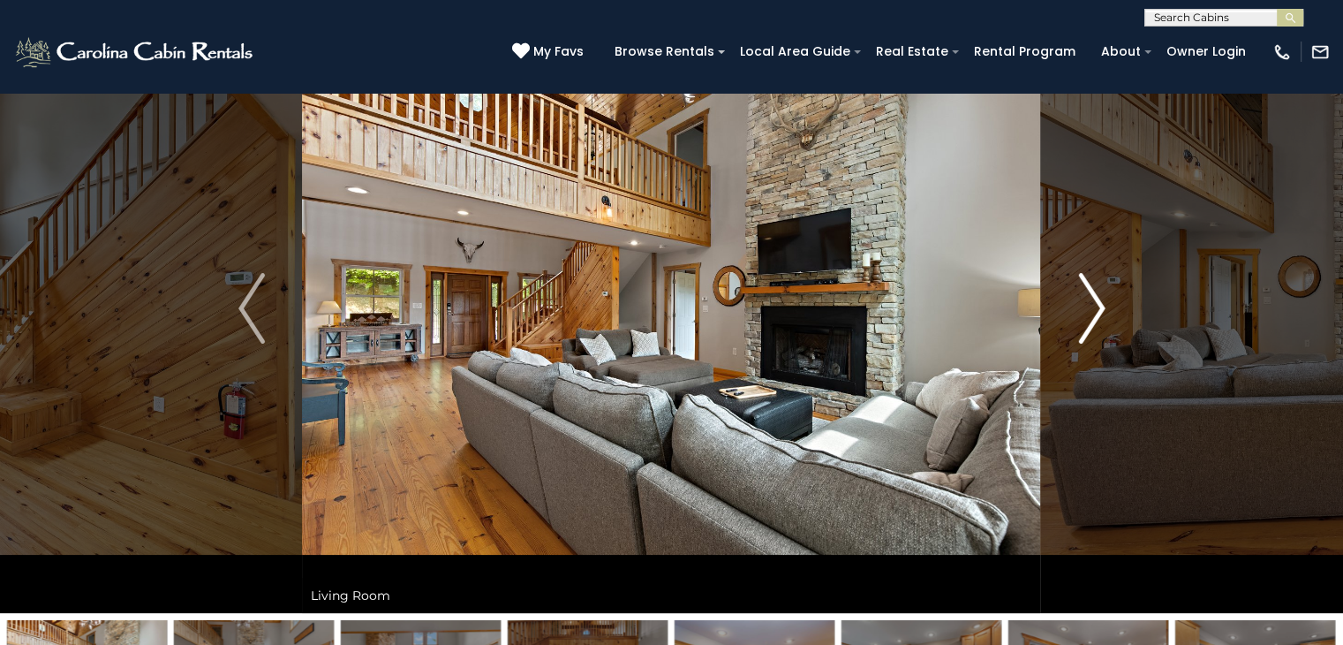
click at [1095, 300] on img "Next" at bounding box center [1091, 308] width 26 height 71
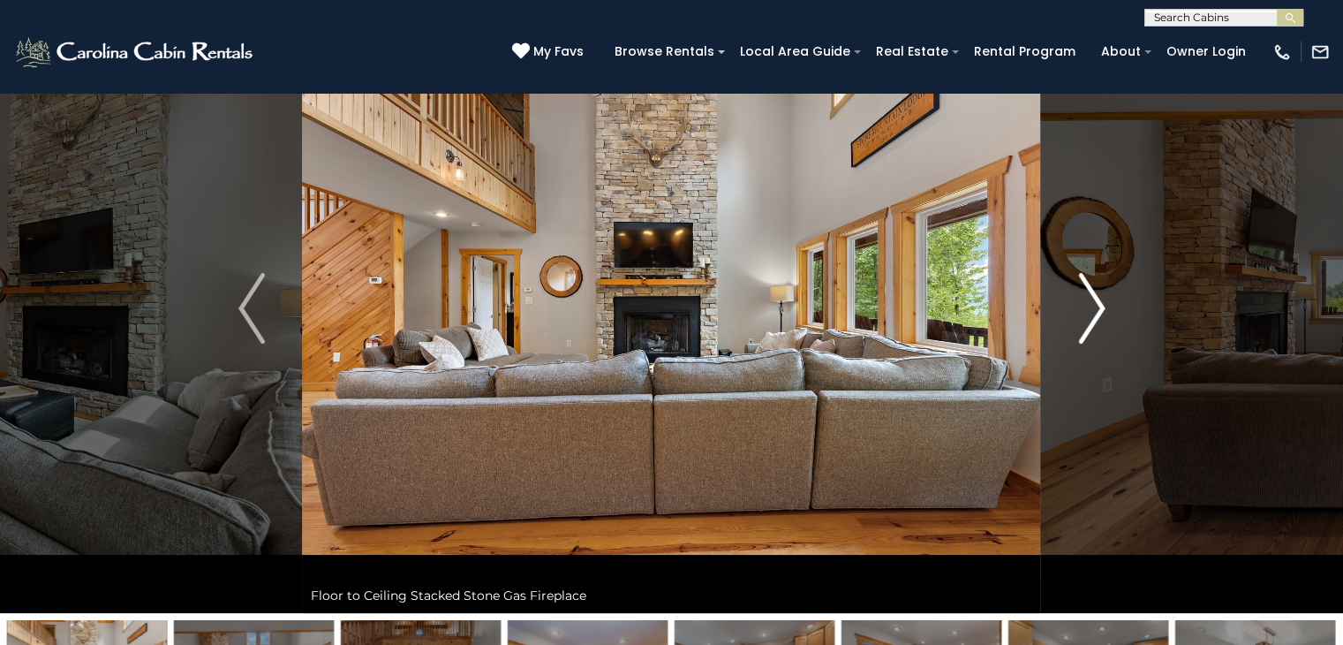
click at [1095, 294] on img "Next" at bounding box center [1091, 308] width 26 height 71
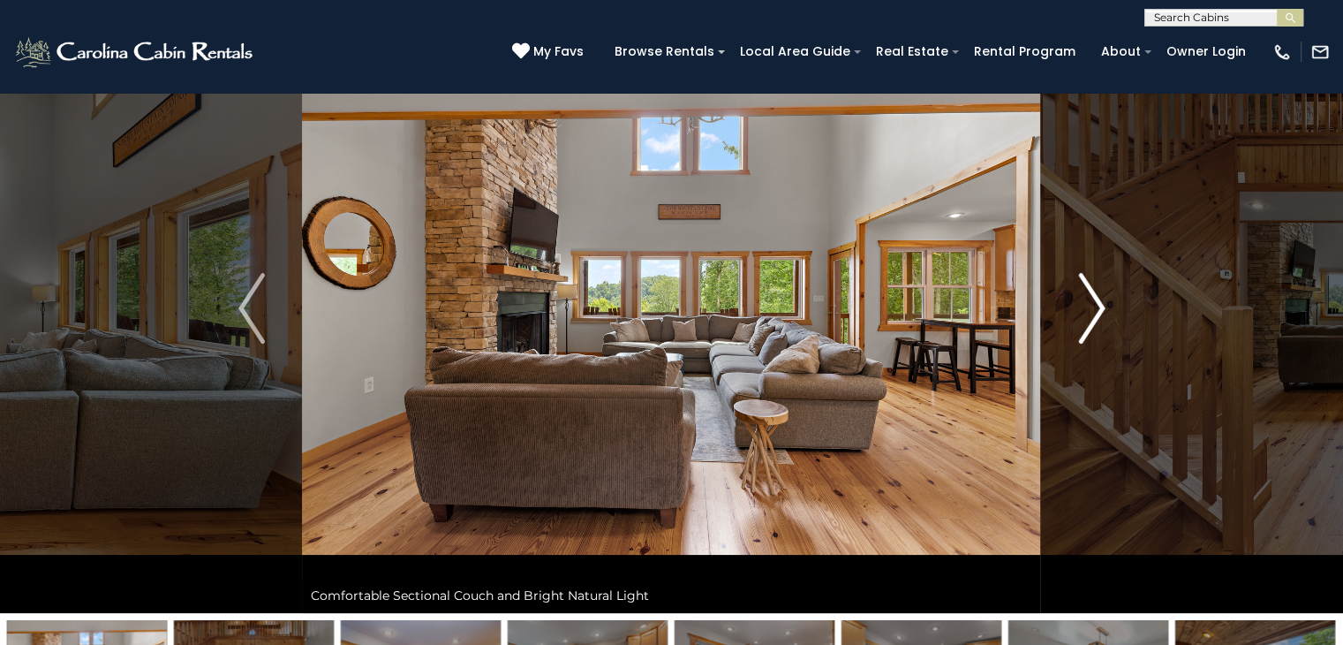
click at [1095, 294] on img "Next" at bounding box center [1091, 308] width 26 height 71
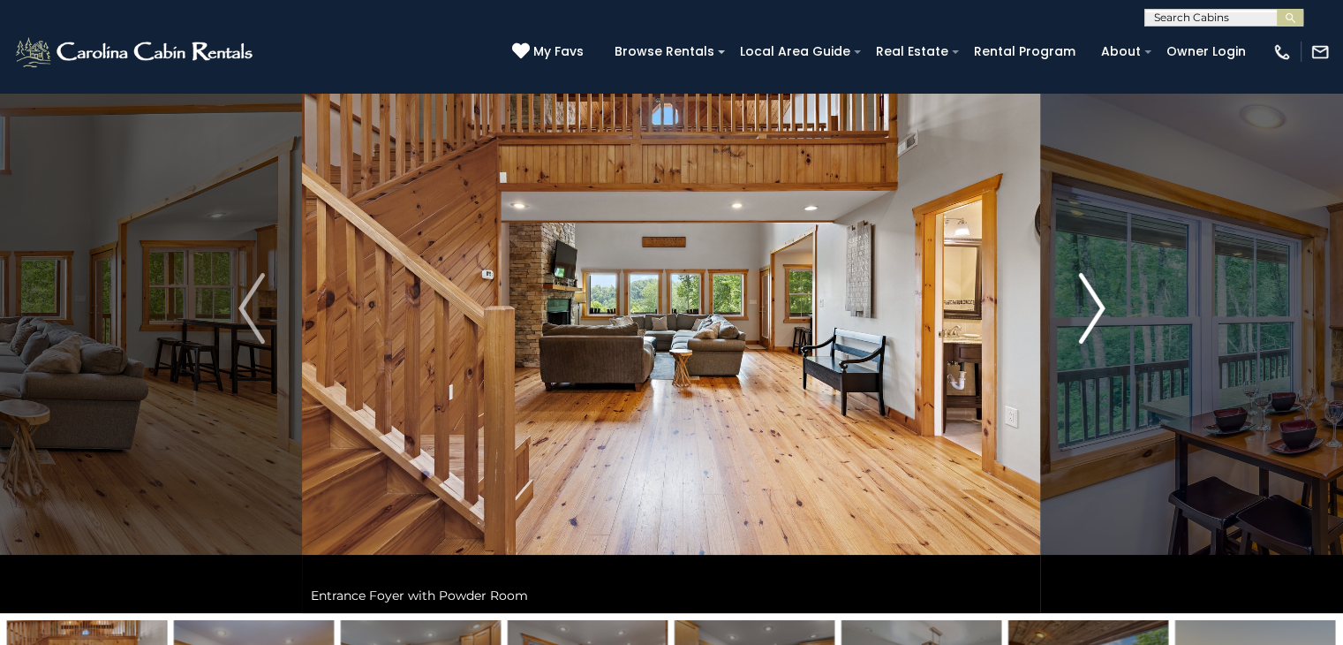
click at [1095, 294] on img "Next" at bounding box center [1091, 308] width 26 height 71
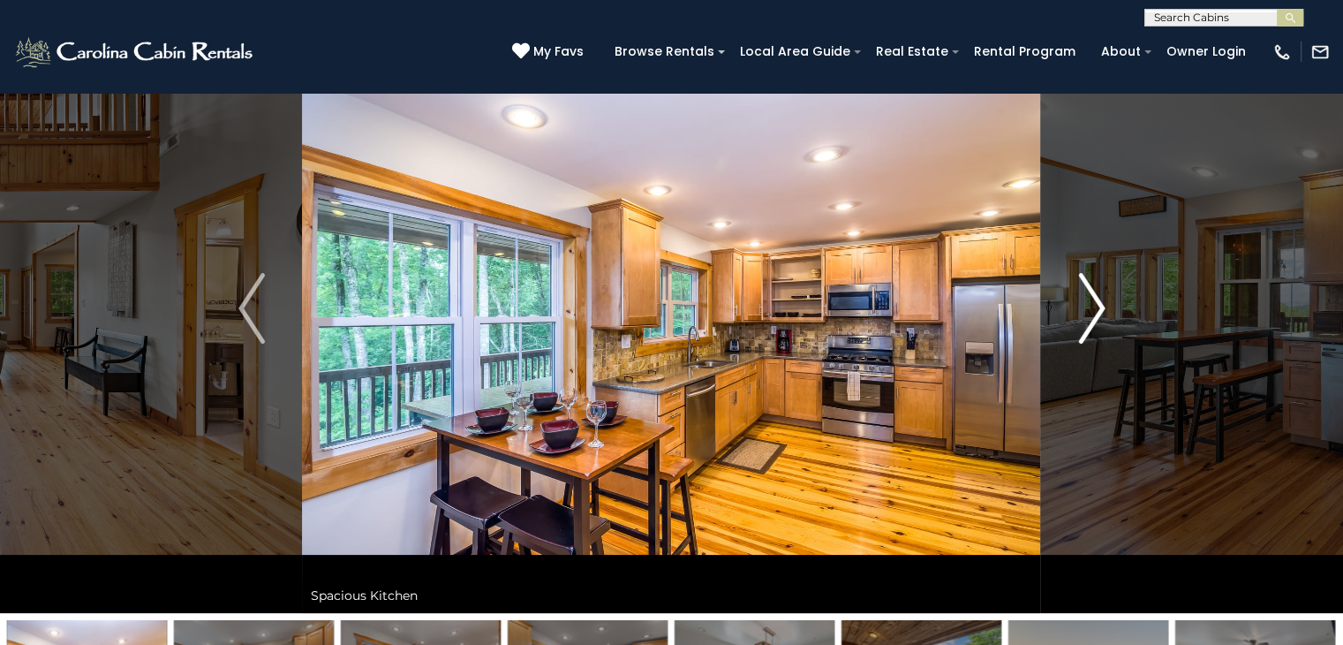
click at [1095, 294] on img "Next" at bounding box center [1091, 308] width 26 height 71
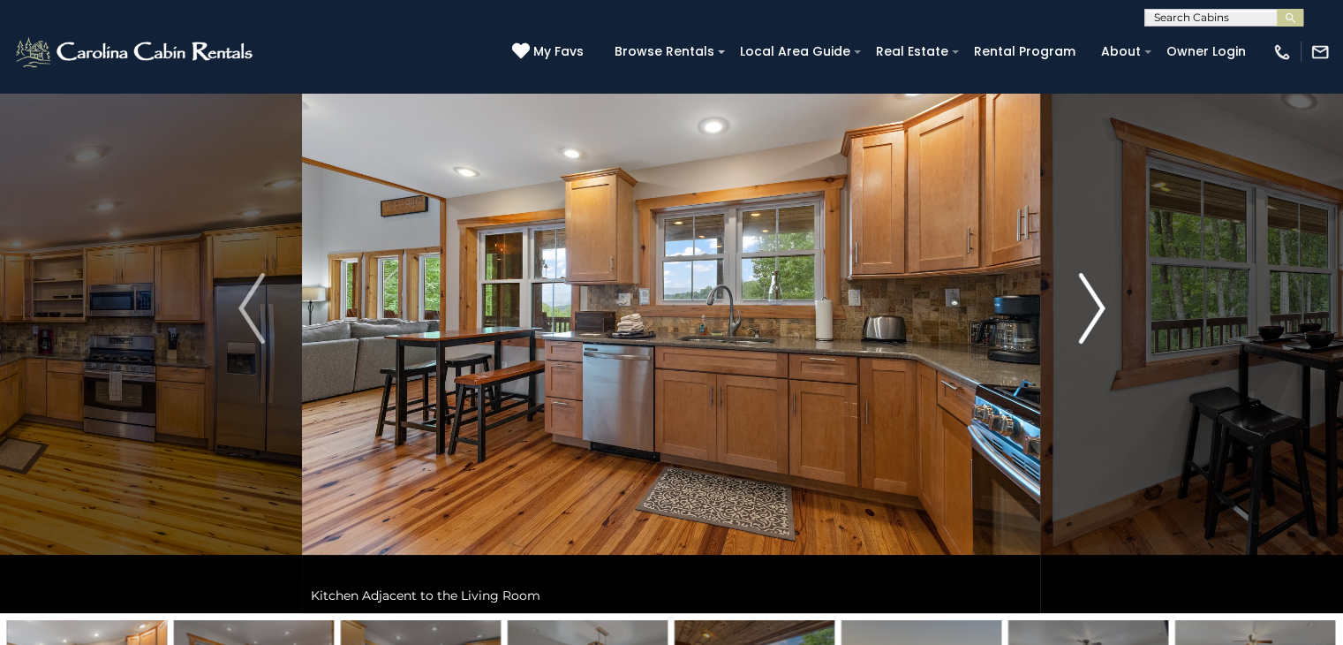
click at [1095, 294] on img "Next" at bounding box center [1091, 308] width 26 height 71
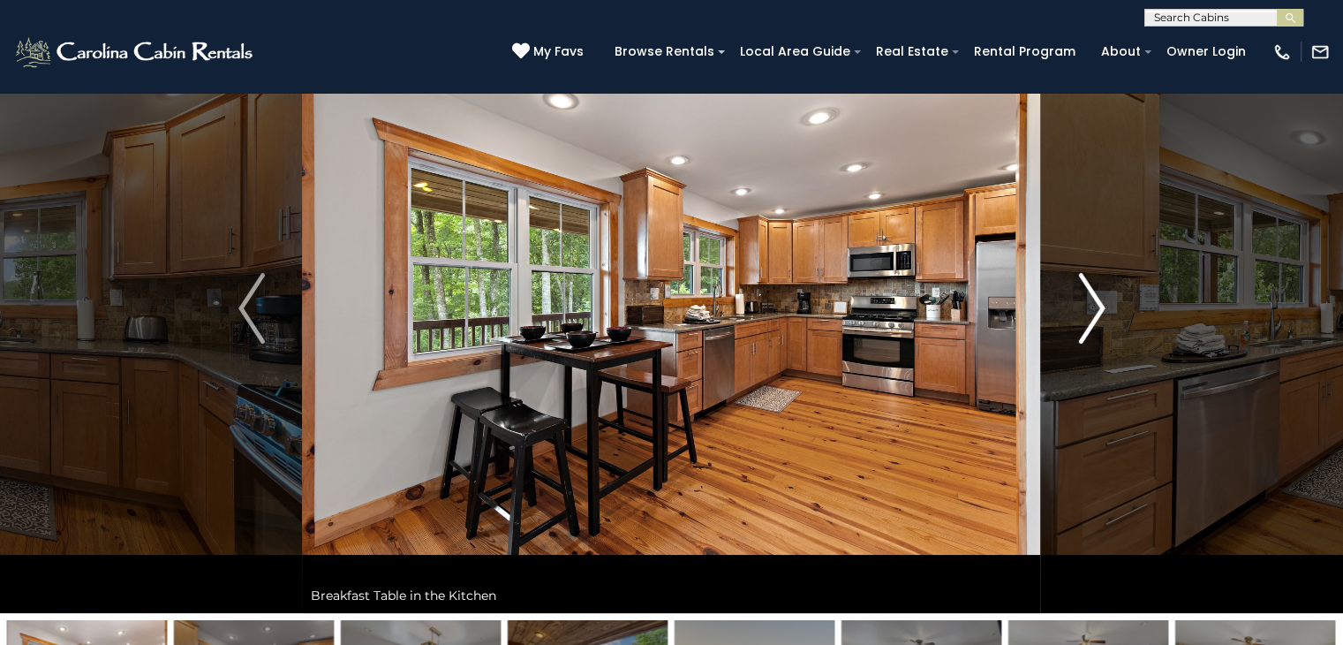
click at [1095, 294] on img "Next" at bounding box center [1091, 308] width 26 height 71
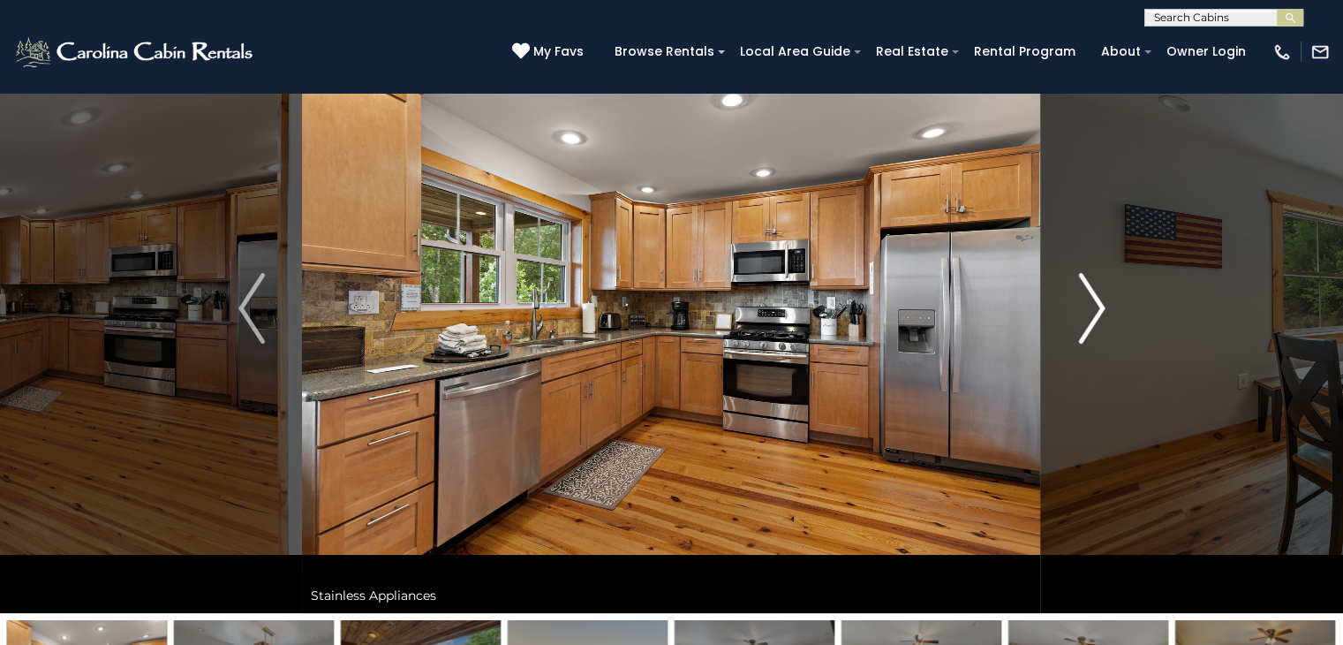
click at [1095, 294] on img "Next" at bounding box center [1091, 308] width 26 height 71
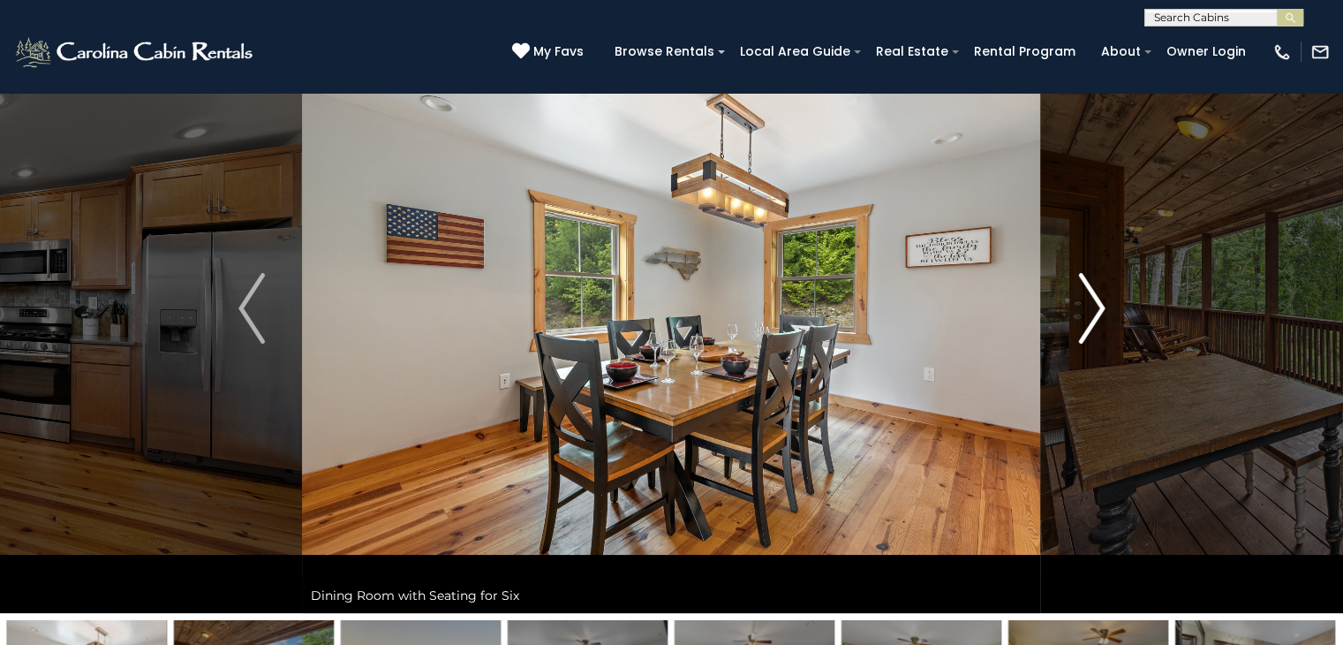
click at [1095, 294] on img "Next" at bounding box center [1091, 308] width 26 height 71
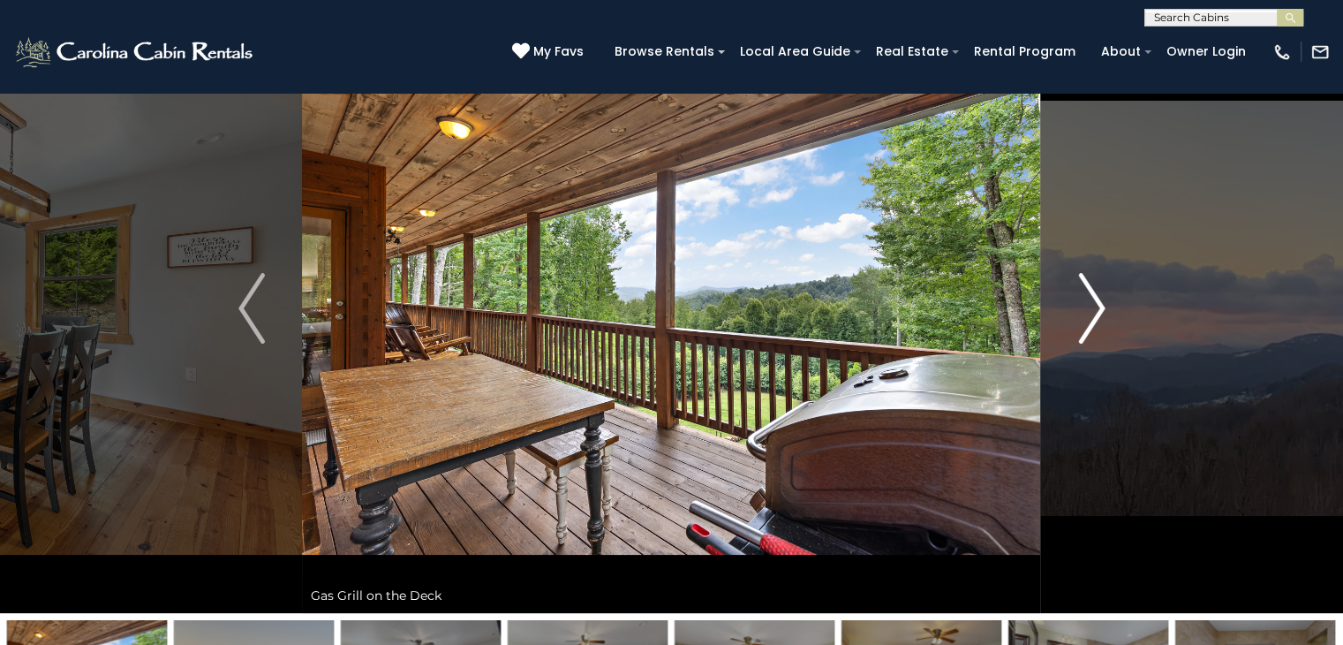
click at [1095, 294] on img "Next" at bounding box center [1091, 308] width 26 height 71
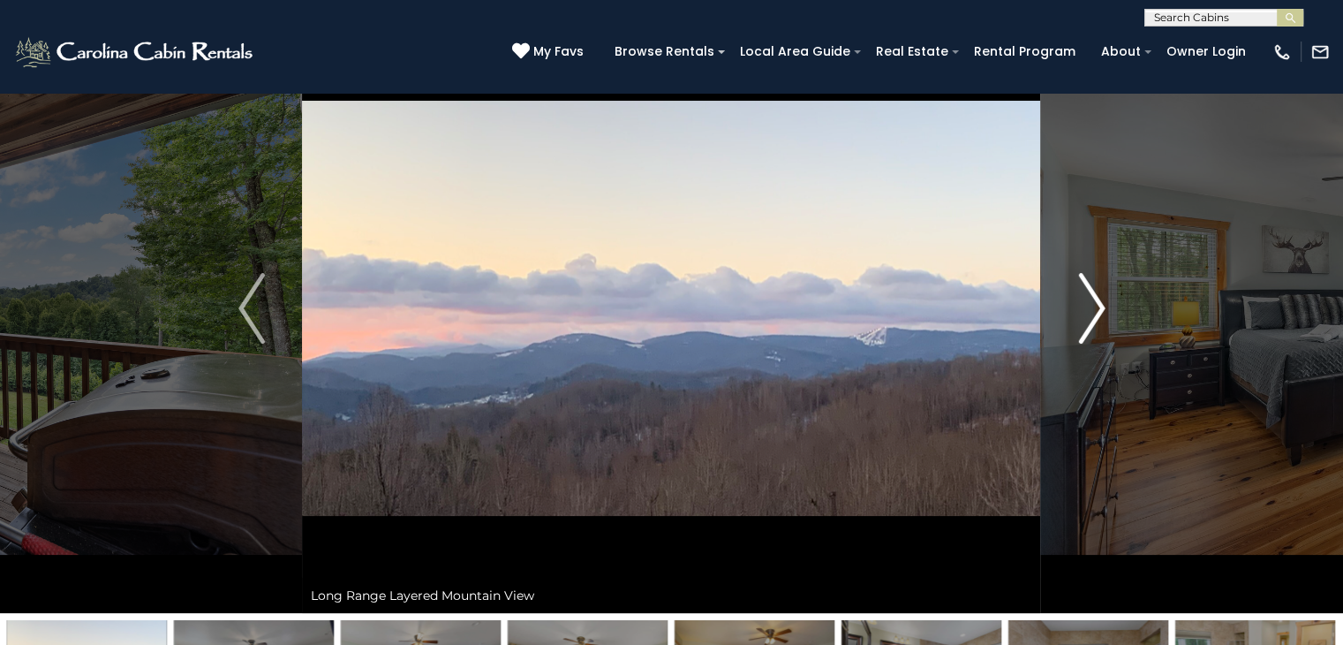
click at [1095, 294] on img "Next" at bounding box center [1091, 308] width 26 height 71
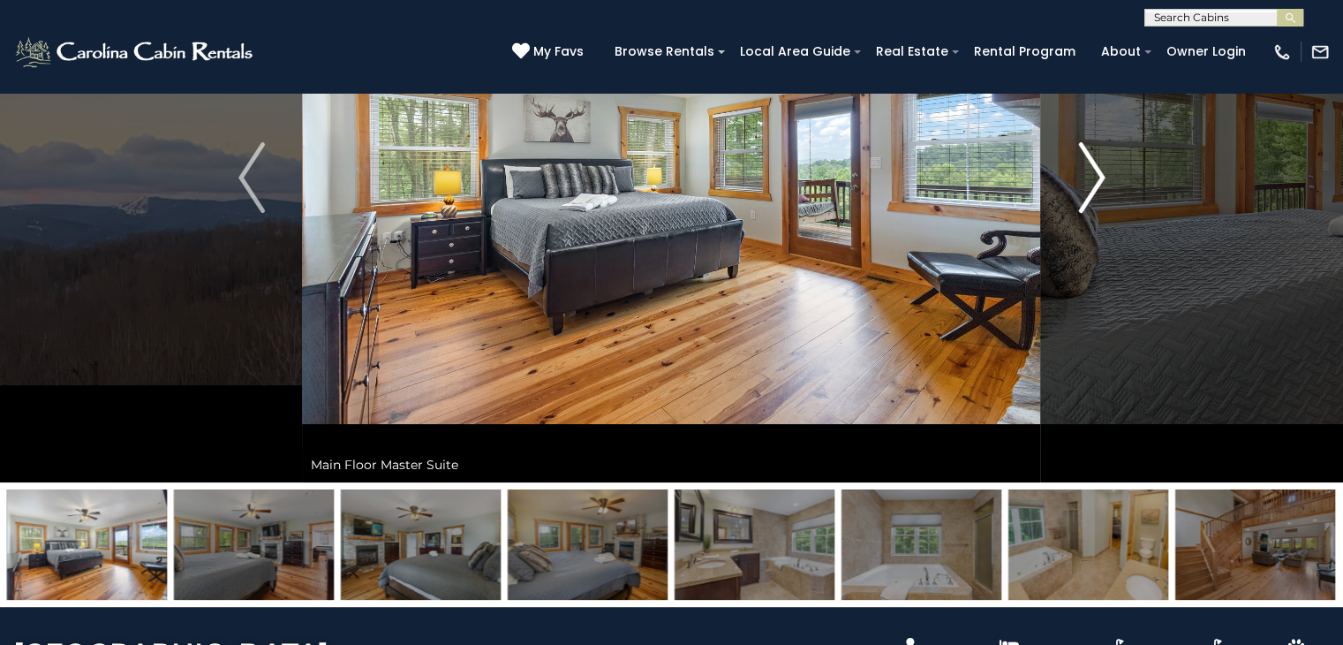
scroll to position [177, 0]
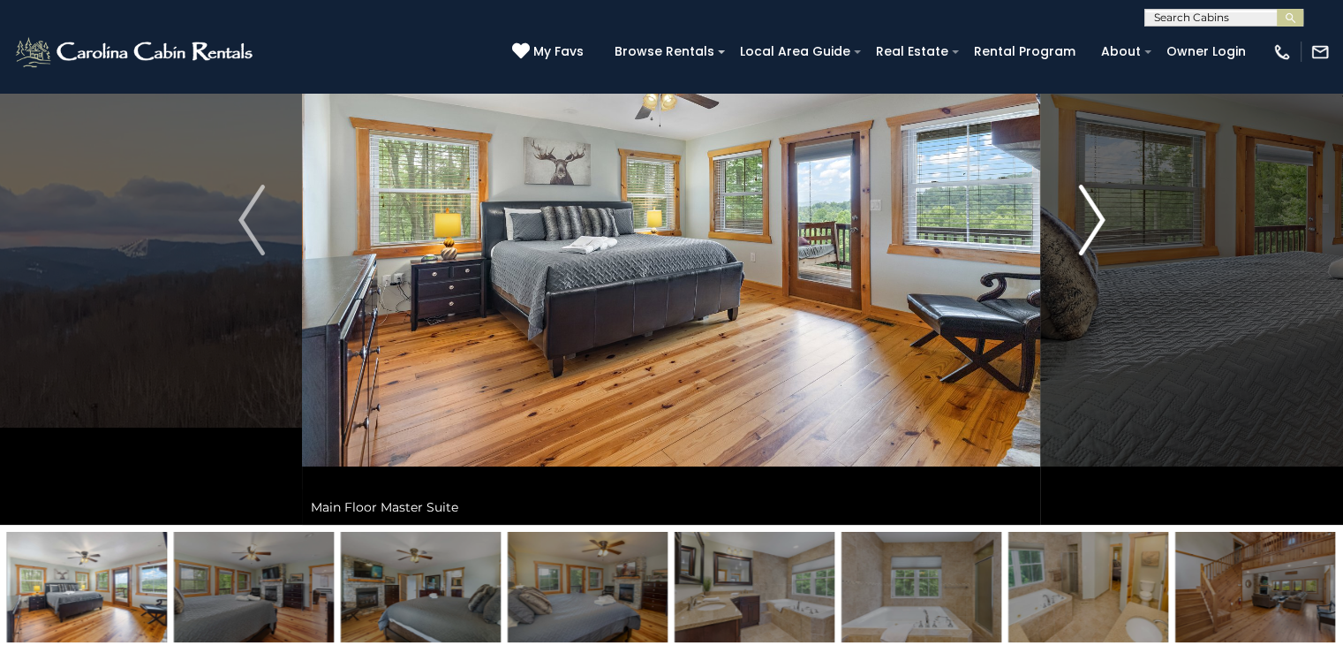
click at [1091, 231] on img "Next" at bounding box center [1091, 220] width 26 height 71
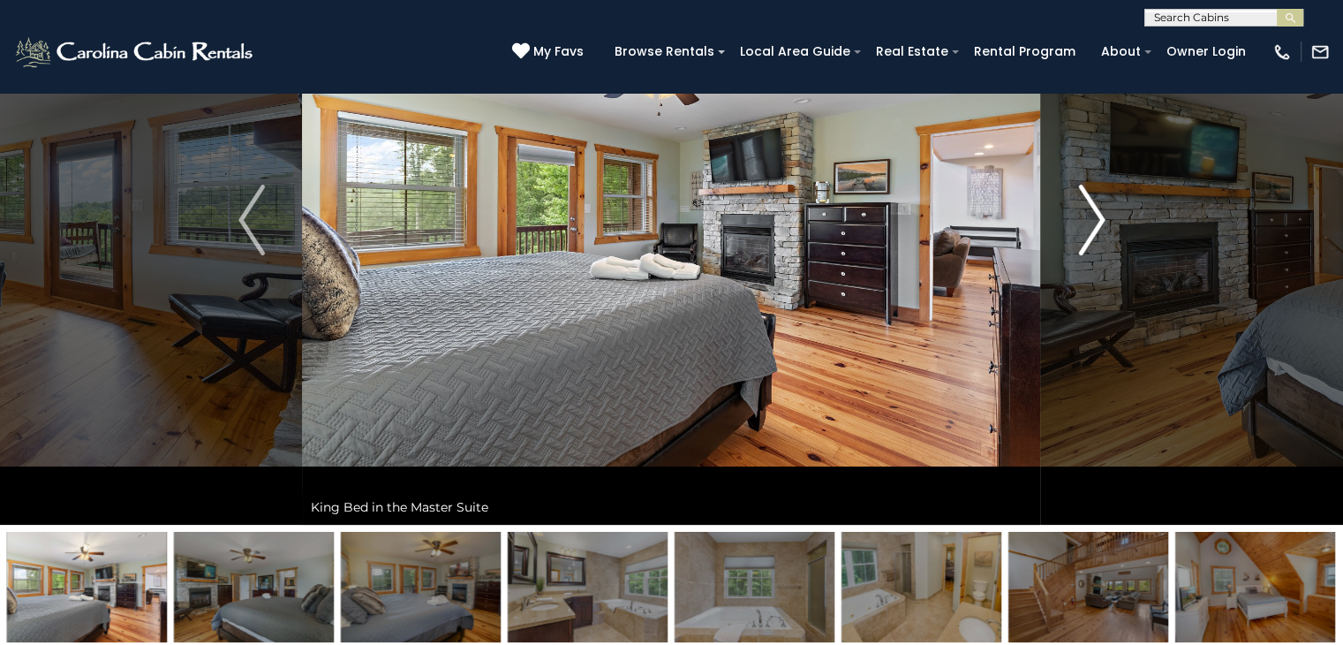
click at [1092, 222] on img "Next" at bounding box center [1091, 220] width 26 height 71
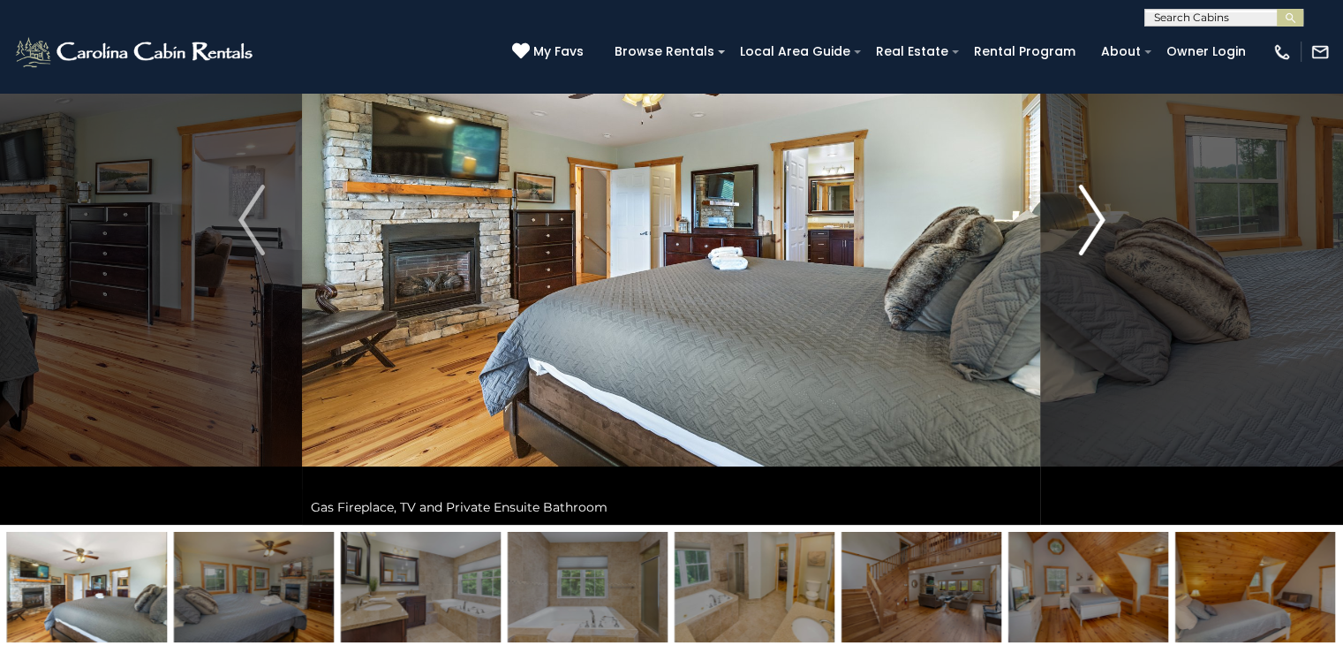
click at [1092, 222] on img "Next" at bounding box center [1091, 220] width 26 height 71
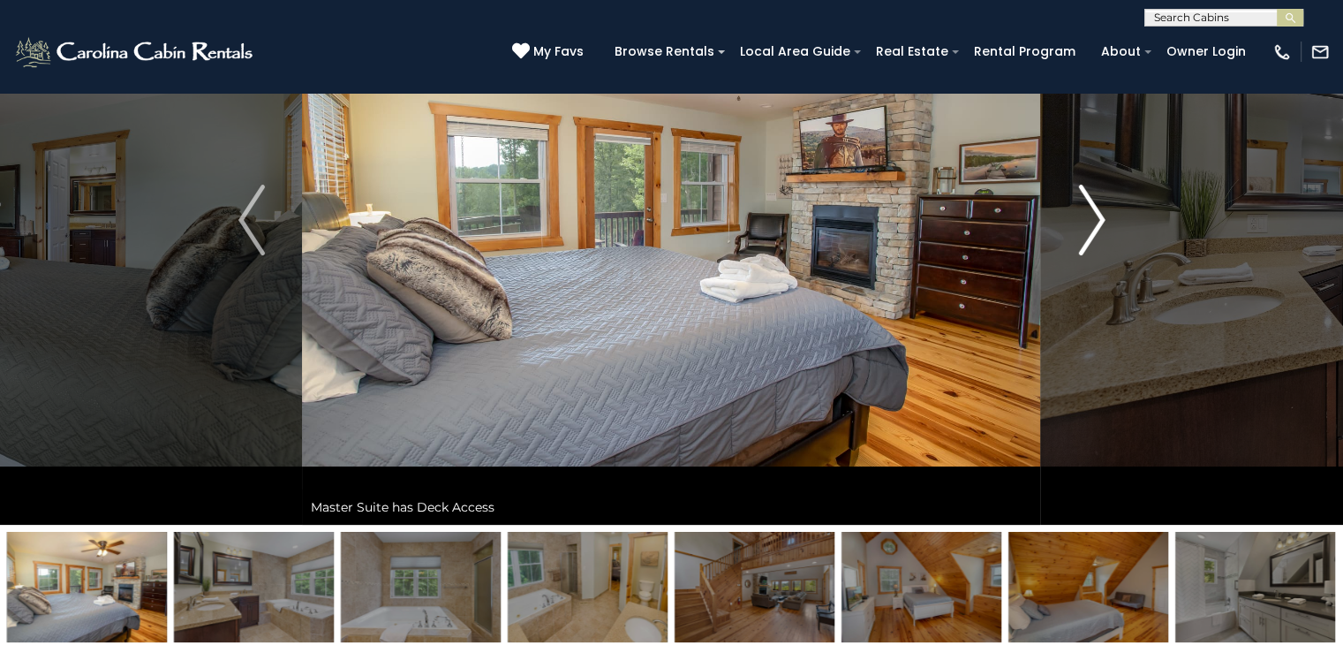
click at [1092, 222] on img "Next" at bounding box center [1091, 220] width 26 height 71
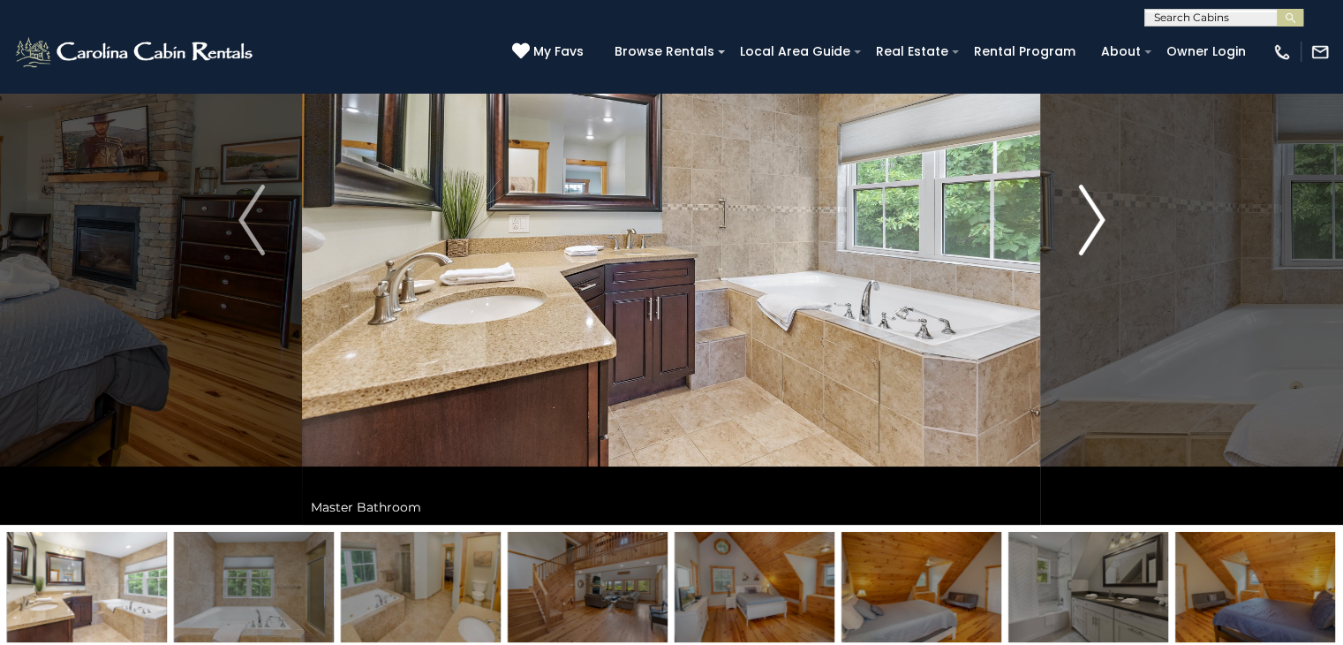
scroll to position [0, 0]
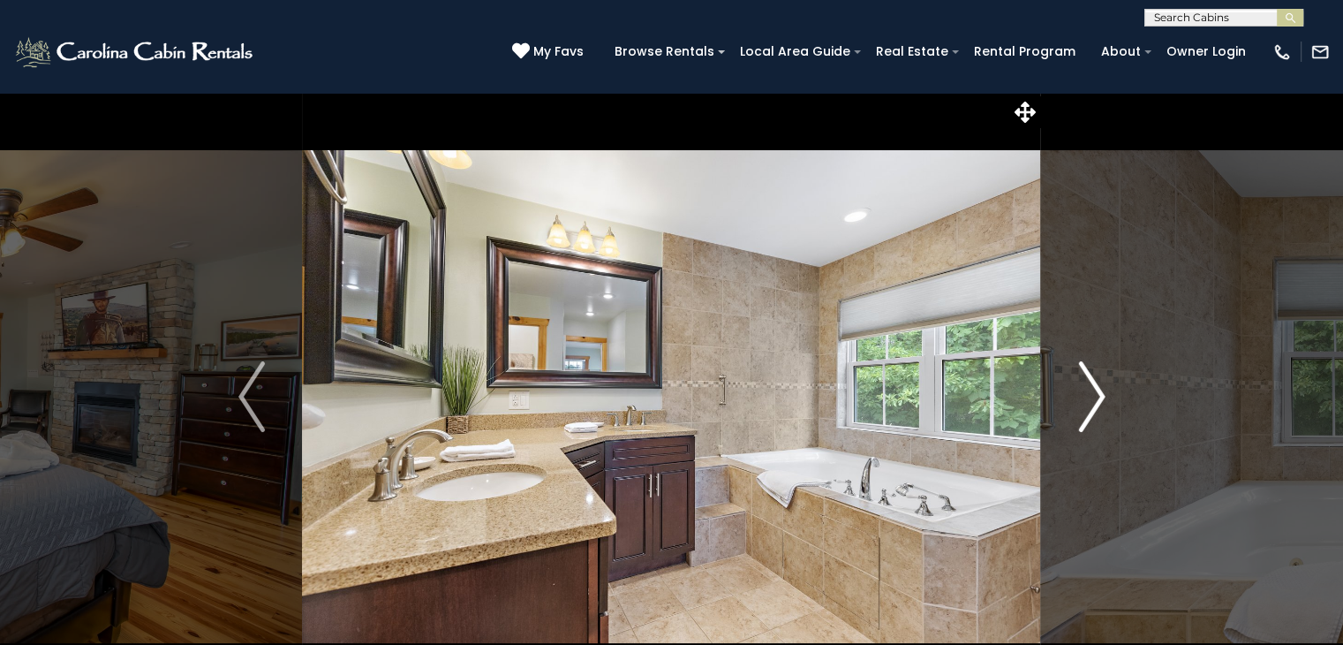
click at [1092, 404] on img "Next" at bounding box center [1091, 396] width 26 height 71
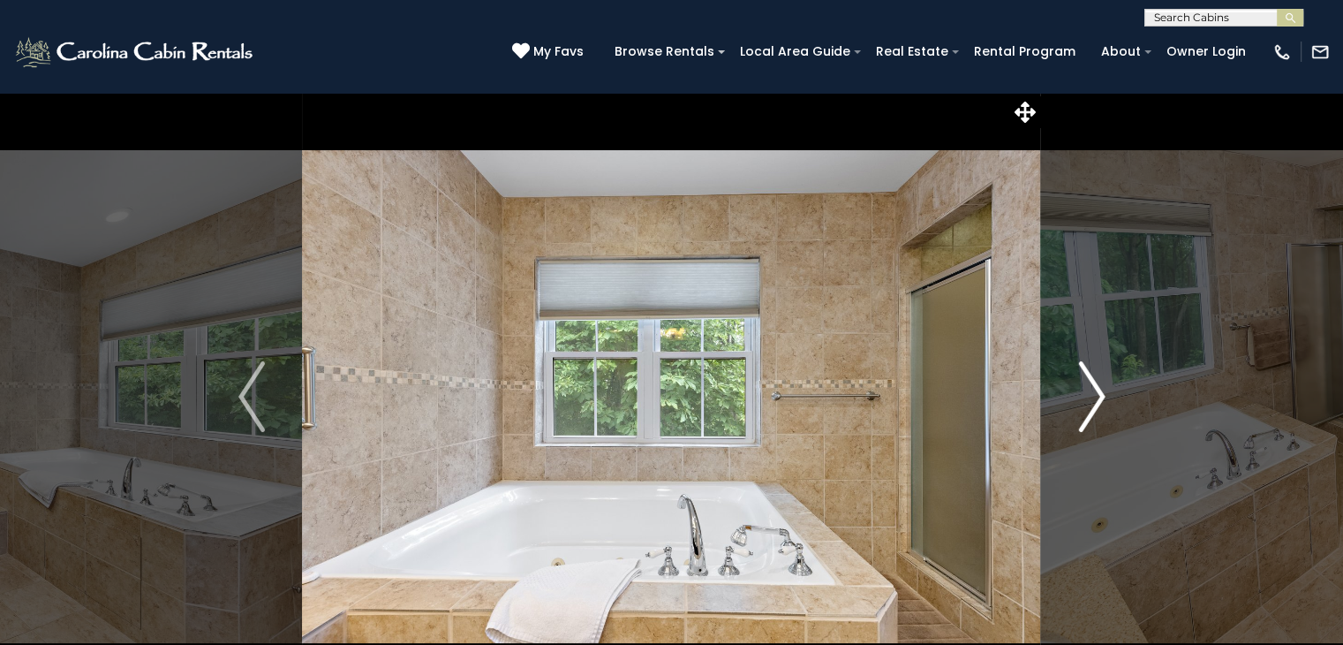
click at [1092, 390] on img "Next" at bounding box center [1091, 396] width 26 height 71
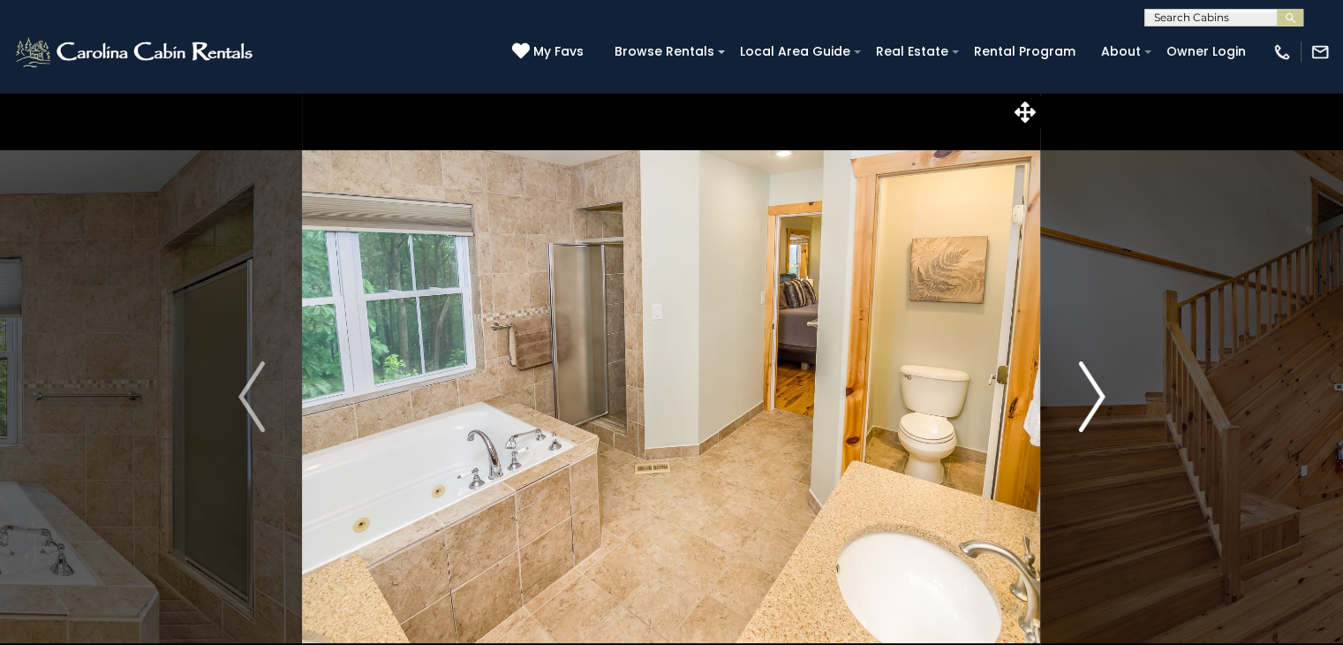
click at [1092, 390] on img "Next" at bounding box center [1091, 396] width 26 height 71
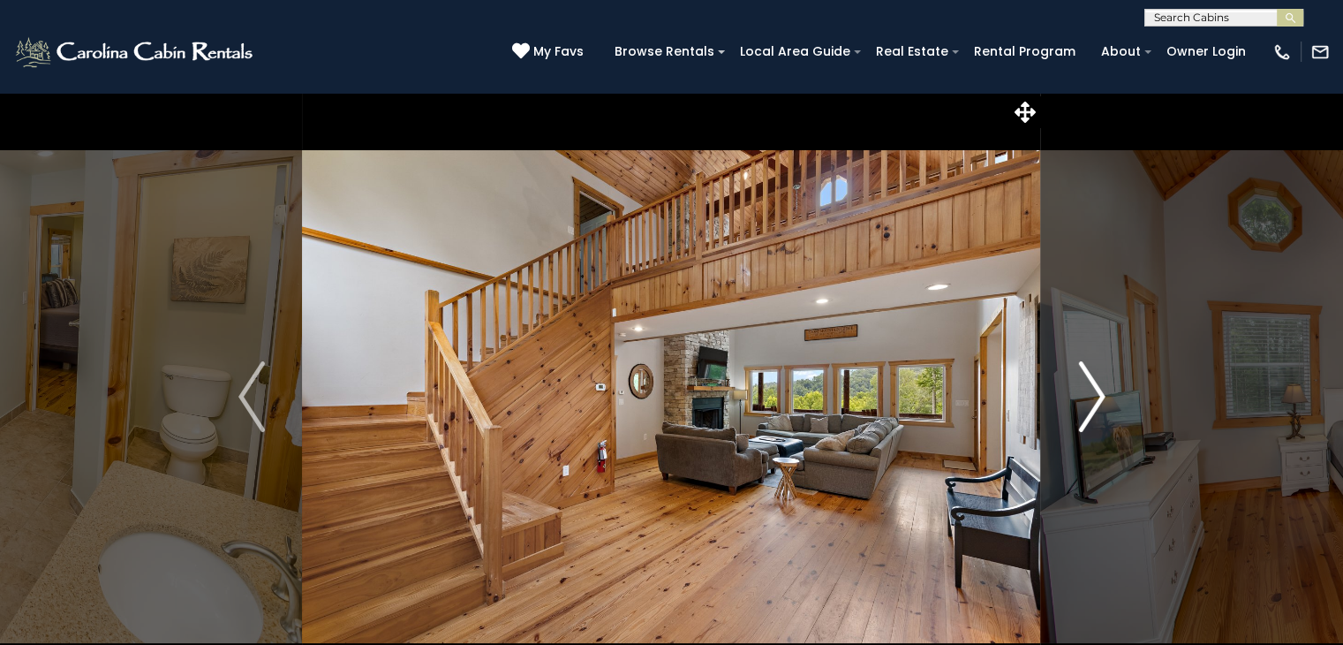
click at [1092, 390] on img "Next" at bounding box center [1091, 396] width 26 height 71
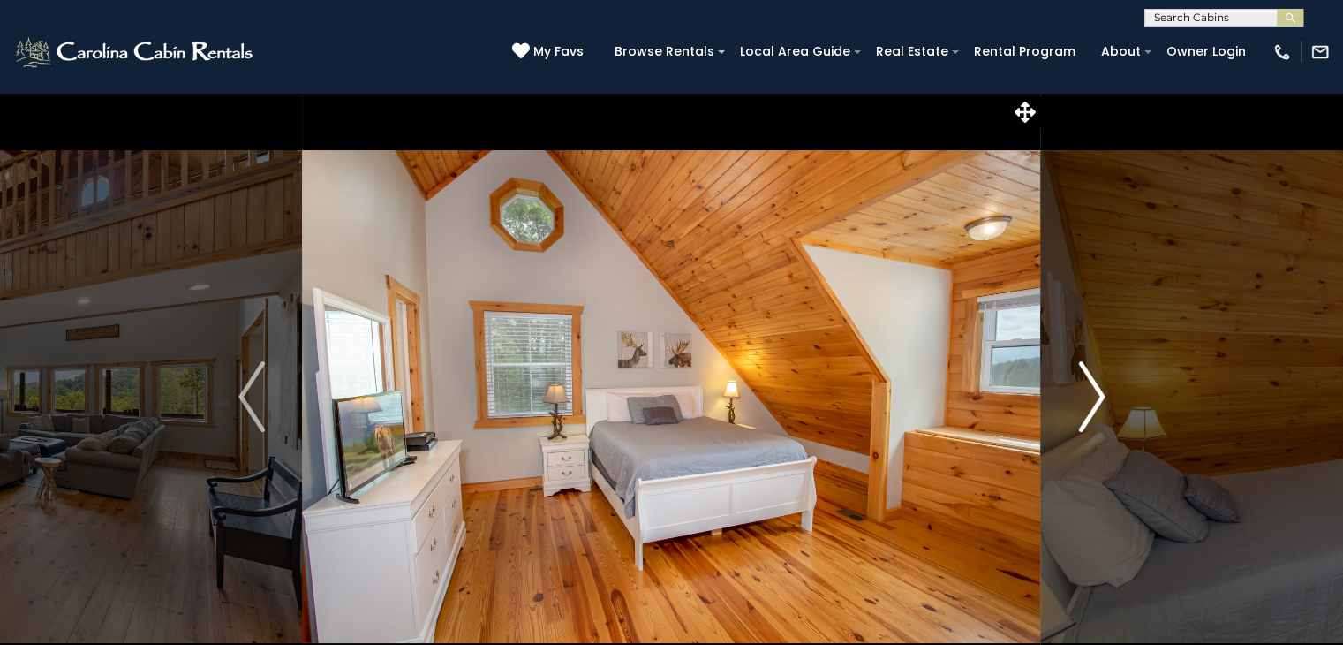
click at [1092, 389] on img "Next" at bounding box center [1091, 396] width 26 height 71
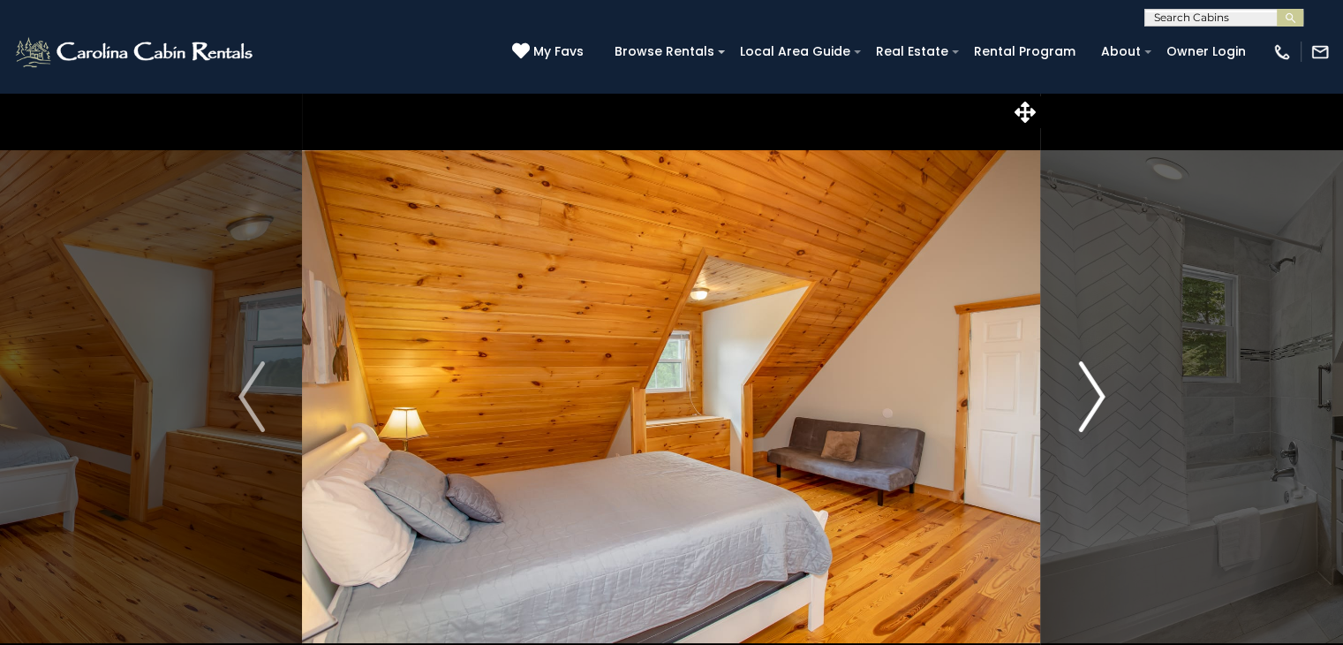
click at [1092, 389] on img "Next" at bounding box center [1091, 396] width 26 height 71
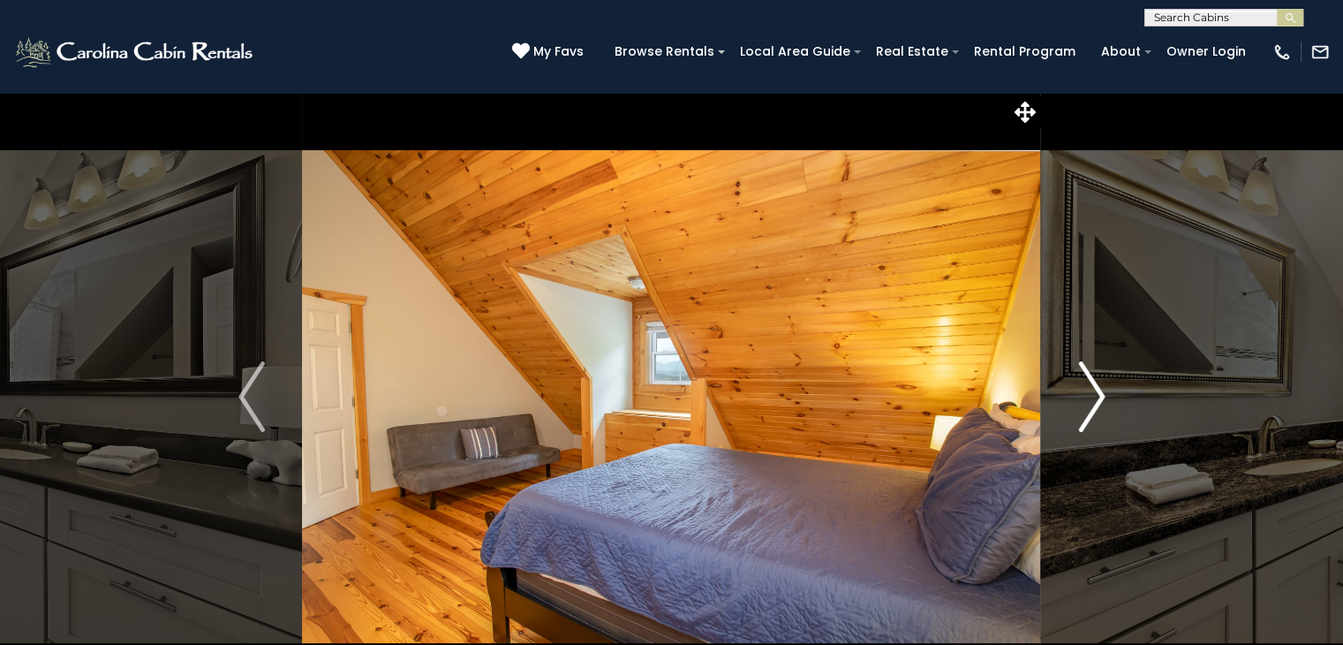
click at [1092, 389] on img "Next" at bounding box center [1091, 396] width 26 height 71
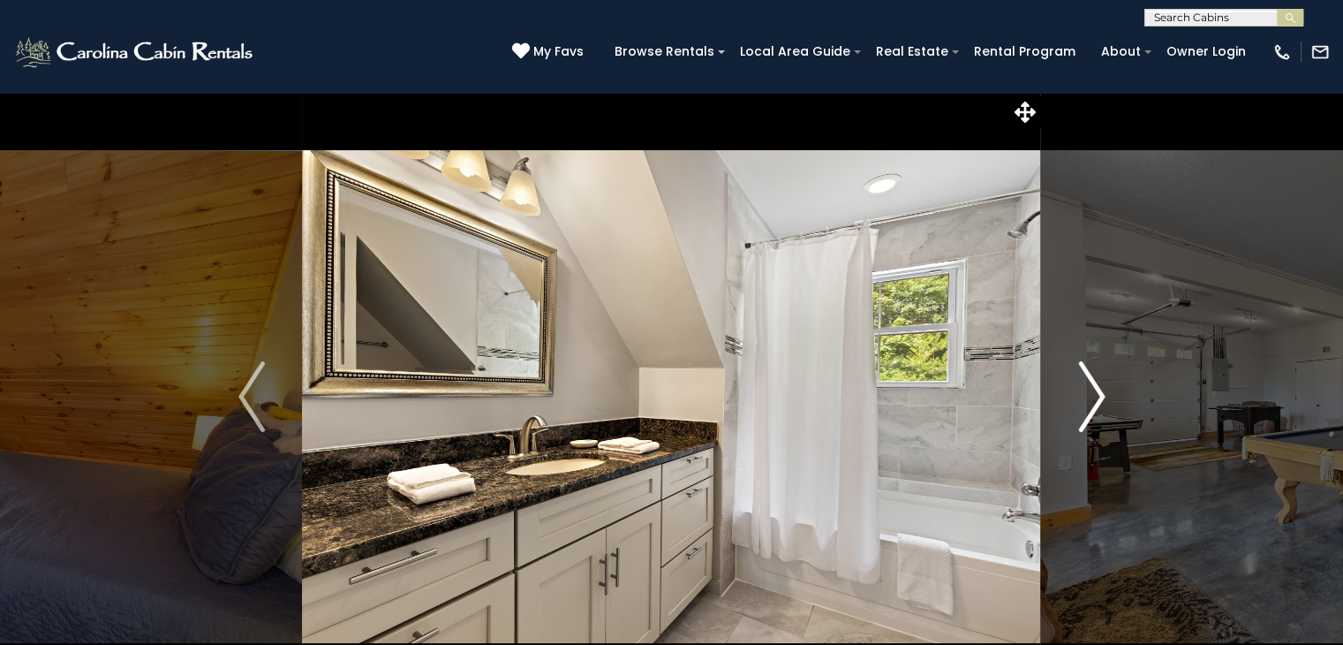
click at [1092, 389] on img "Next" at bounding box center [1091, 396] width 26 height 71
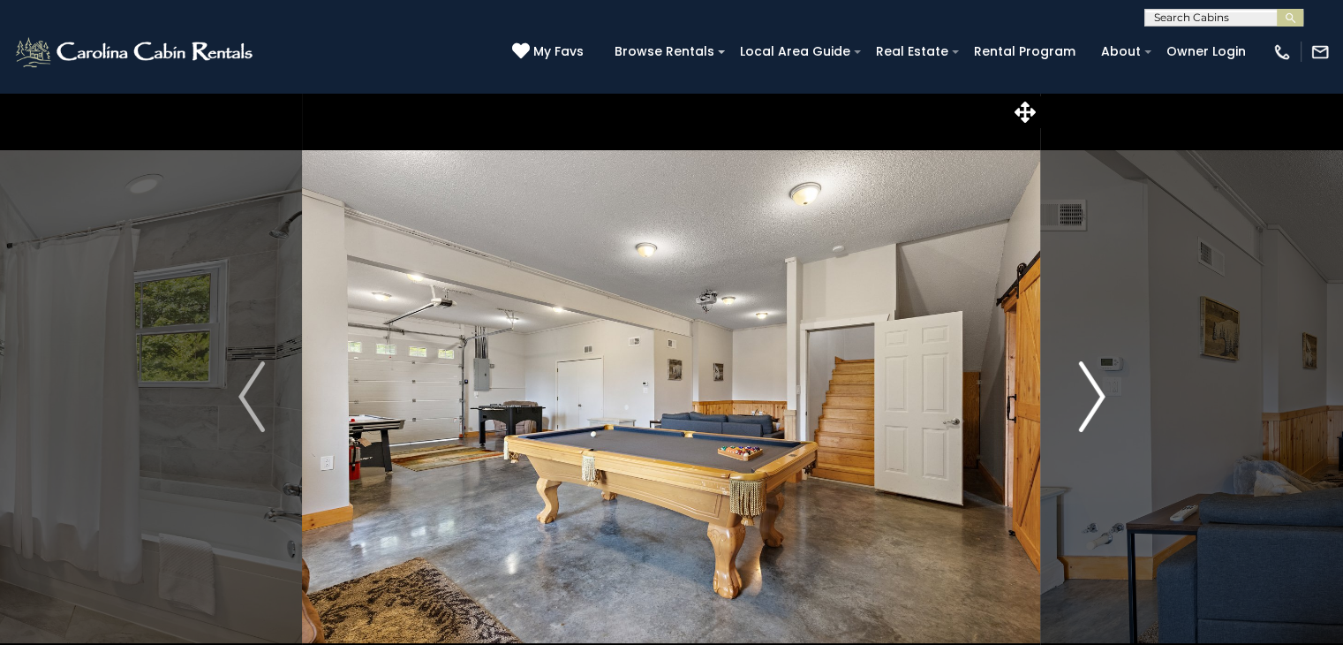
click at [1092, 389] on img "Next" at bounding box center [1091, 396] width 26 height 71
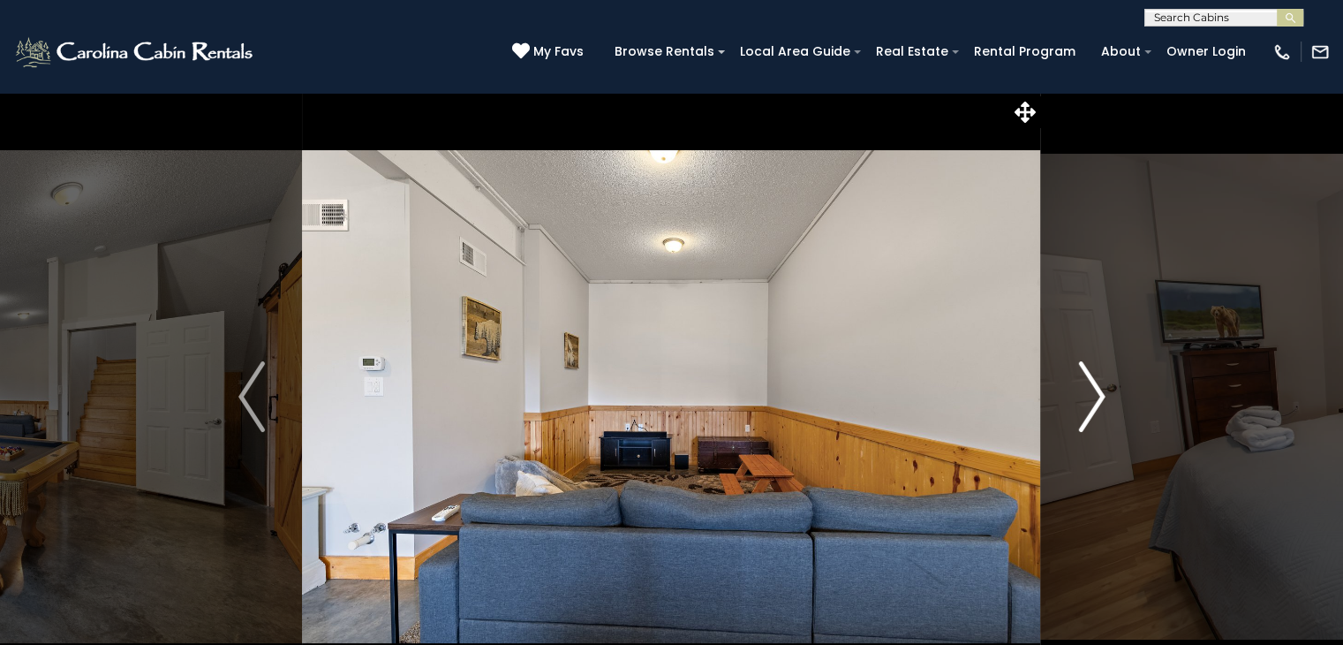
click at [1092, 389] on img "Next" at bounding box center [1091, 396] width 26 height 71
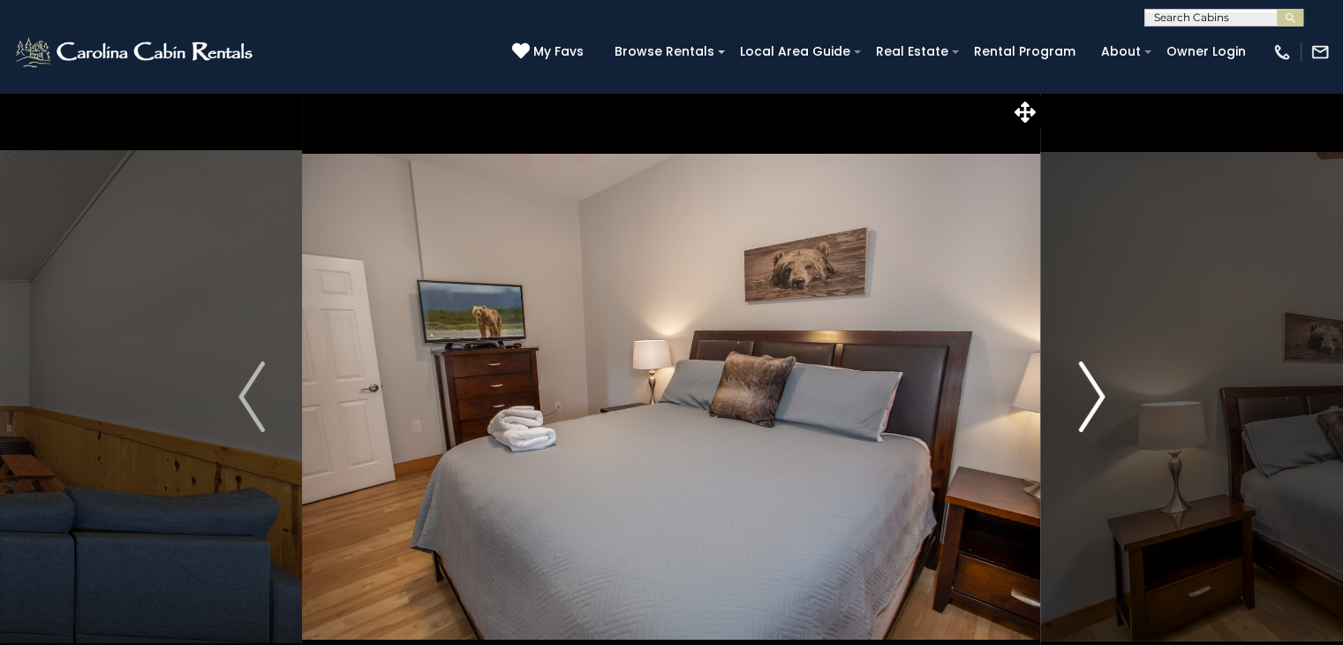
click at [1092, 389] on img "Next" at bounding box center [1091, 396] width 26 height 71
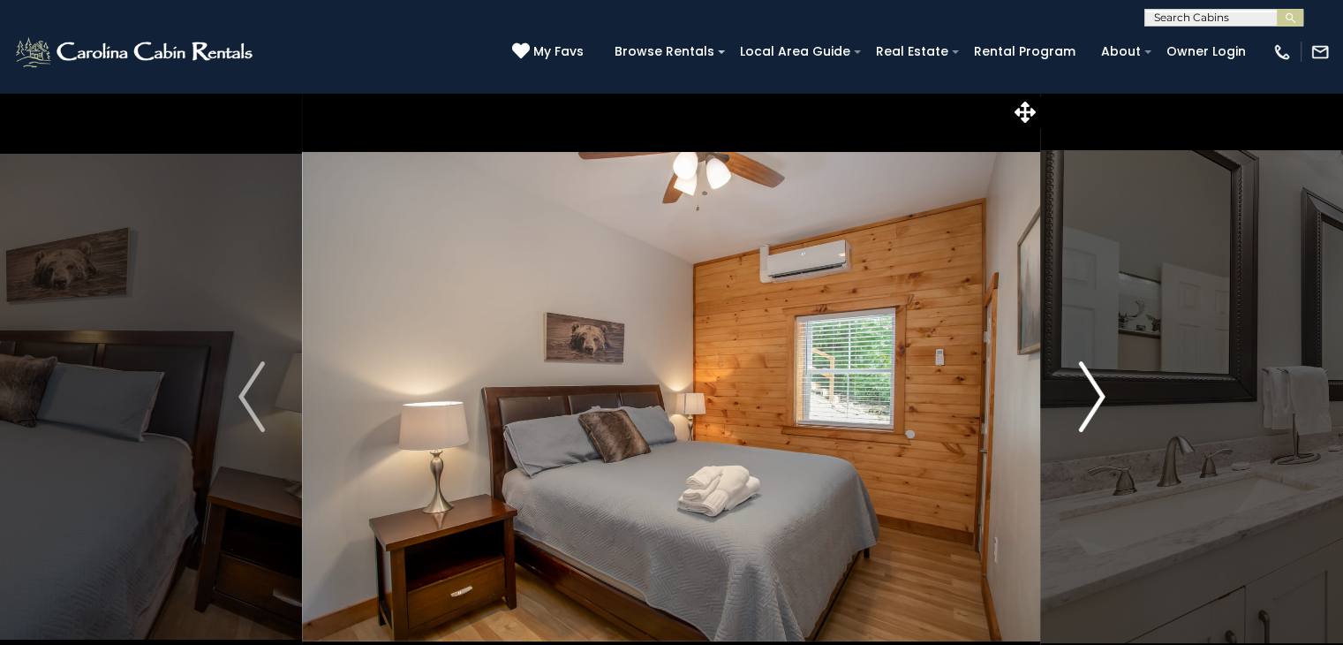
click at [1092, 389] on img "Next" at bounding box center [1091, 396] width 26 height 71
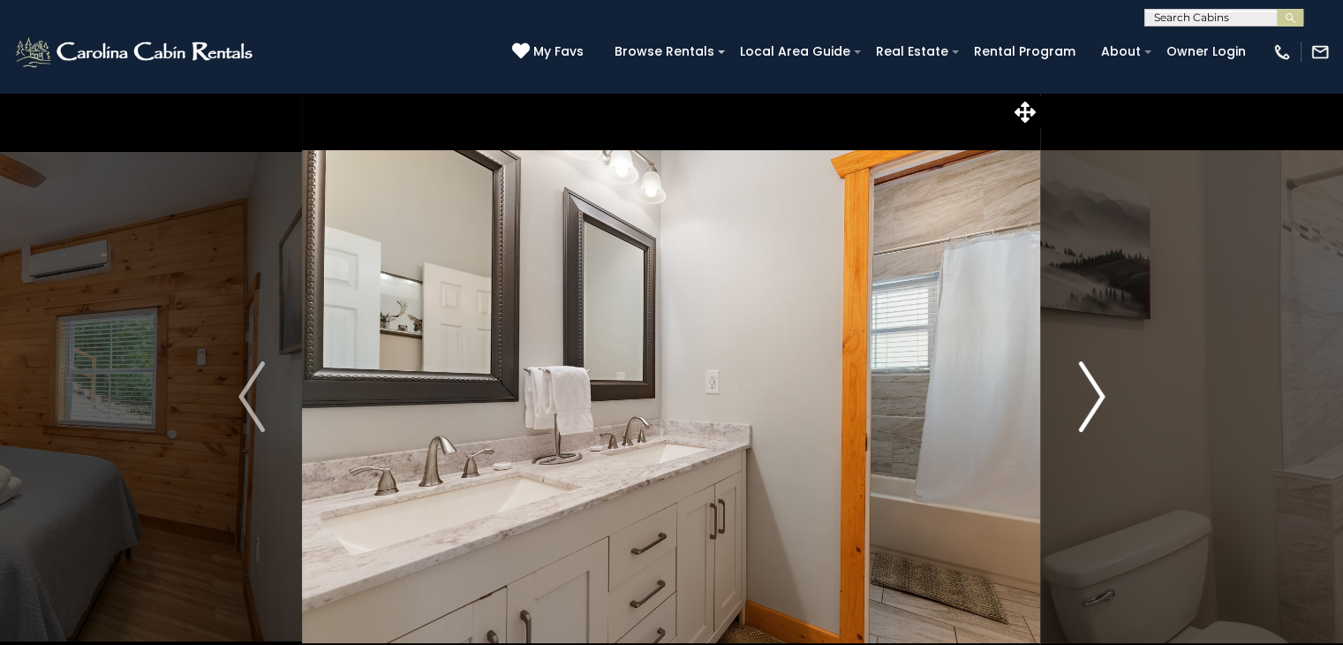
click at [1092, 389] on img "Next" at bounding box center [1091, 396] width 26 height 71
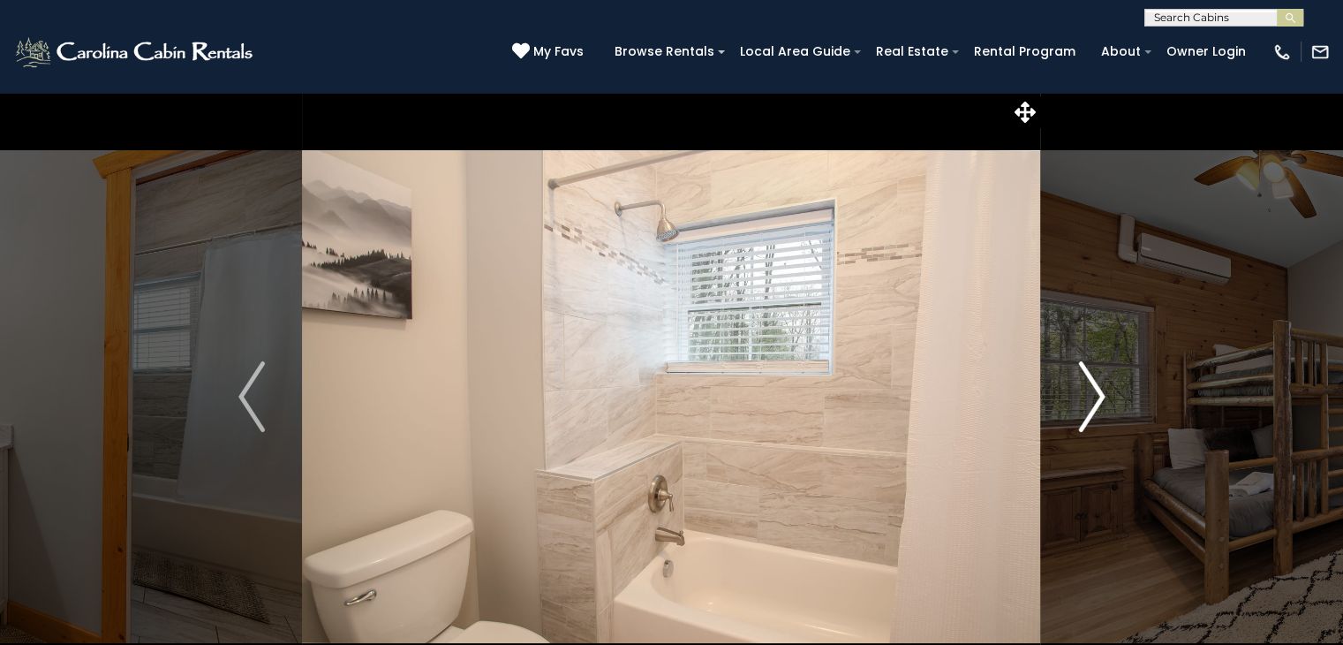
click at [1092, 389] on img "Next" at bounding box center [1091, 396] width 26 height 71
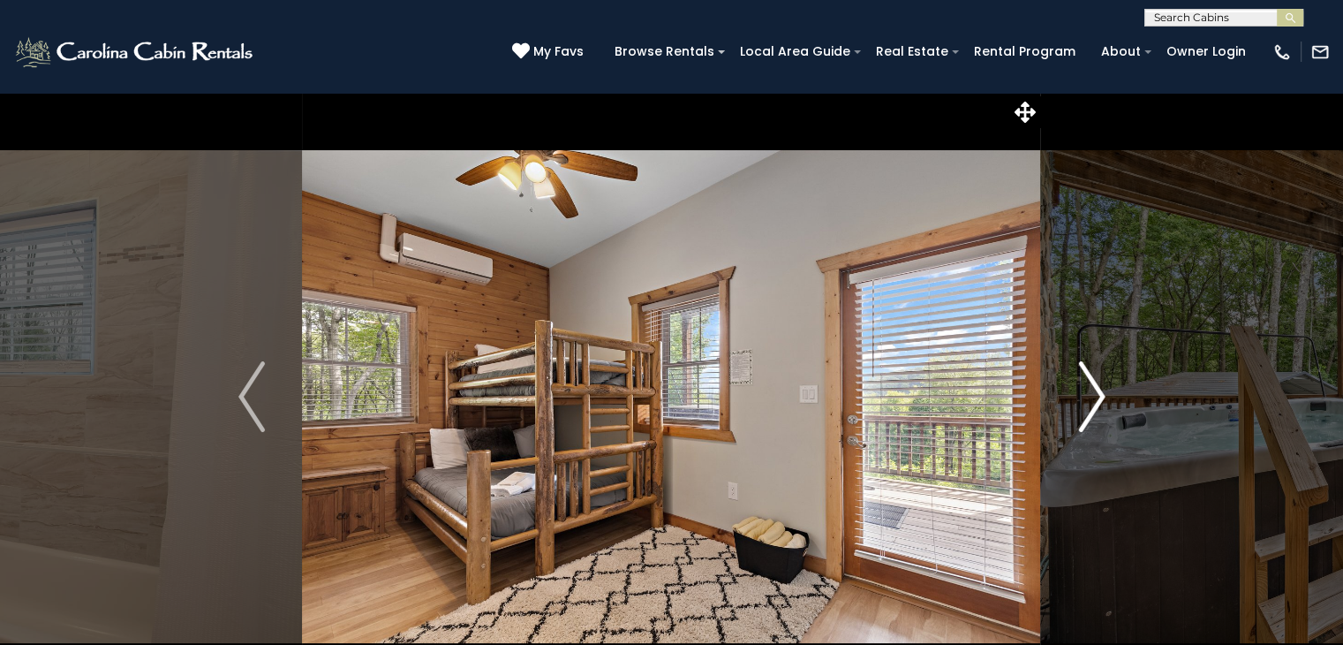
click at [1092, 389] on img "Next" at bounding box center [1091, 396] width 26 height 71
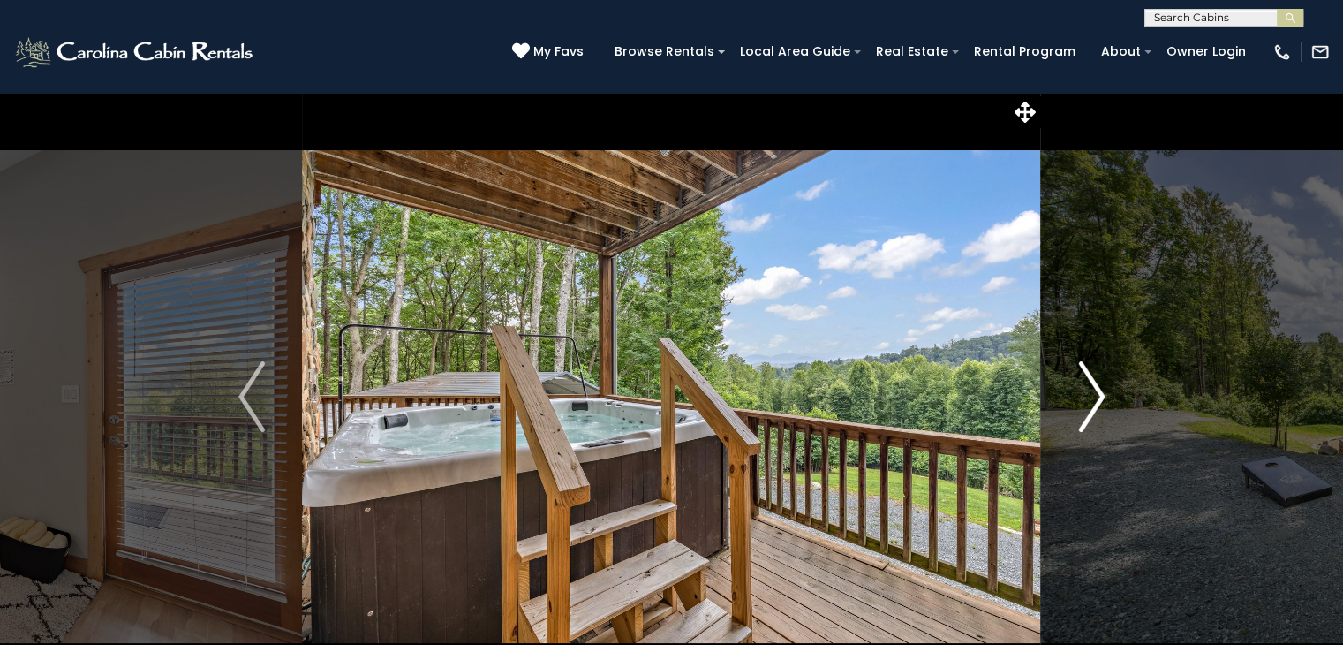
scroll to position [88, 0]
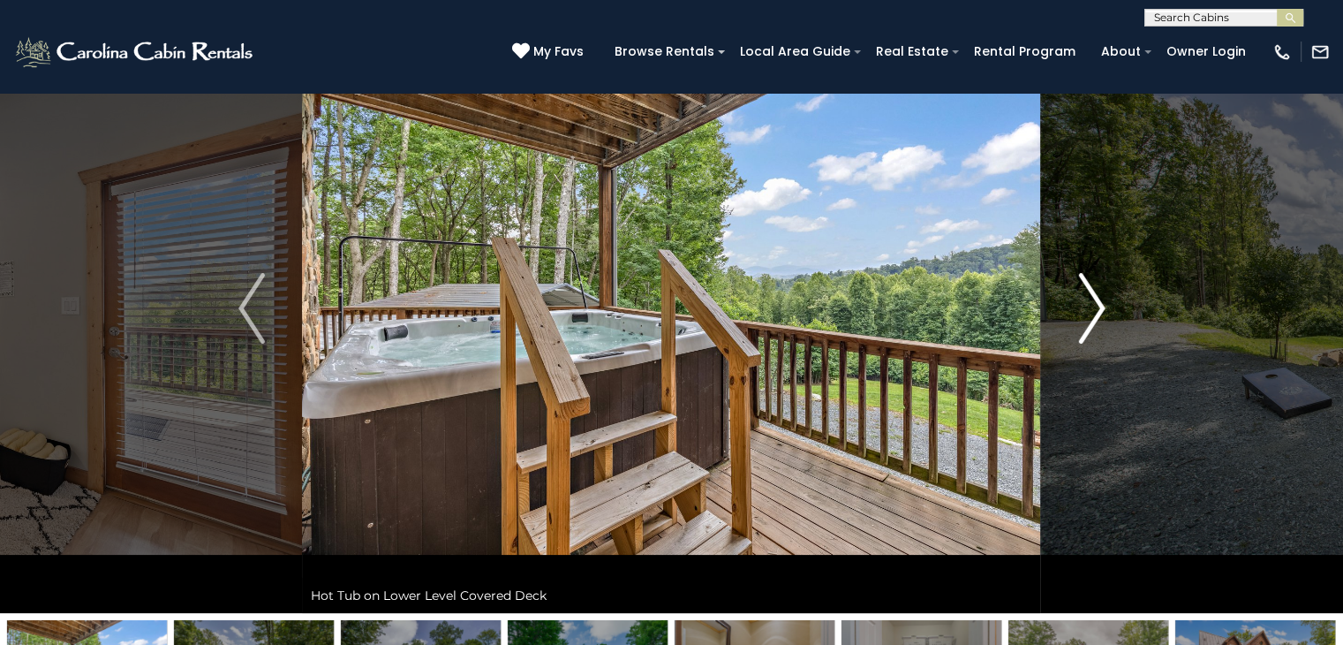
click at [1100, 309] on img "Next" at bounding box center [1091, 308] width 26 height 71
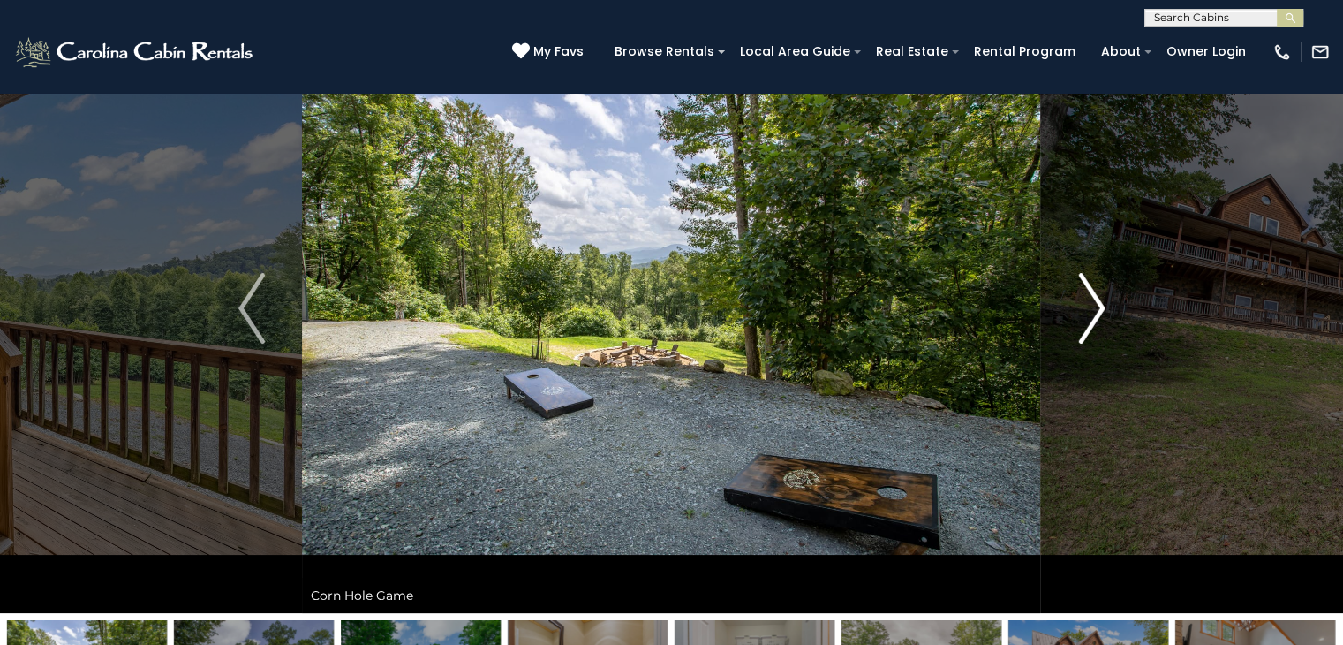
click at [1099, 309] on img "Next" at bounding box center [1091, 308] width 26 height 71
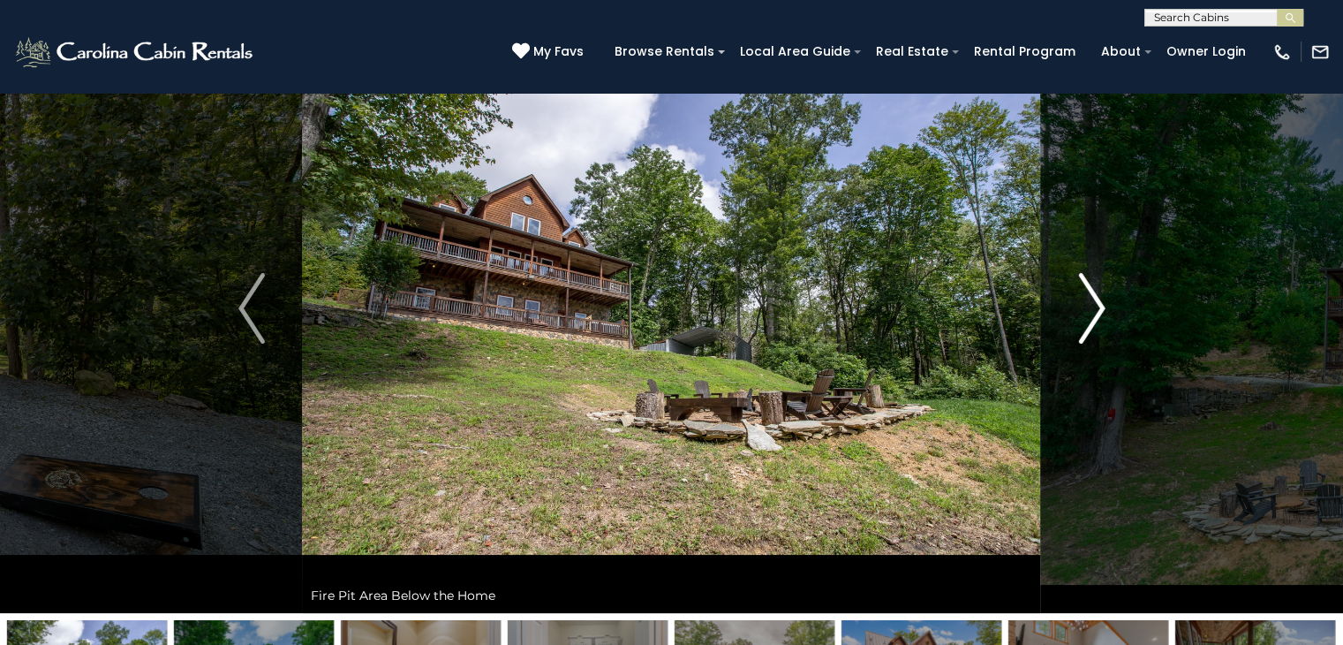
click at [1099, 308] on img "Next" at bounding box center [1091, 308] width 26 height 71
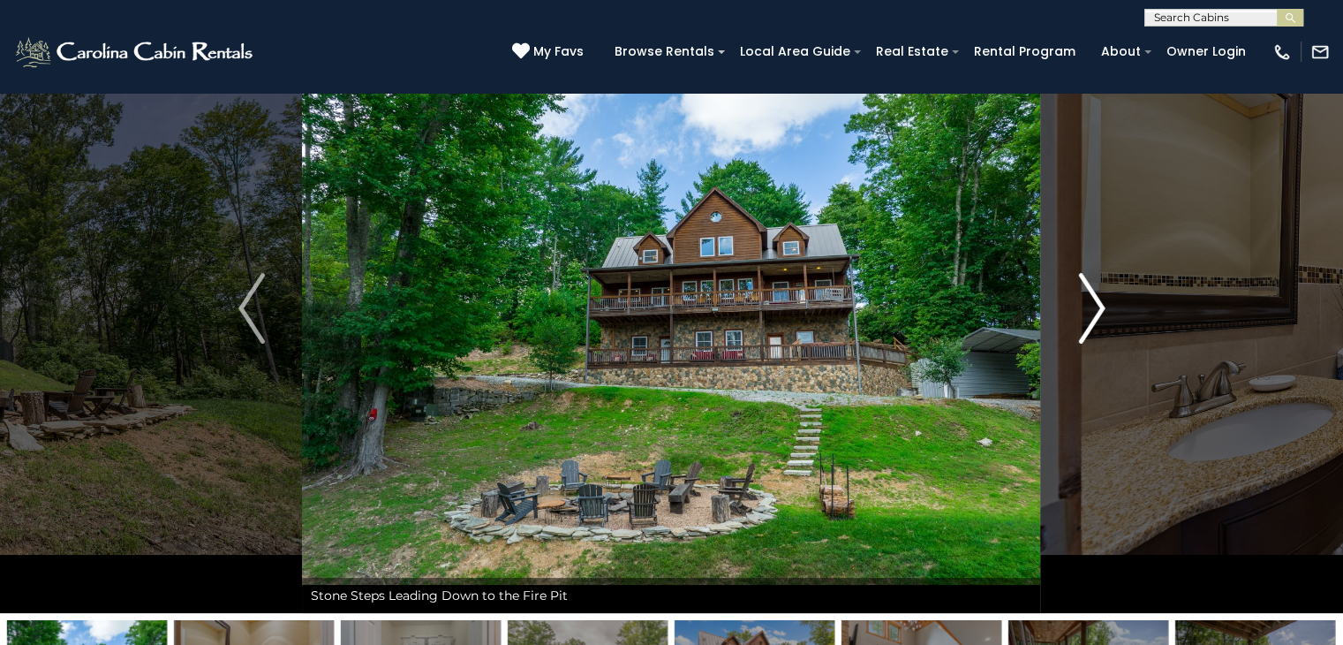
click at [1099, 308] on img "Next" at bounding box center [1091, 308] width 26 height 71
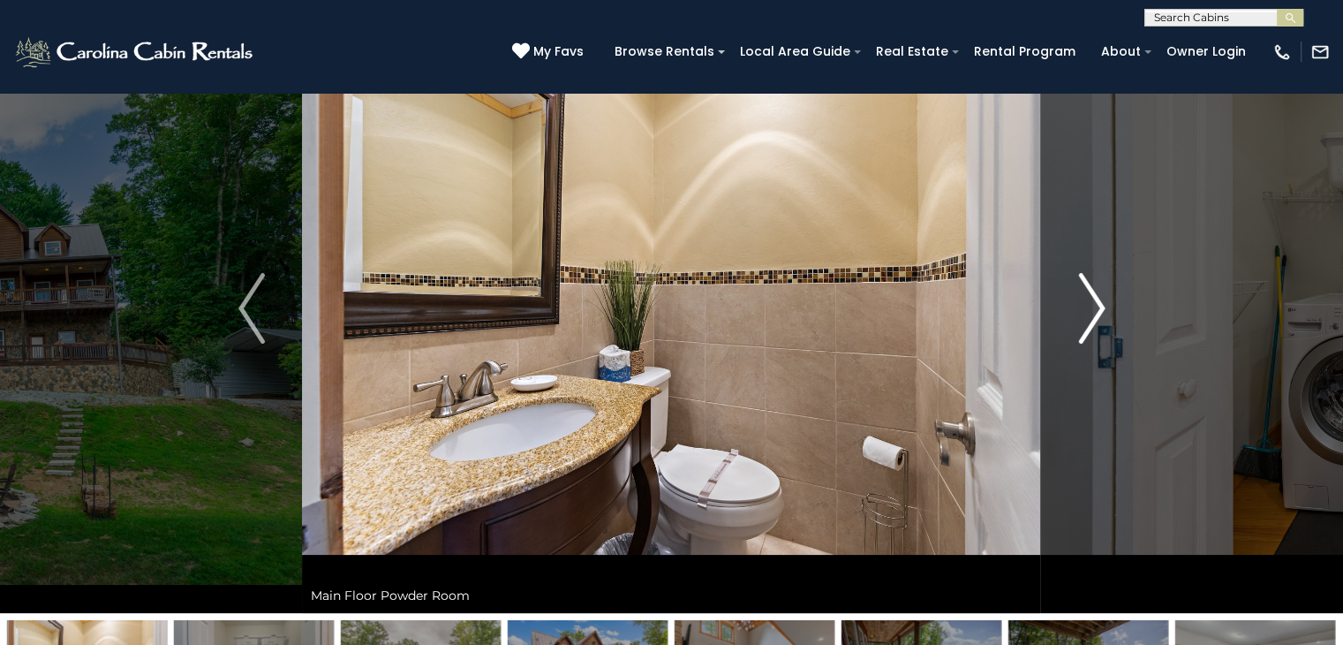
click at [1099, 308] on img "Next" at bounding box center [1091, 308] width 26 height 71
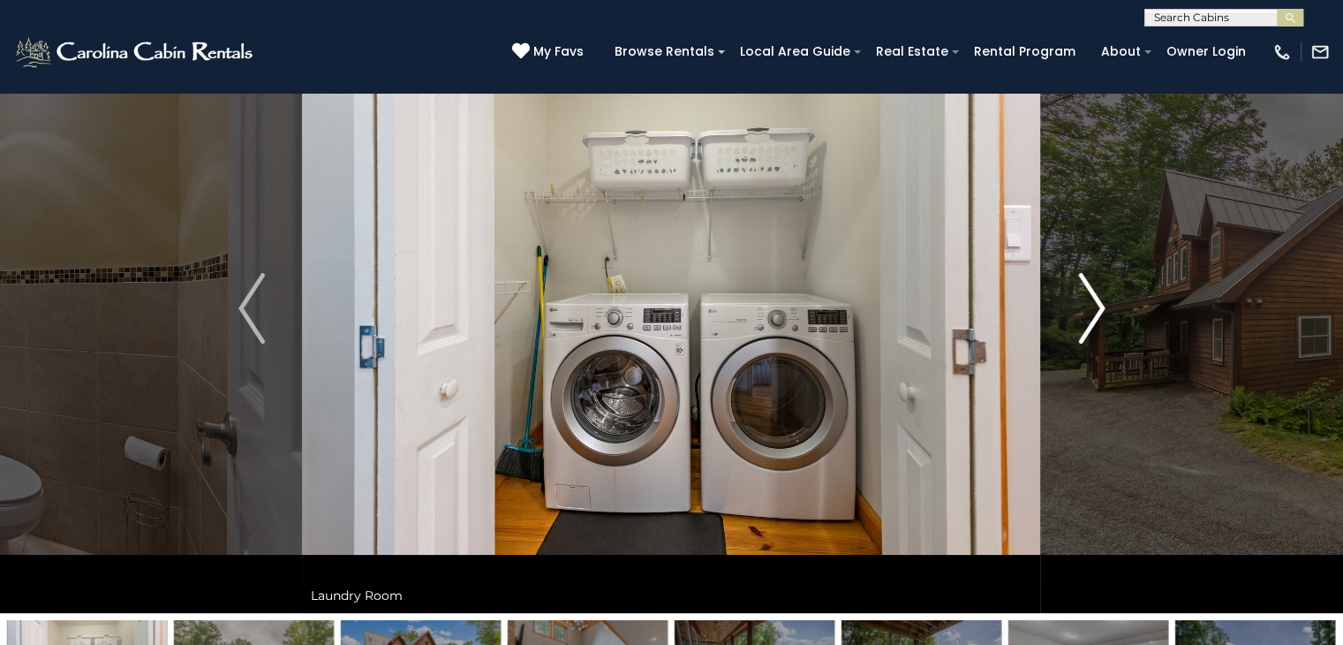
click at [1099, 307] on img "Next" at bounding box center [1091, 308] width 26 height 71
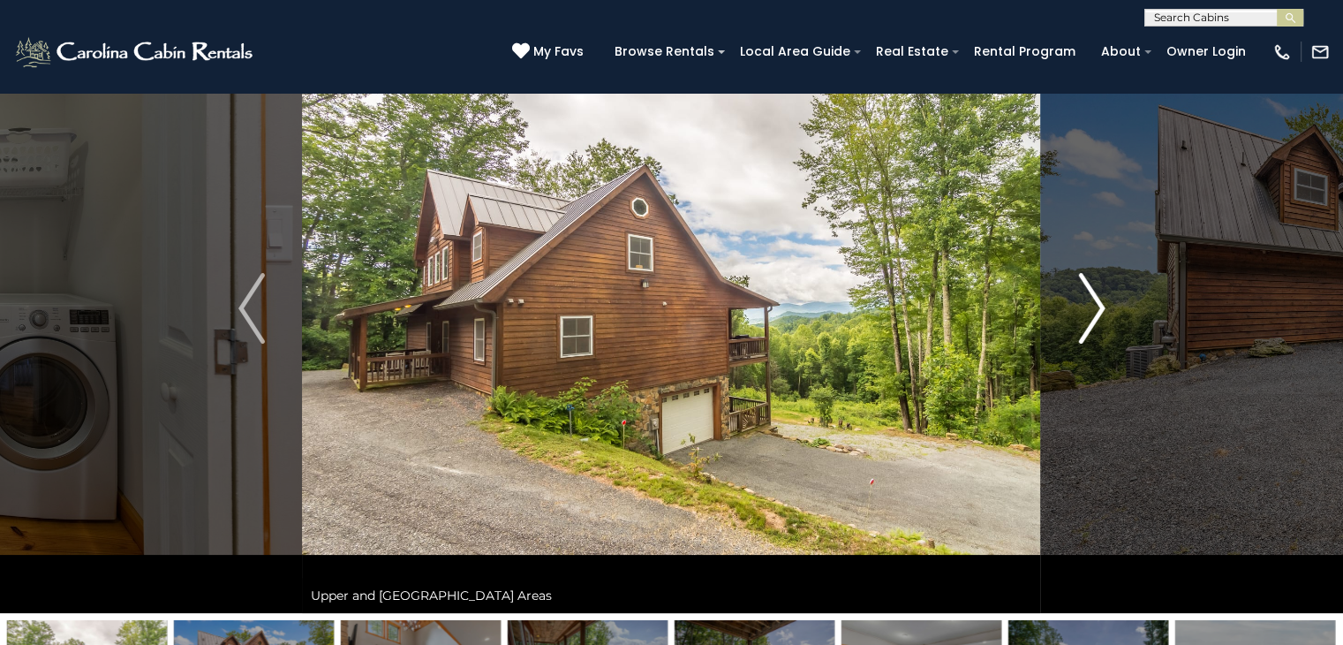
click at [1099, 307] on img "Next" at bounding box center [1091, 308] width 26 height 71
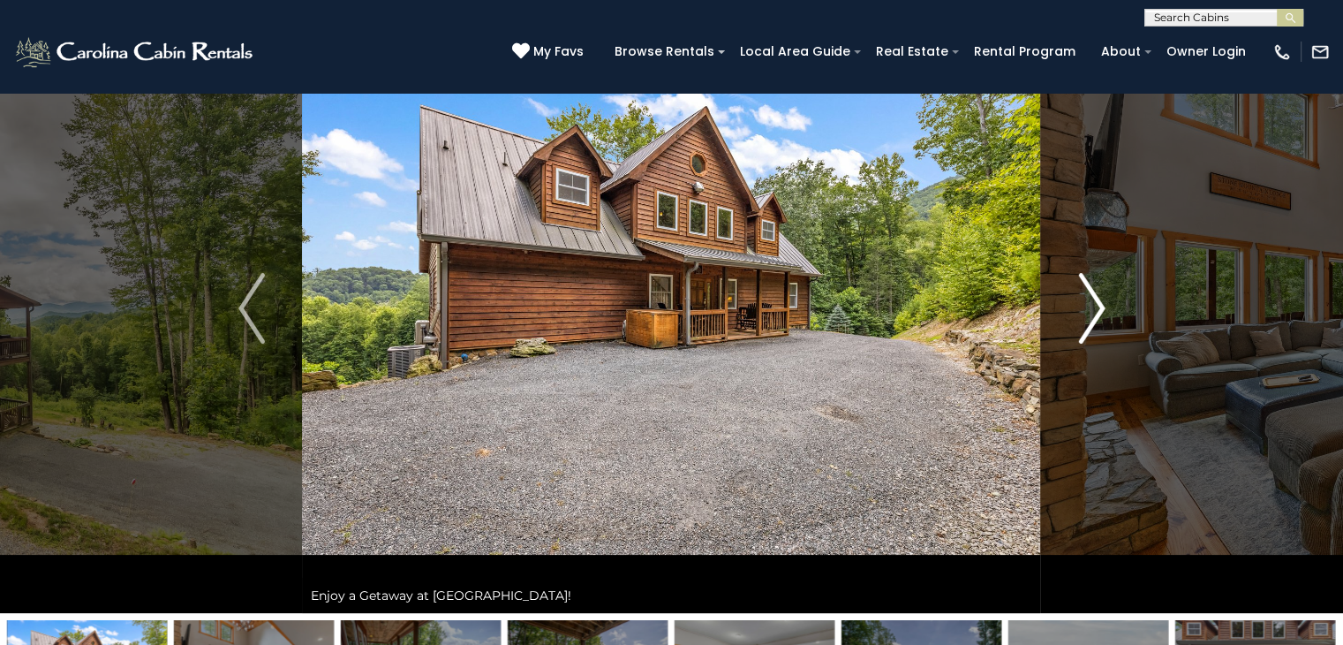
click at [1099, 307] on img "Next" at bounding box center [1091, 308] width 26 height 71
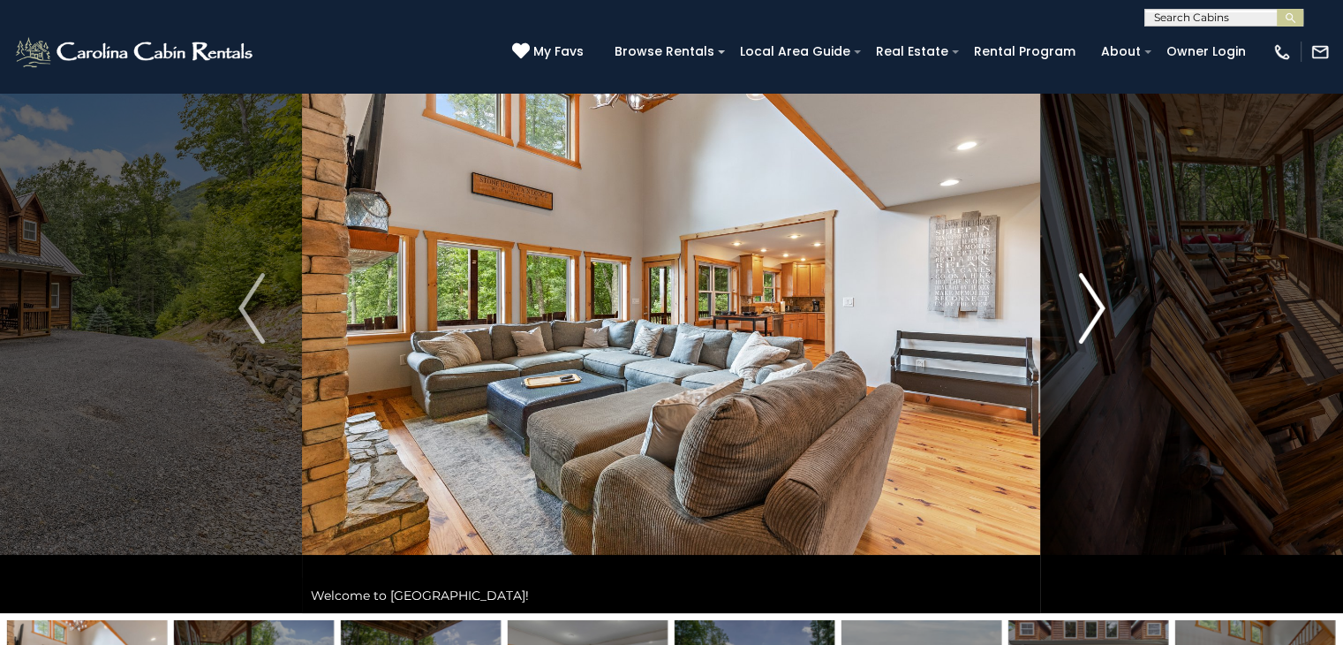
click at [1099, 307] on img "Next" at bounding box center [1091, 308] width 26 height 71
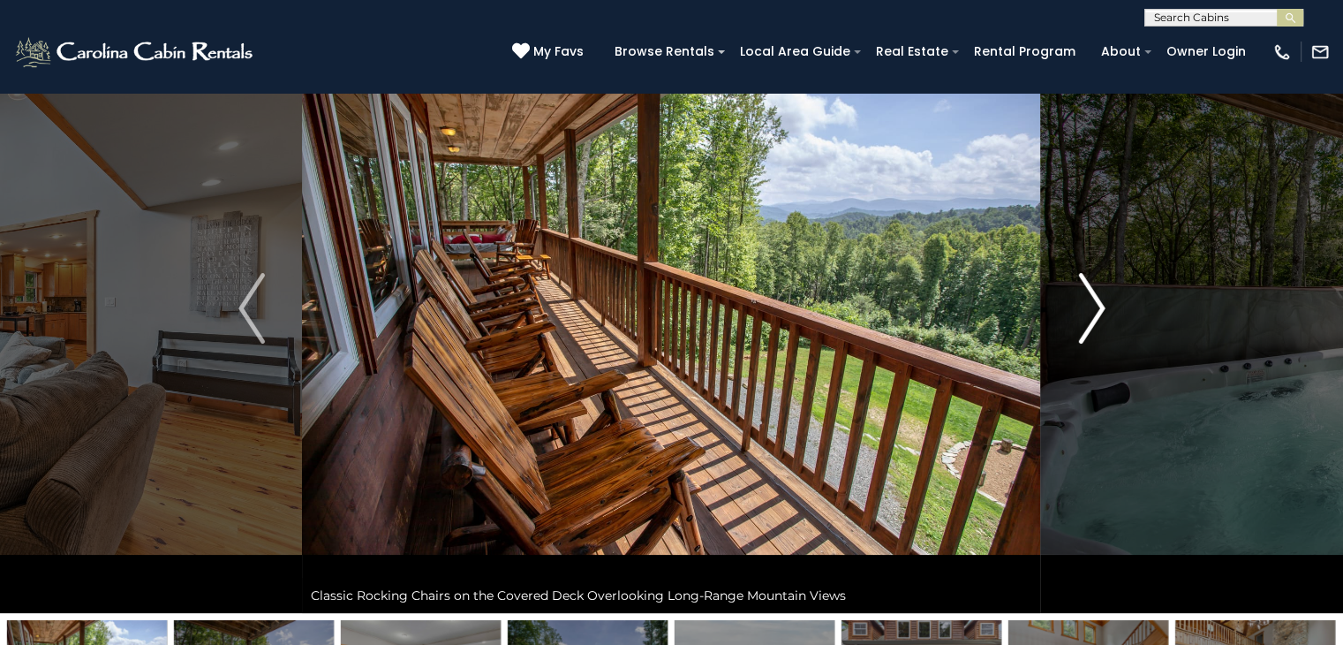
click at [1099, 307] on img "Next" at bounding box center [1091, 308] width 26 height 71
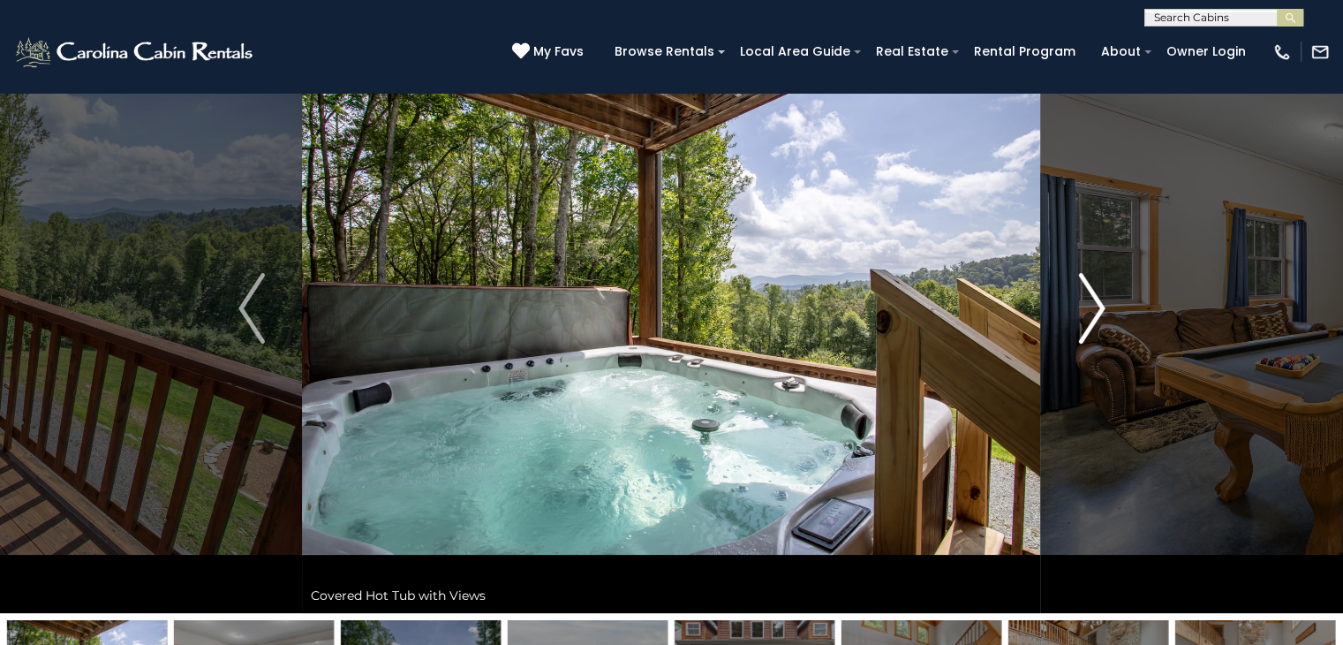
click at [1099, 307] on img "Next" at bounding box center [1091, 308] width 26 height 71
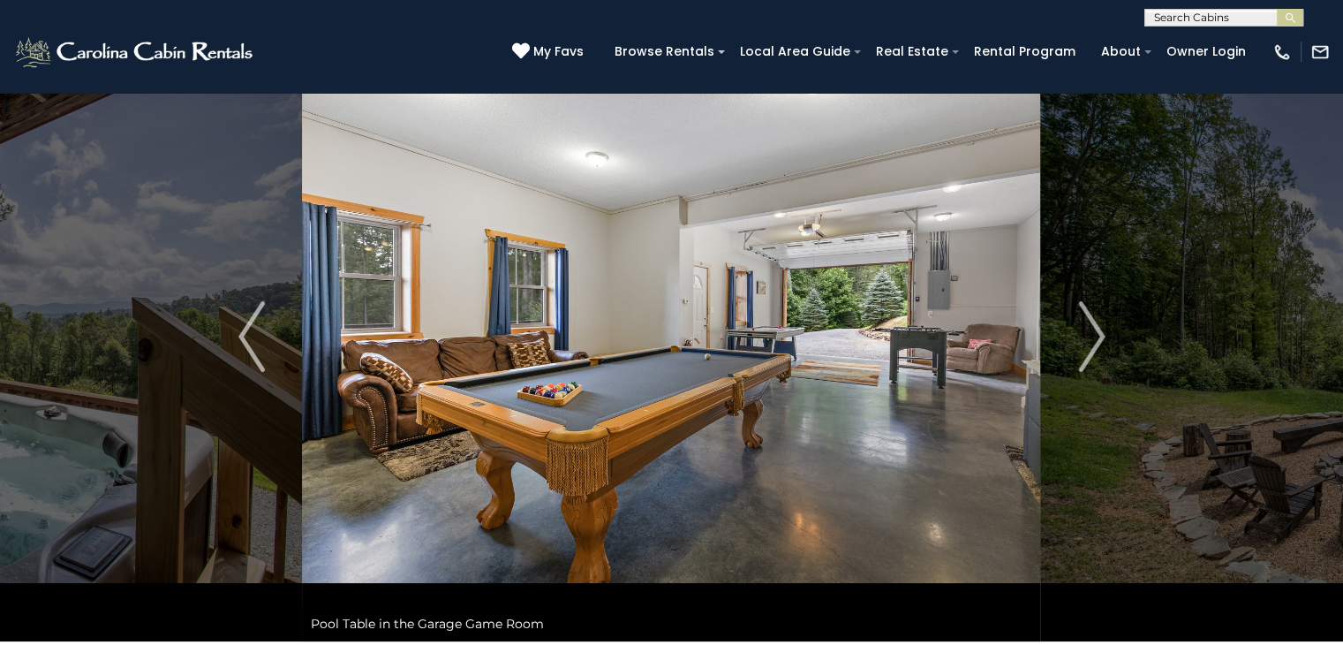
scroll to position [0, 0]
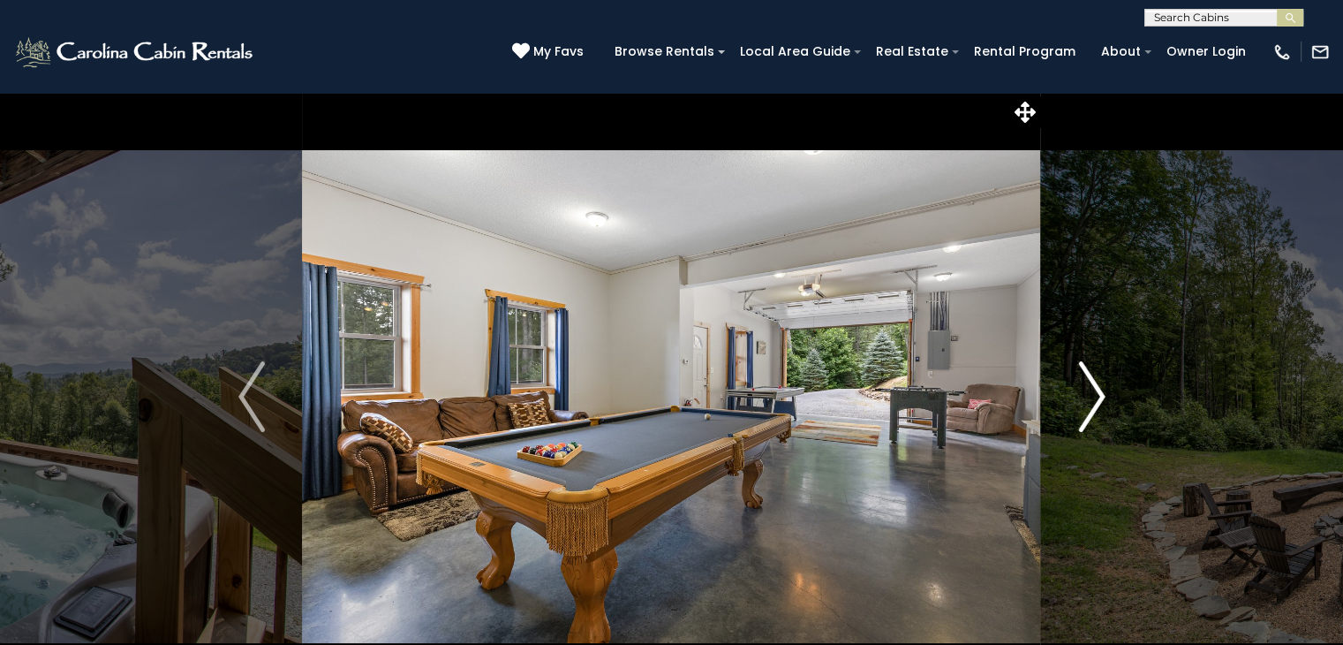
click at [1084, 398] on img "Next" at bounding box center [1091, 396] width 26 height 71
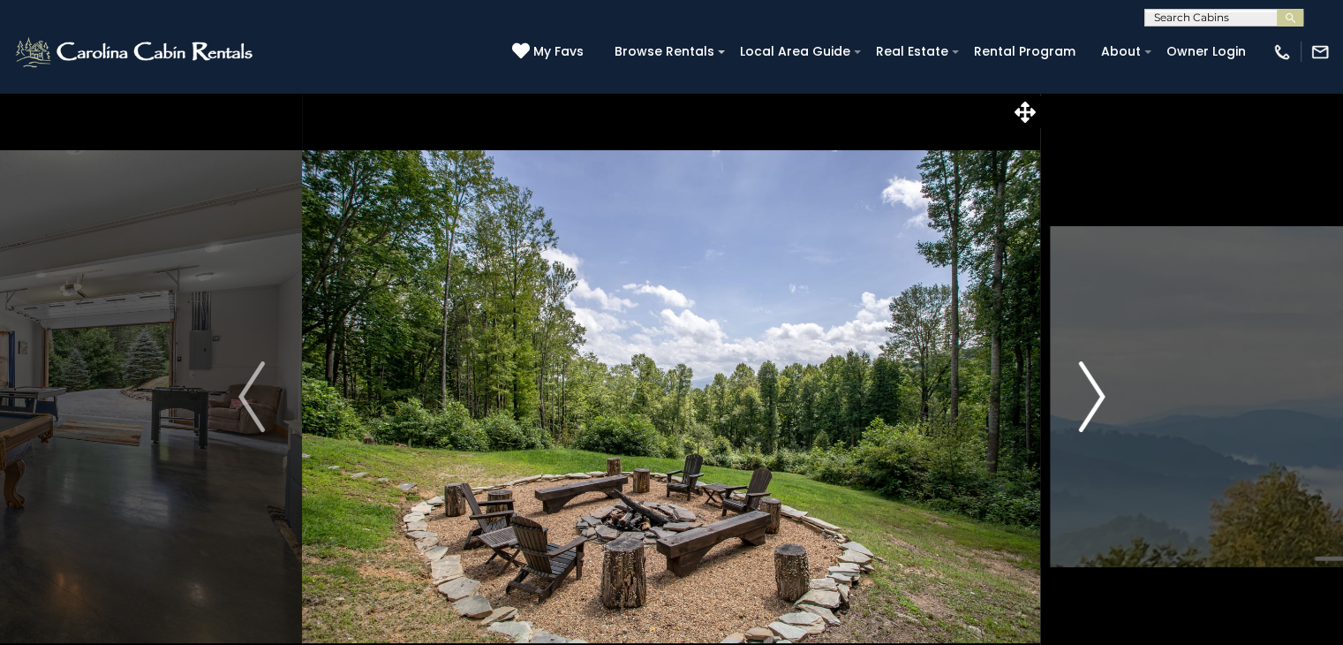
click at [1083, 397] on img "Next" at bounding box center [1091, 396] width 26 height 71
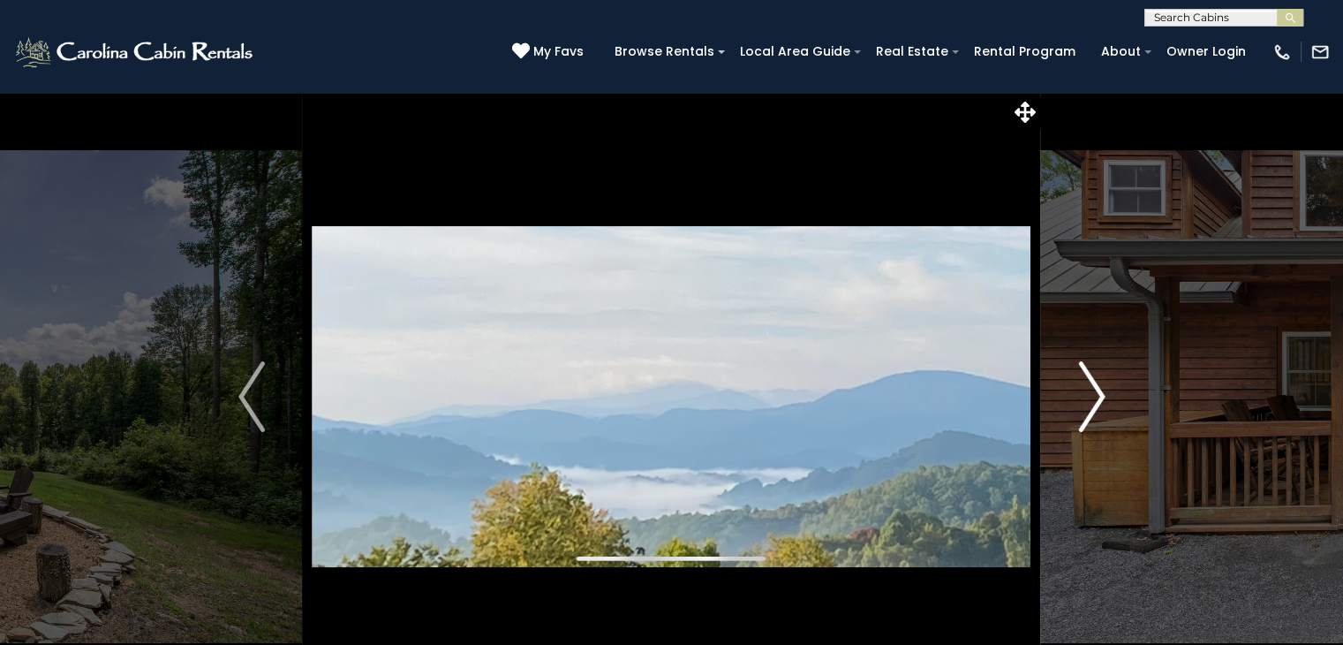
click at [1083, 397] on img "Next" at bounding box center [1091, 396] width 26 height 71
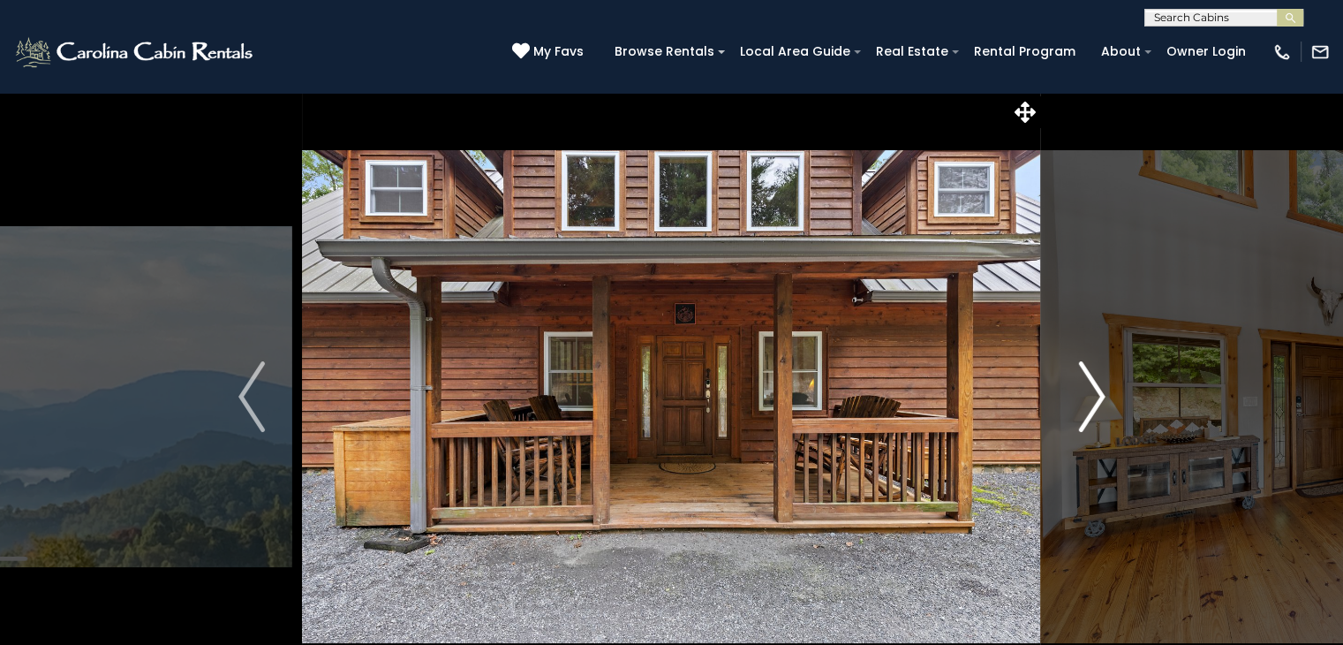
click at [1083, 397] on img "Next" at bounding box center [1091, 396] width 26 height 71
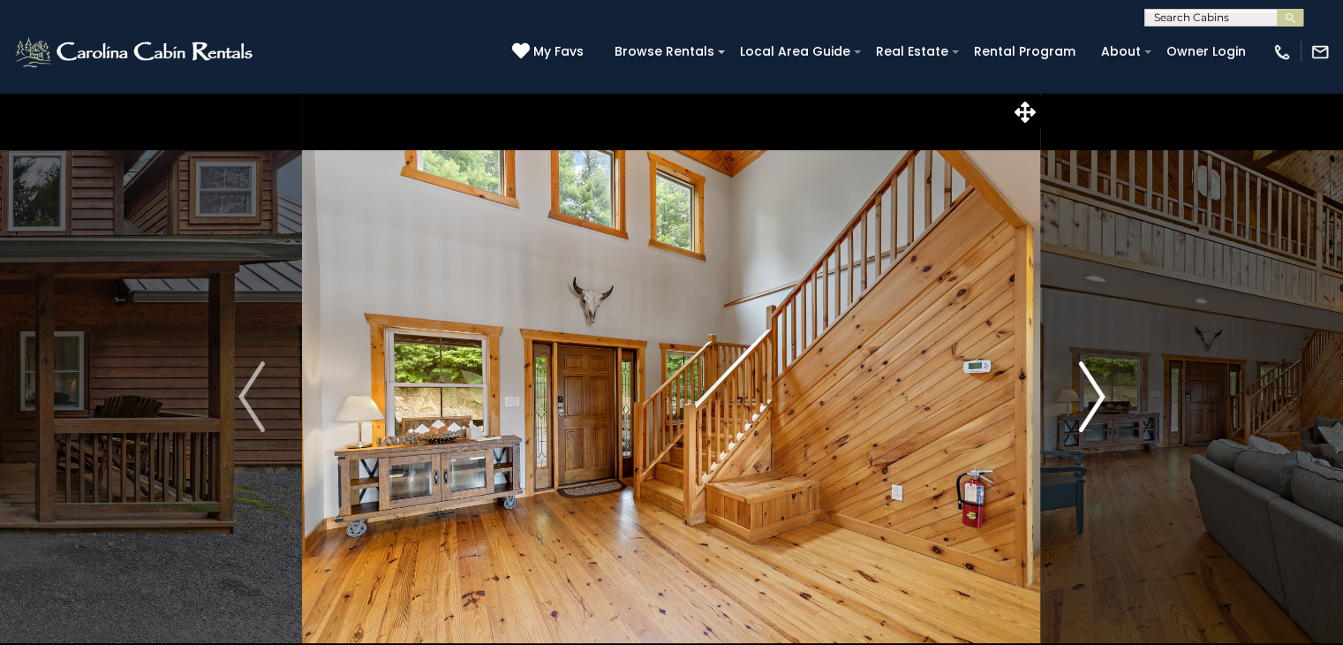
click at [1083, 397] on img "Next" at bounding box center [1091, 396] width 26 height 71
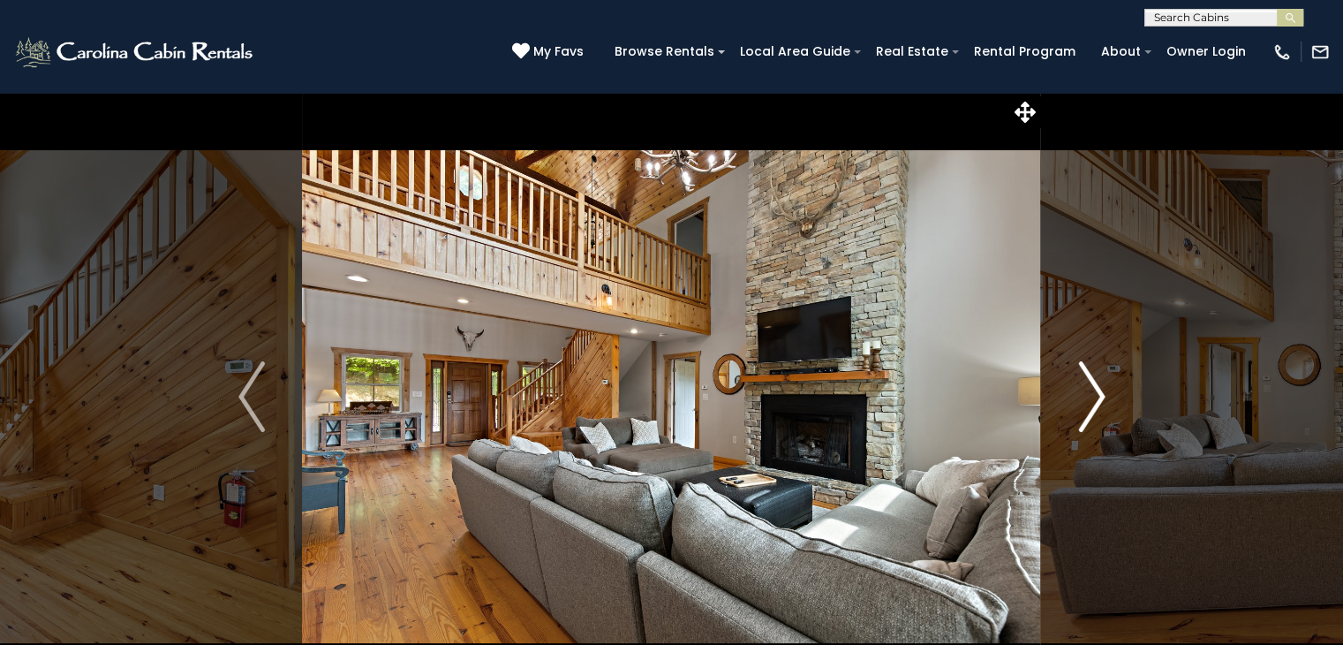
click at [1083, 397] on img "Next" at bounding box center [1091, 396] width 26 height 71
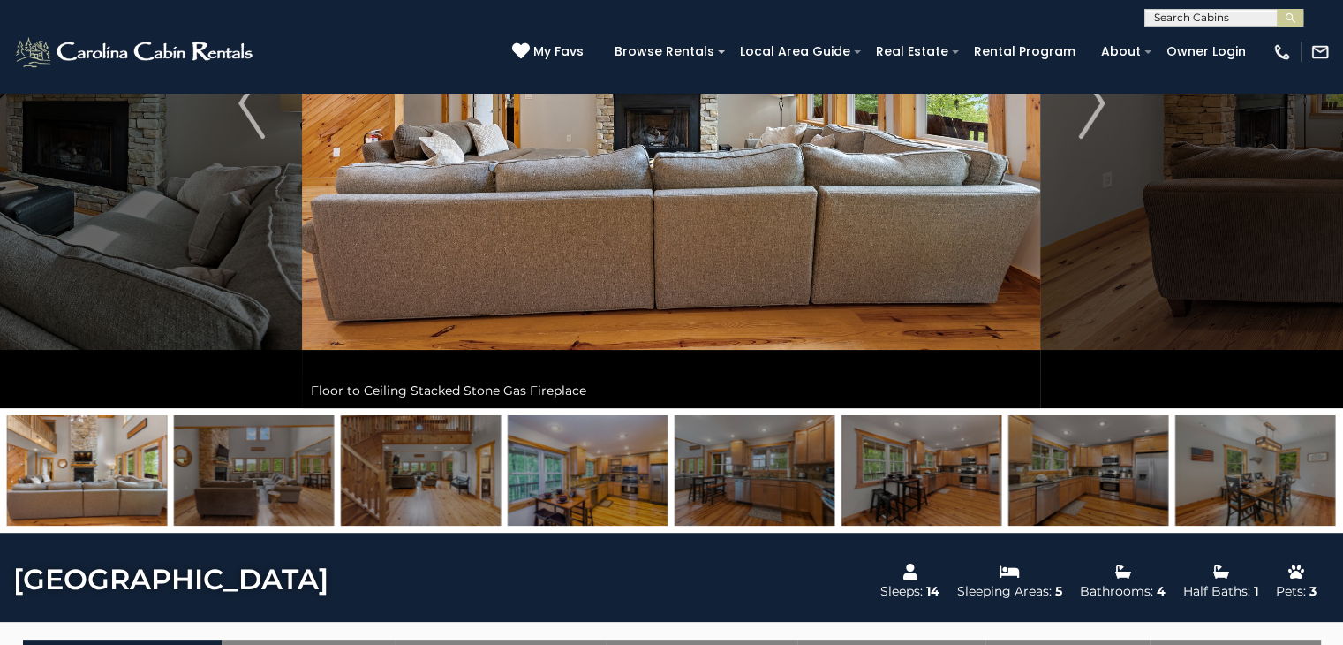
scroll to position [88, 0]
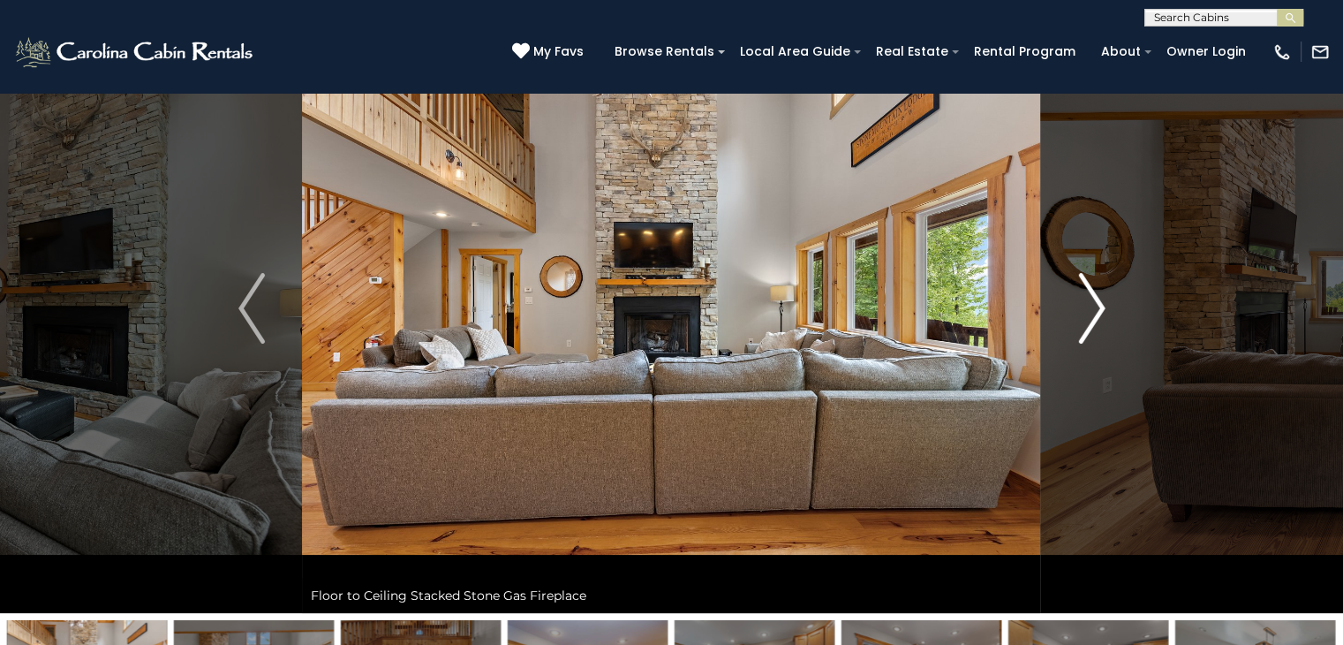
click at [1092, 302] on img "Next" at bounding box center [1091, 308] width 26 height 71
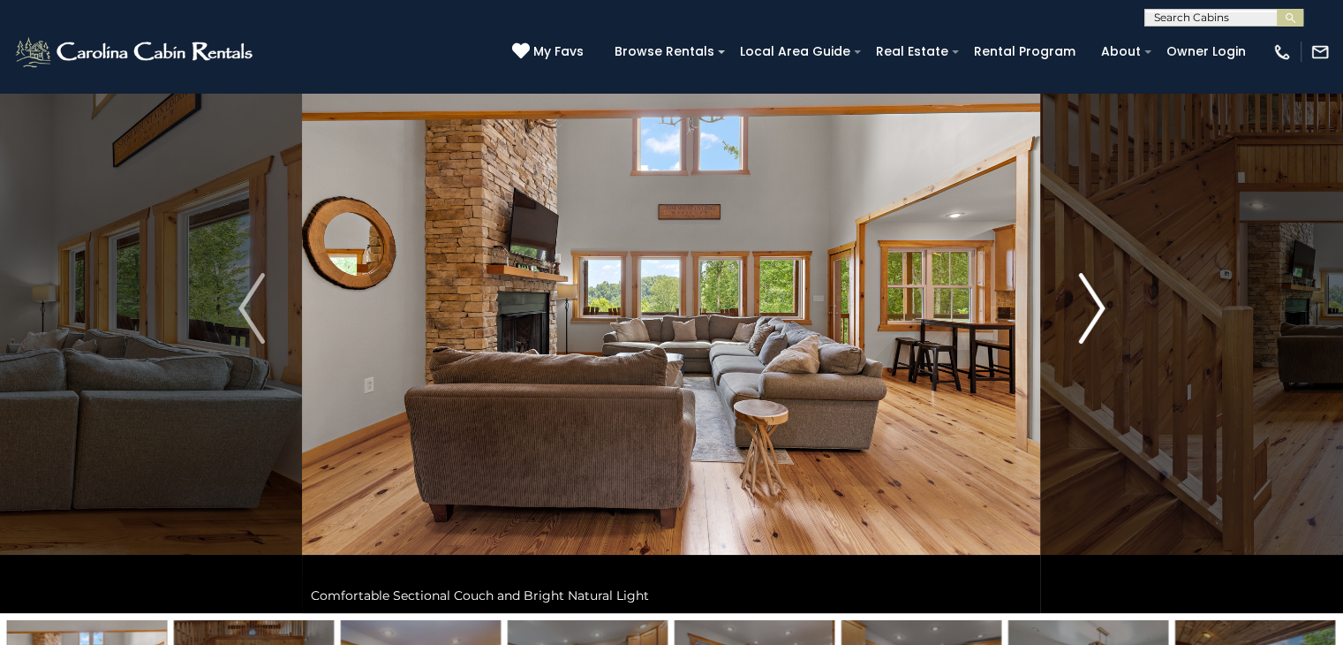
click at [1092, 302] on img "Next" at bounding box center [1091, 308] width 26 height 71
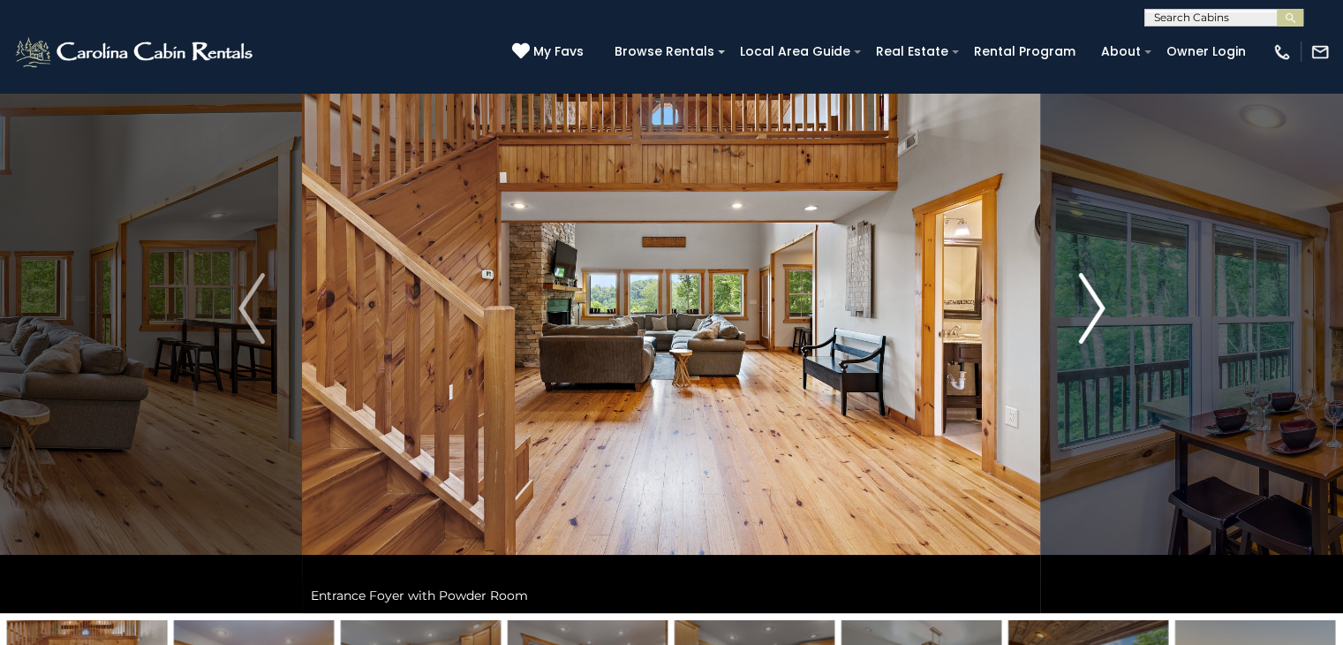
click at [1092, 302] on img "Next" at bounding box center [1091, 308] width 26 height 71
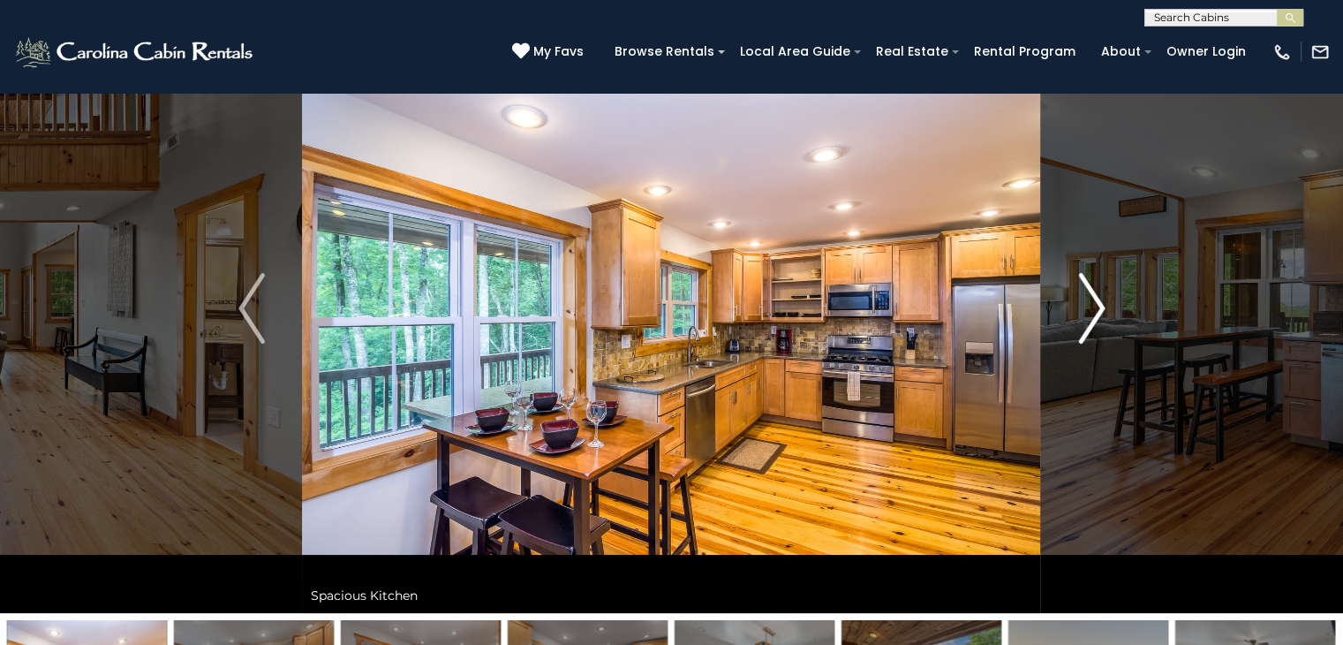
click at [1092, 302] on img "Next" at bounding box center [1091, 308] width 26 height 71
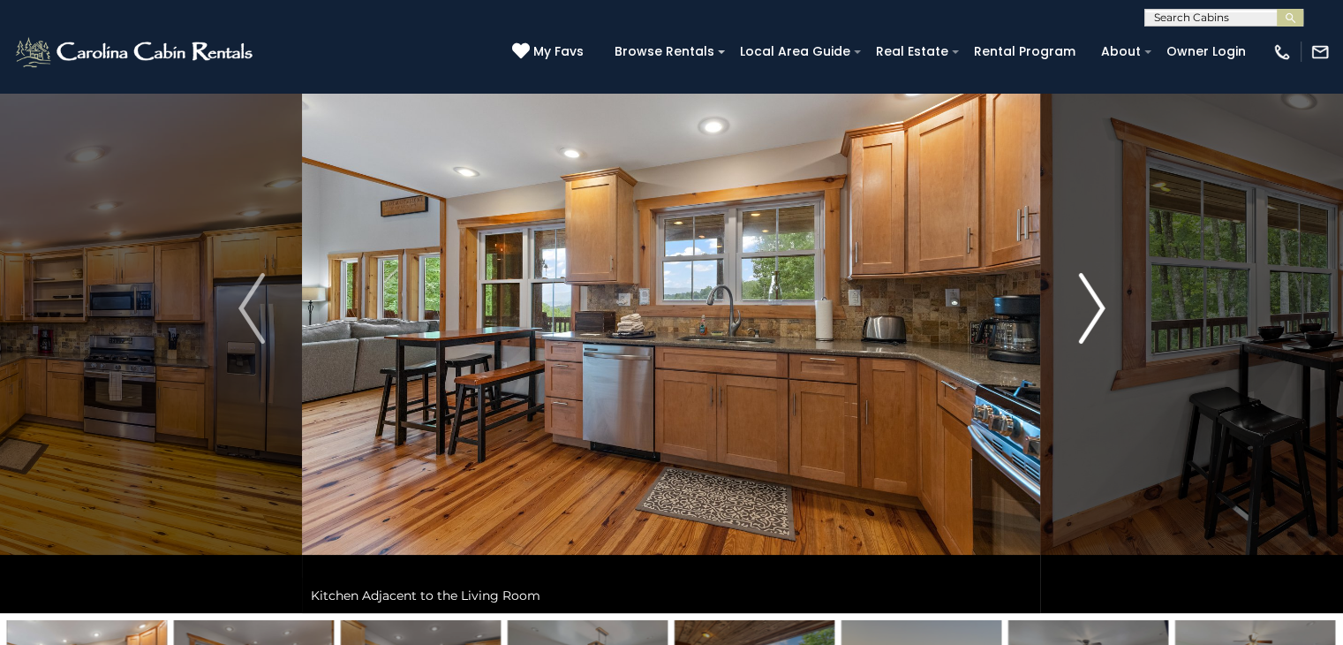
click at [1094, 304] on img "Next" at bounding box center [1091, 308] width 26 height 71
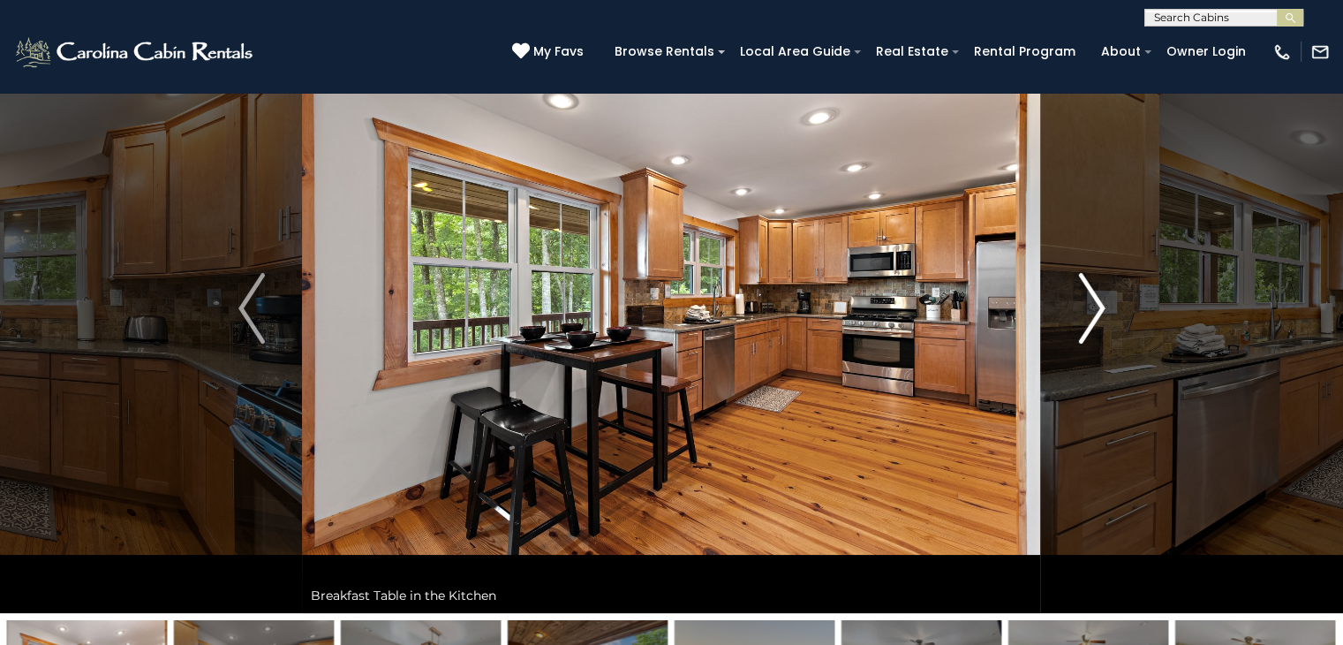
click at [1094, 304] on img "Next" at bounding box center [1091, 308] width 26 height 71
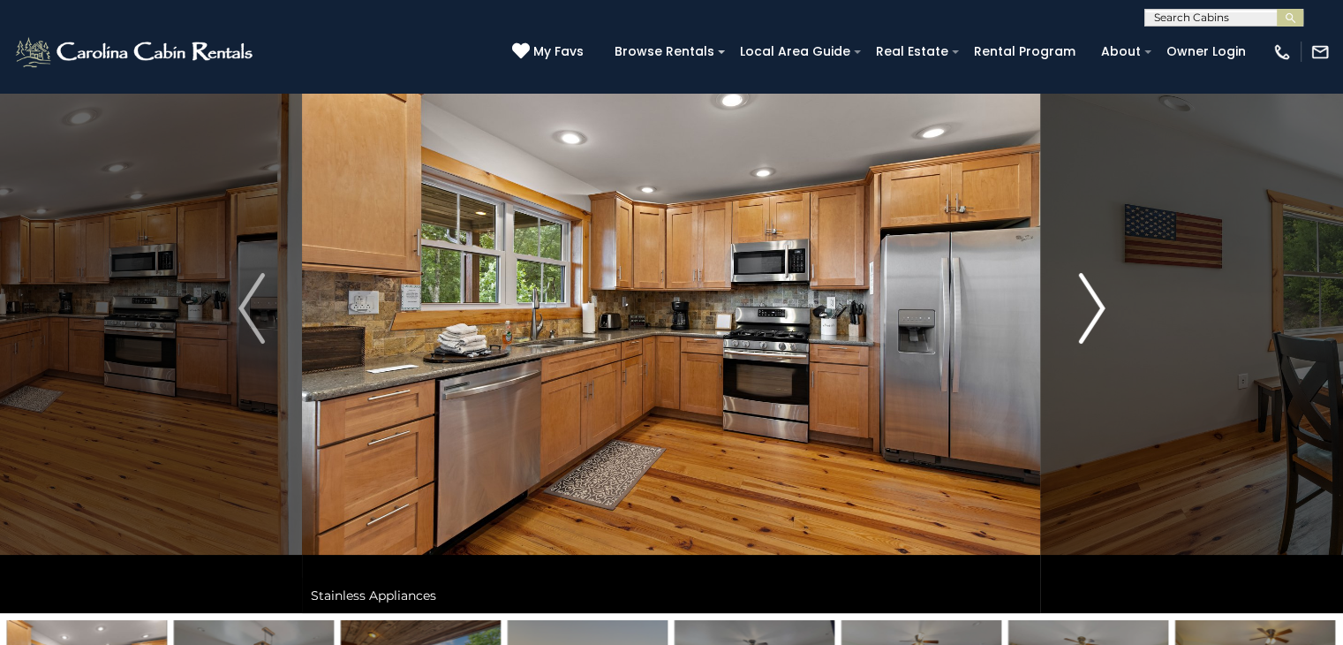
click at [1094, 304] on img "Next" at bounding box center [1091, 308] width 26 height 71
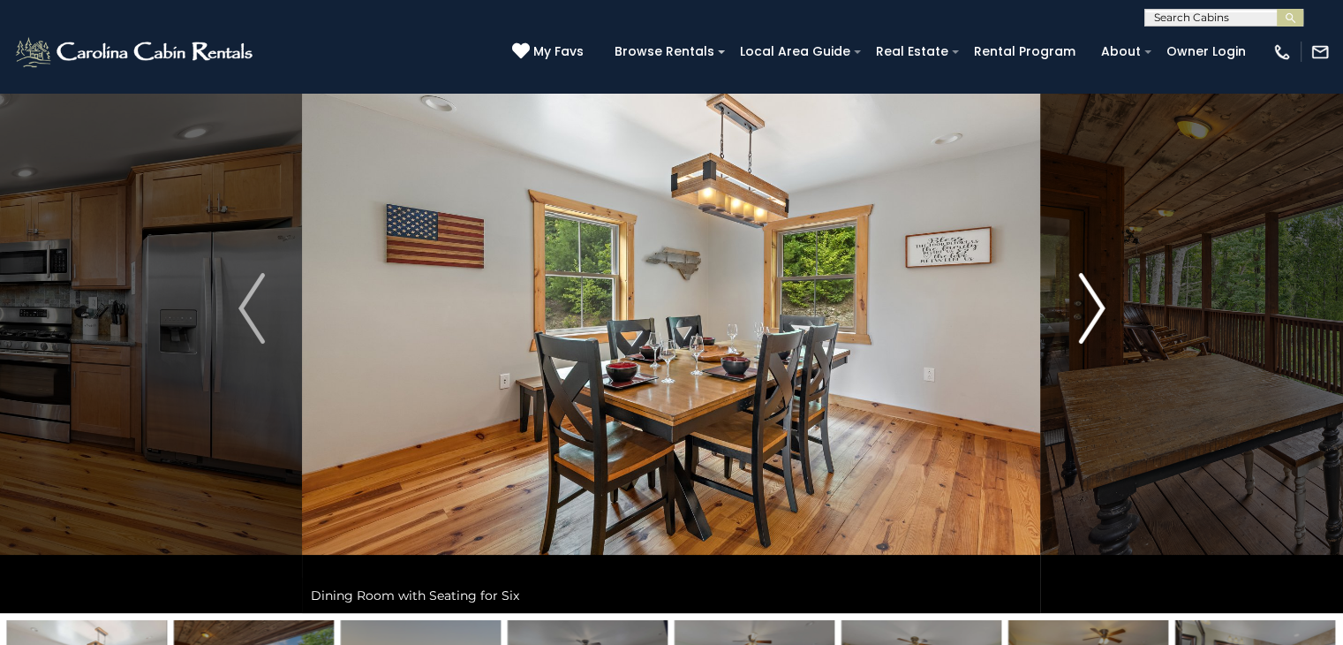
click at [1094, 304] on img "Next" at bounding box center [1091, 308] width 26 height 71
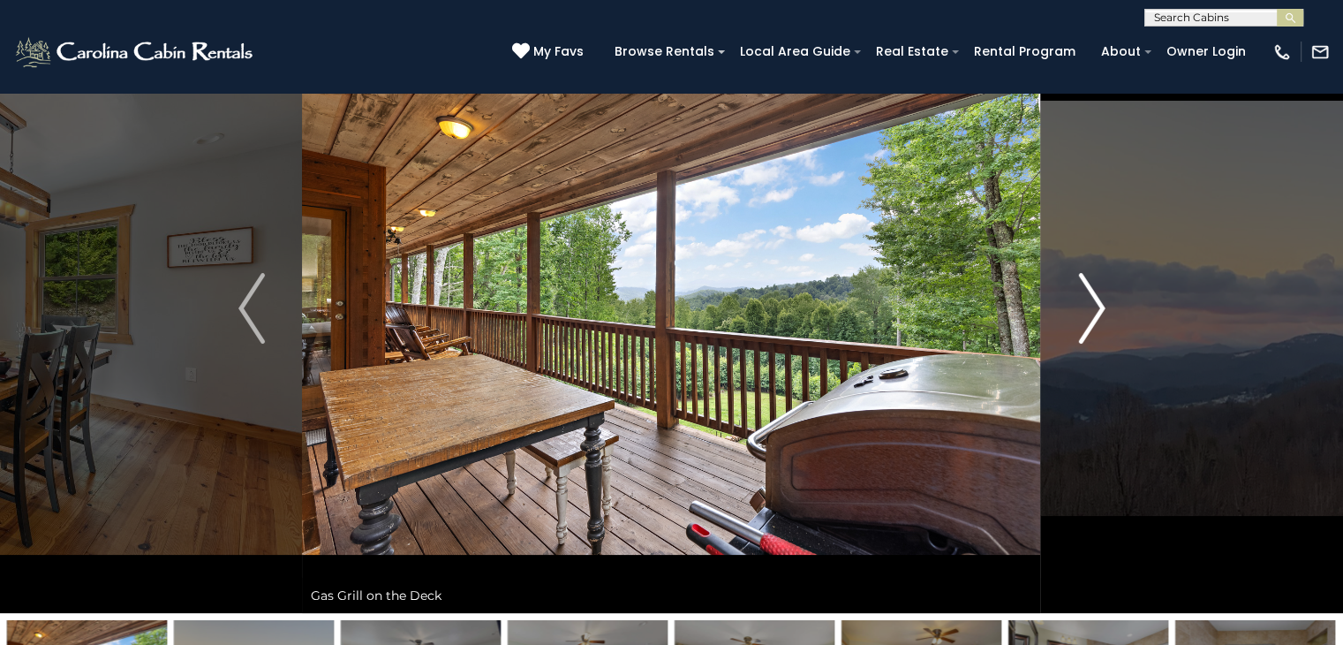
click at [1094, 304] on img "Next" at bounding box center [1091, 308] width 26 height 71
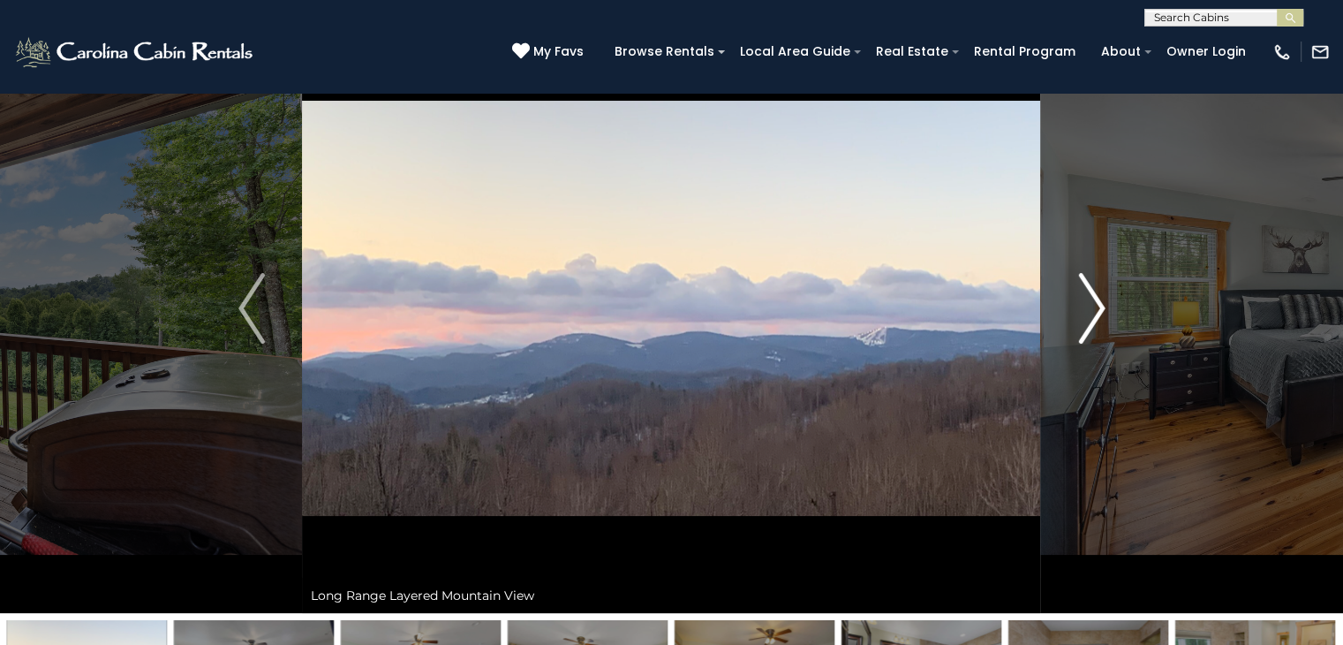
click at [1094, 304] on img "Next" at bounding box center [1091, 308] width 26 height 71
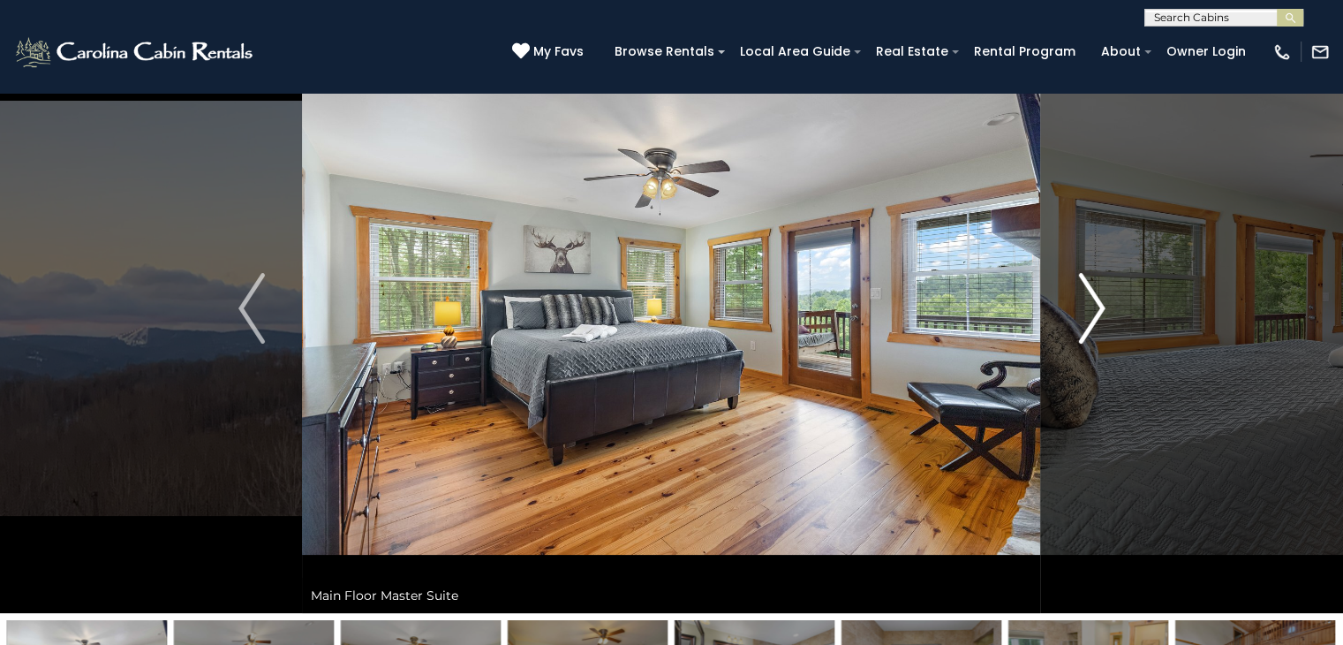
click at [1094, 304] on img "Next" at bounding box center [1091, 308] width 26 height 71
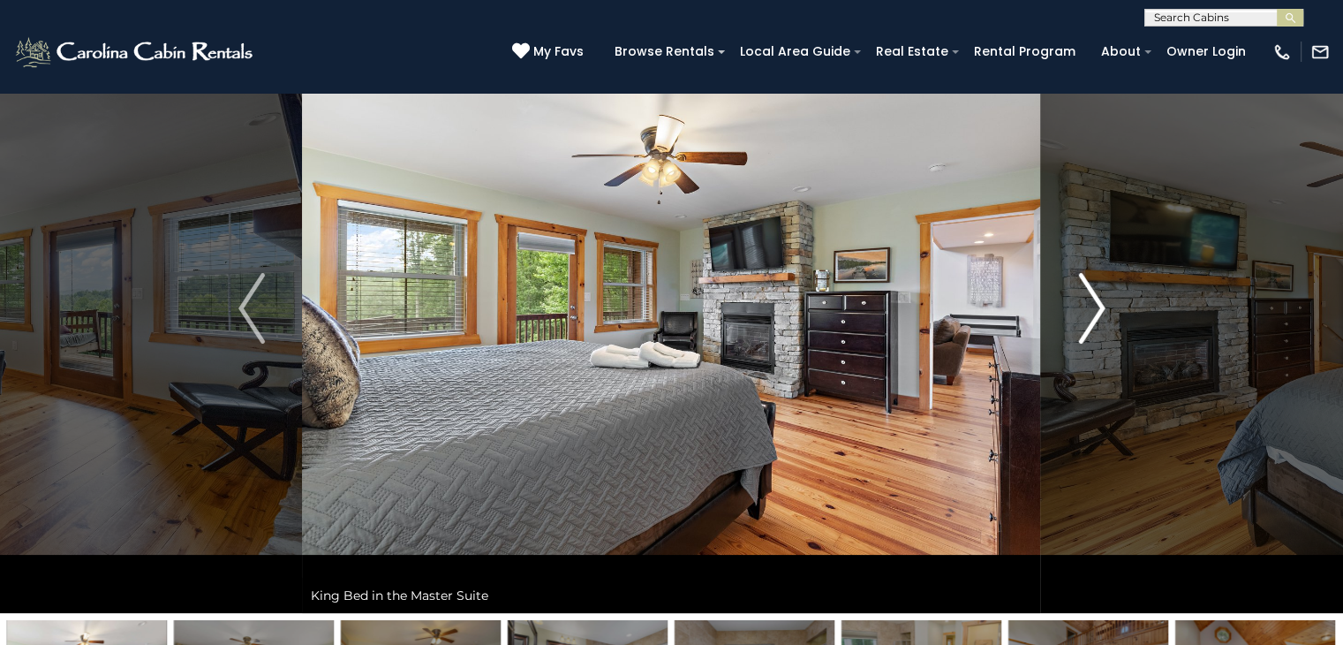
click at [1094, 304] on img "Next" at bounding box center [1091, 308] width 26 height 71
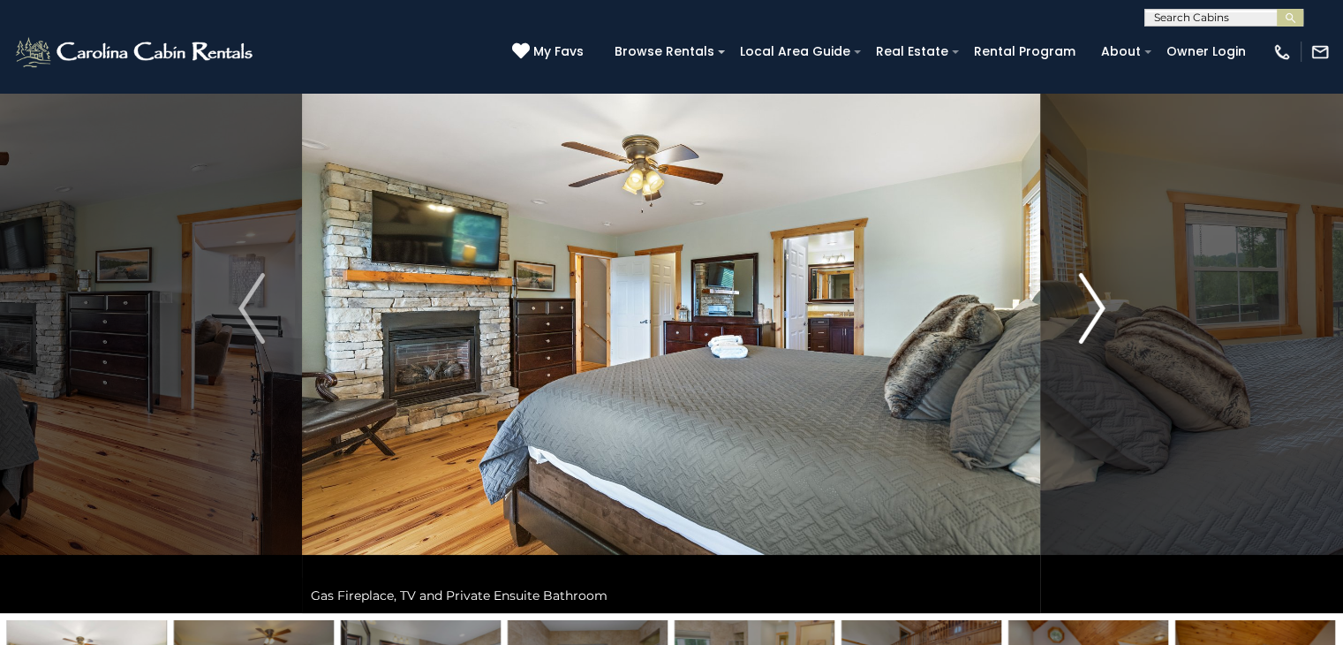
click at [1094, 304] on img "Next" at bounding box center [1091, 308] width 26 height 71
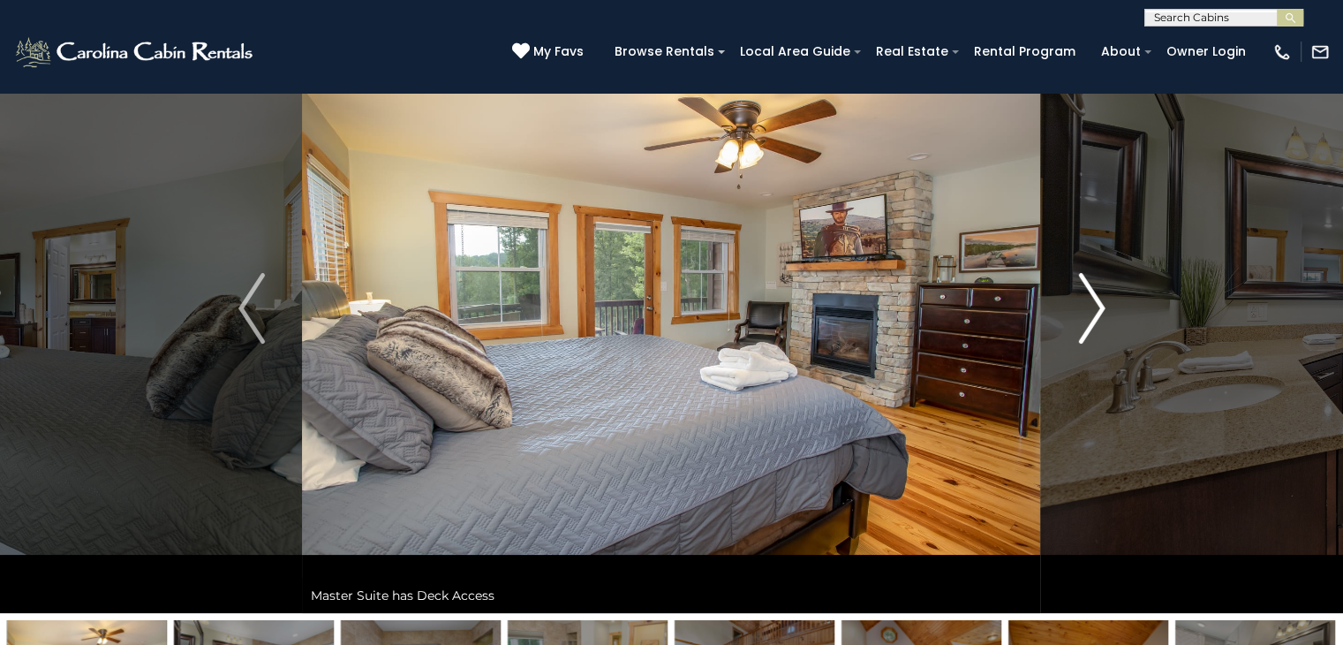
click at [1094, 304] on img "Next" at bounding box center [1091, 308] width 26 height 71
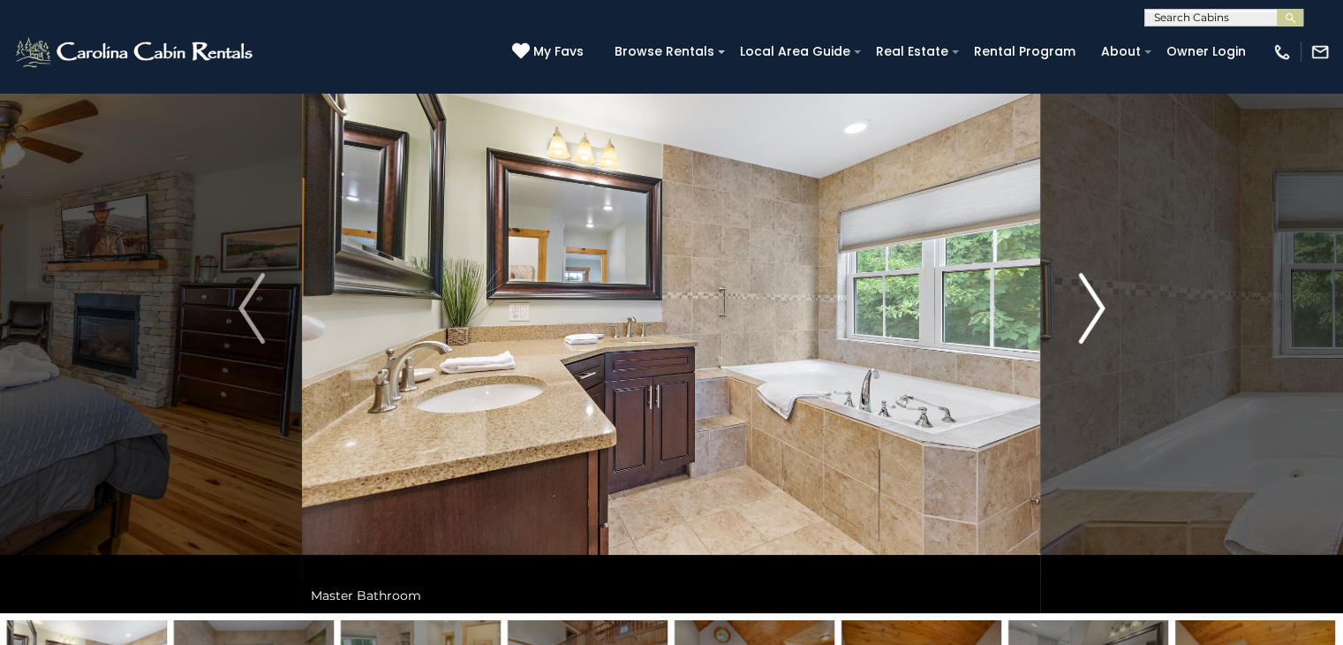
click at [1094, 304] on img "Next" at bounding box center [1091, 308] width 26 height 71
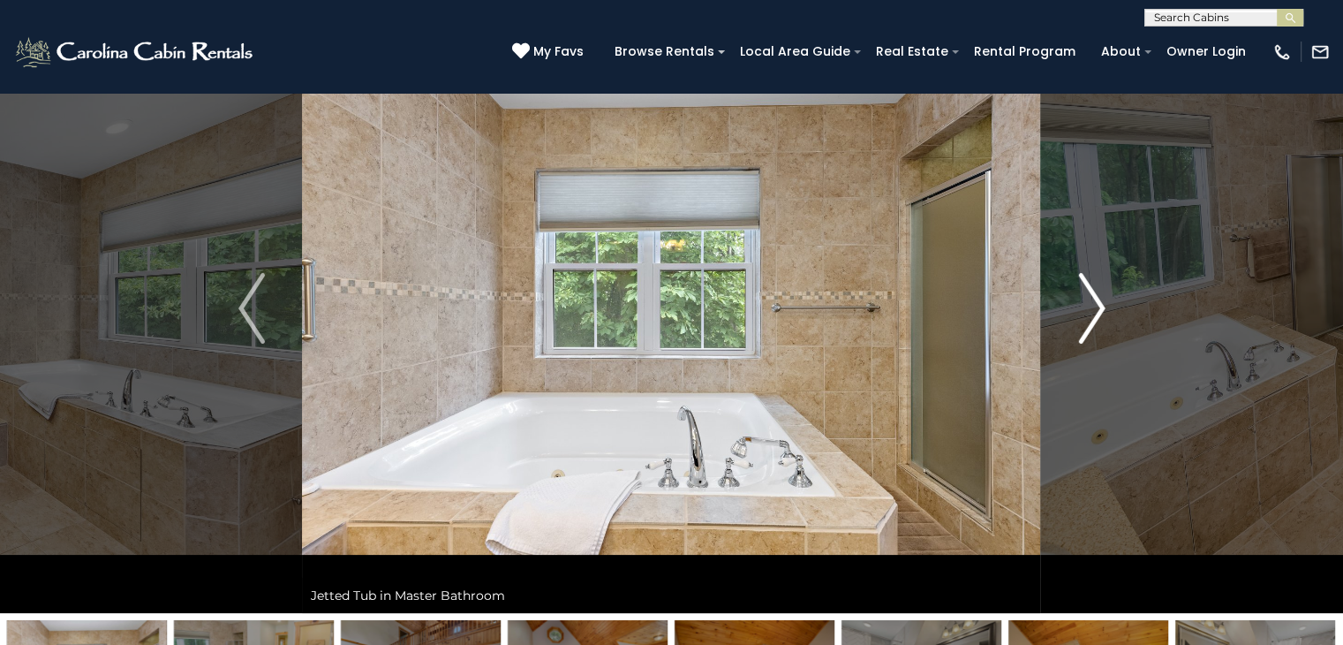
click at [1094, 304] on img "Next" at bounding box center [1091, 308] width 26 height 71
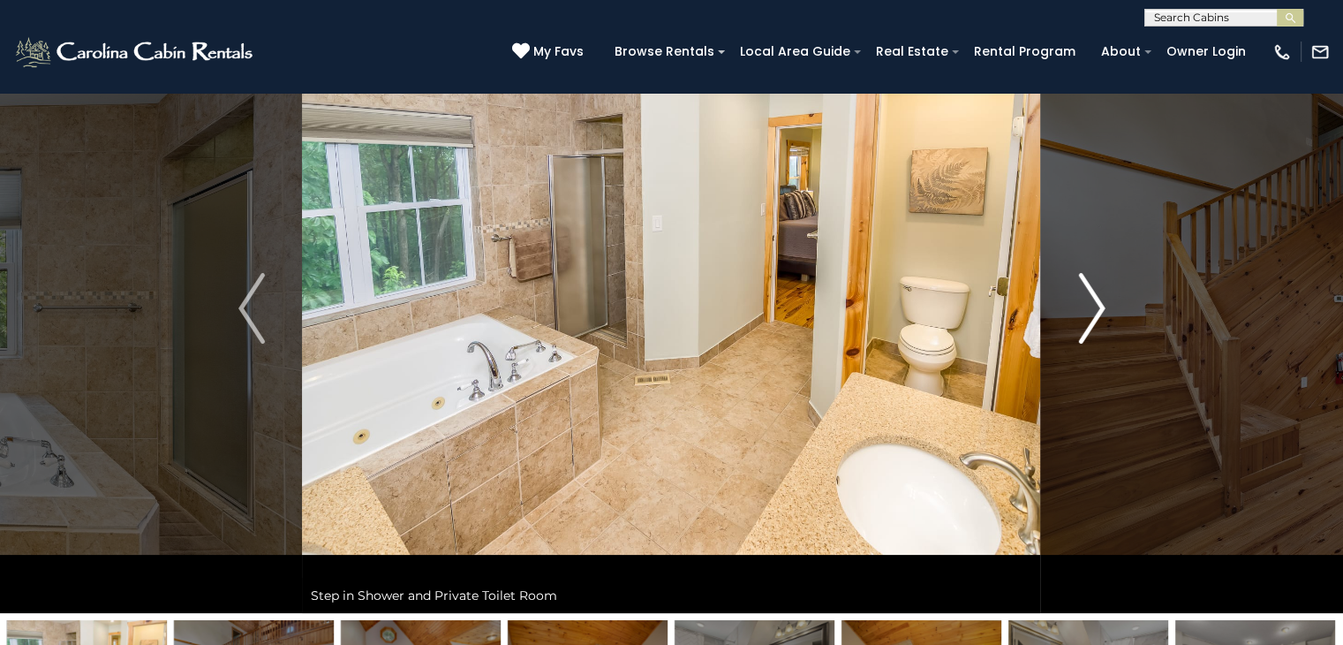
click at [1094, 304] on img "Next" at bounding box center [1091, 308] width 26 height 71
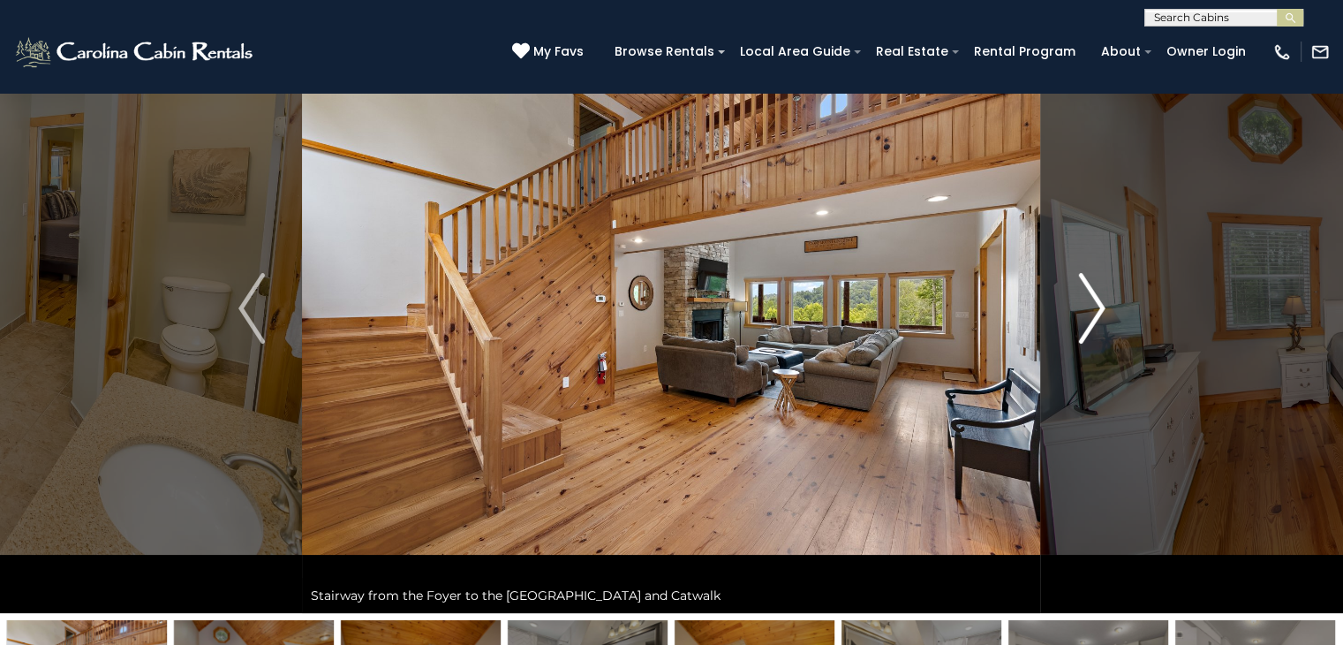
click at [1094, 304] on img "Next" at bounding box center [1091, 308] width 26 height 71
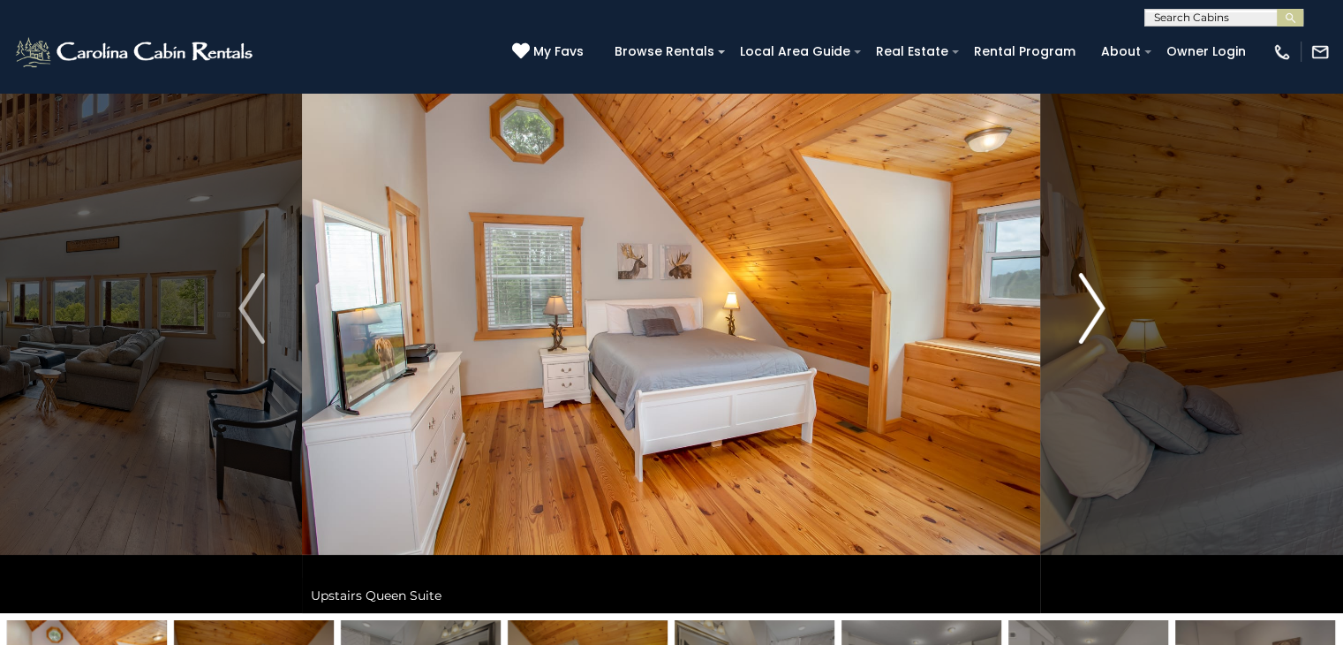
click at [1094, 304] on img "Next" at bounding box center [1091, 308] width 26 height 71
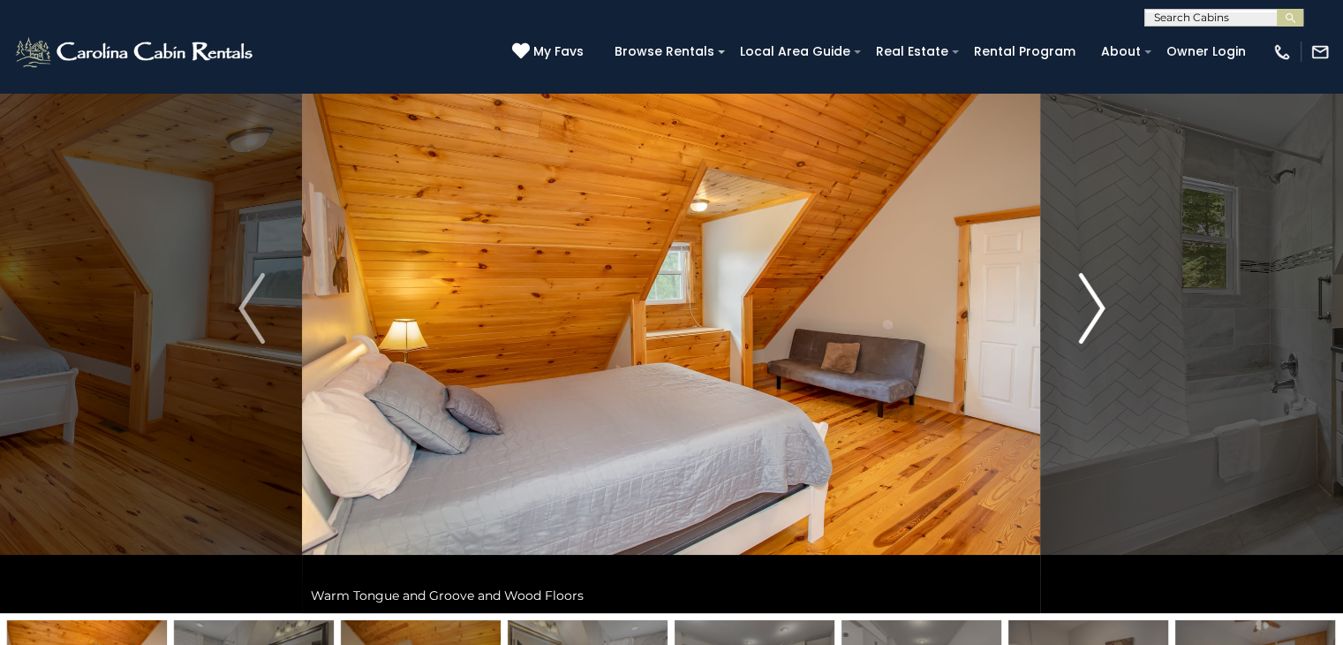
click at [1094, 304] on img "Next" at bounding box center [1091, 308] width 26 height 71
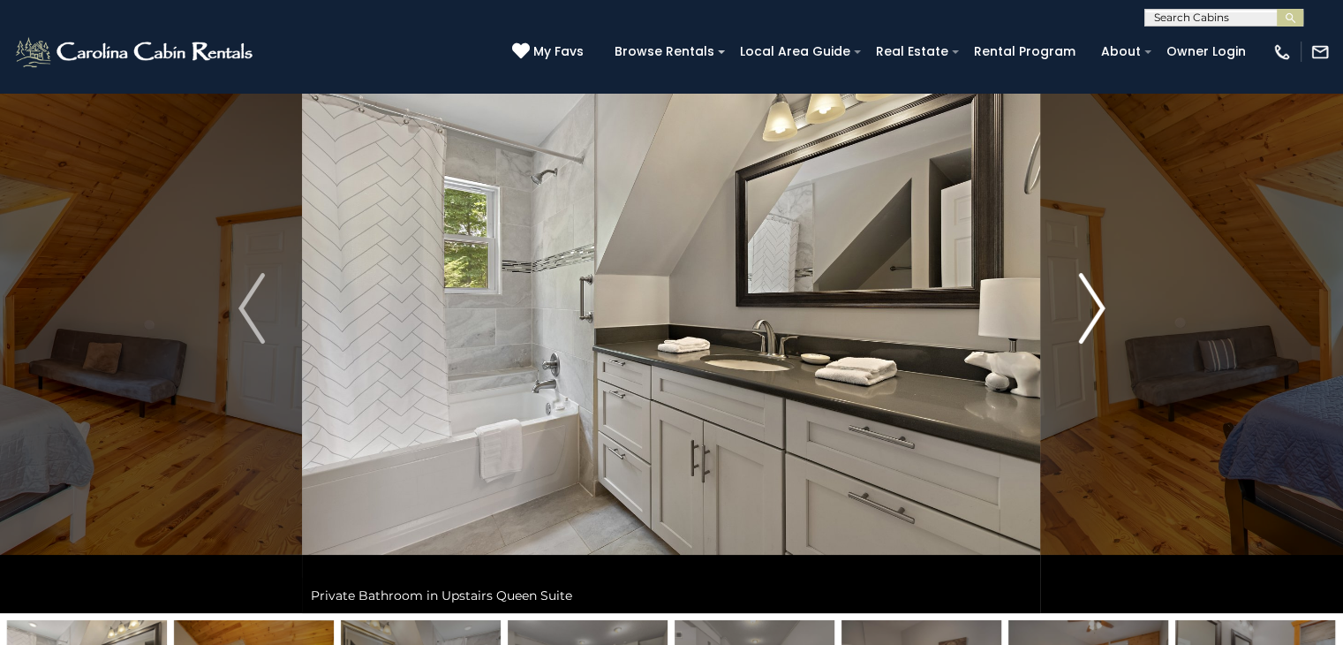
click at [1083, 303] on img "Next" at bounding box center [1091, 308] width 26 height 71
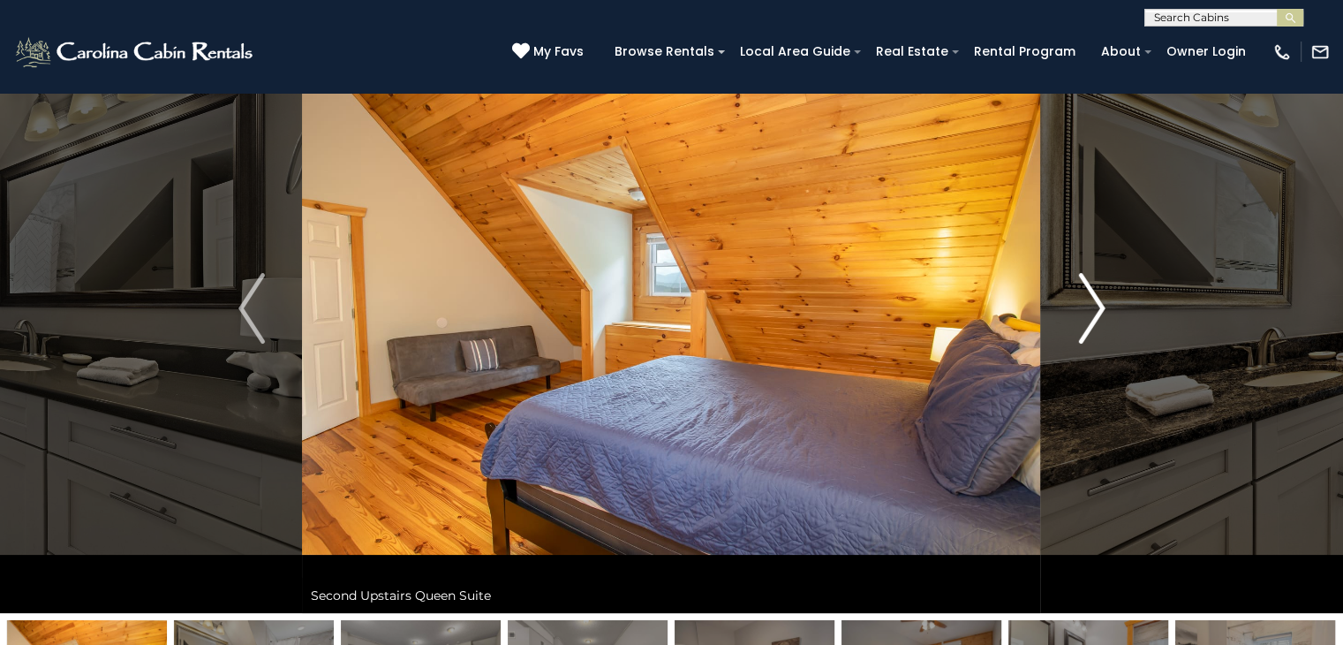
click at [1083, 303] on img "Next" at bounding box center [1091, 308] width 26 height 71
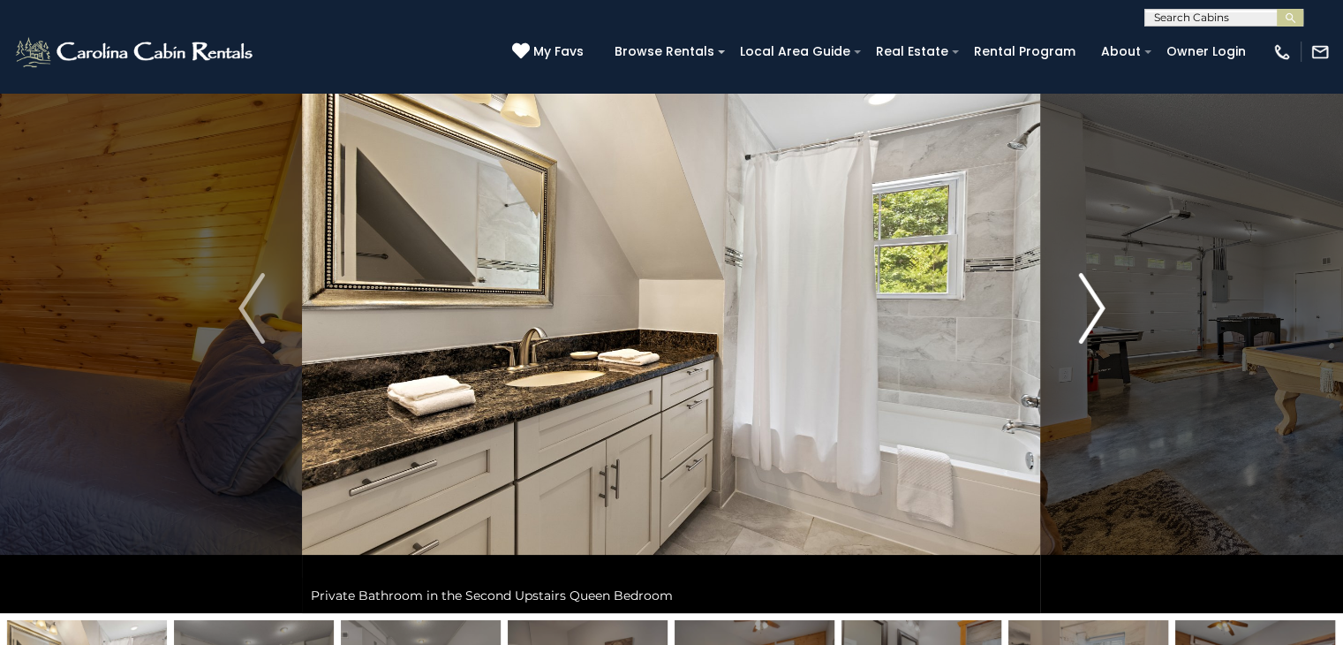
scroll to position [0, 0]
